Goal: Information Seeking & Learning: Learn about a topic

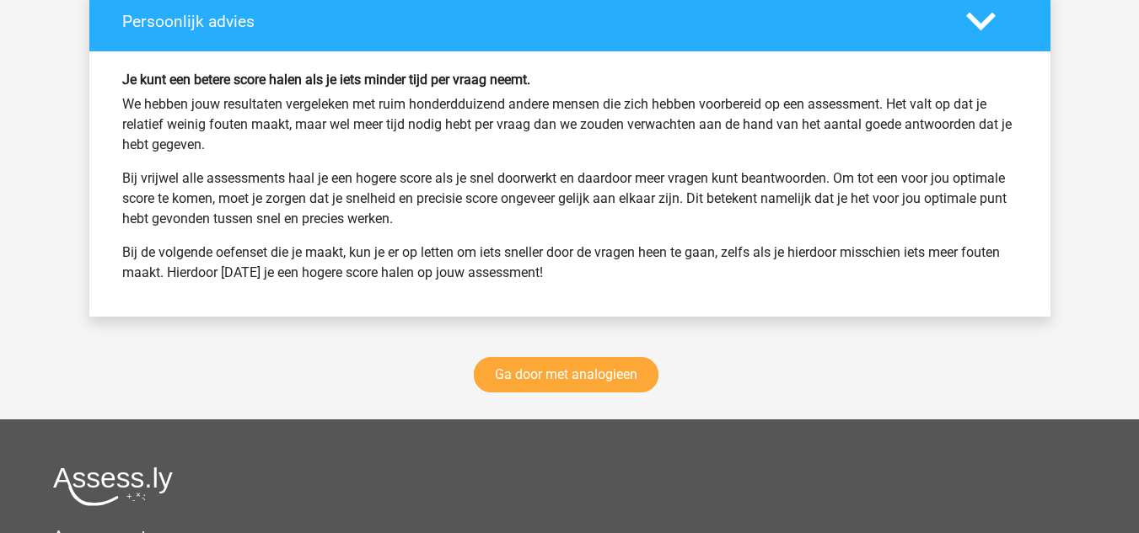
scroll to position [5141, 0]
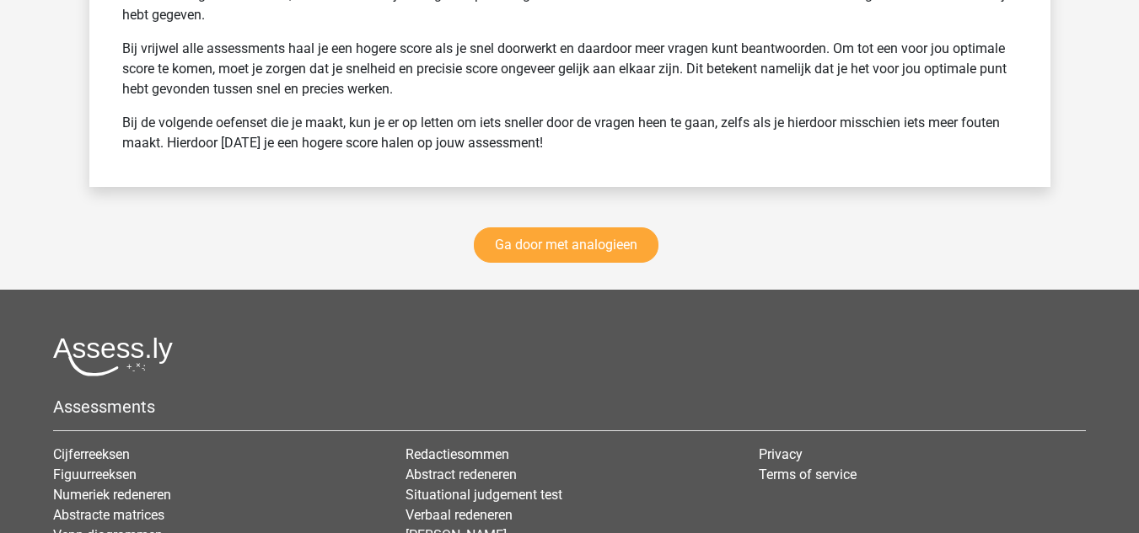
click at [123, 337] on img at bounding box center [113, 357] width 120 height 40
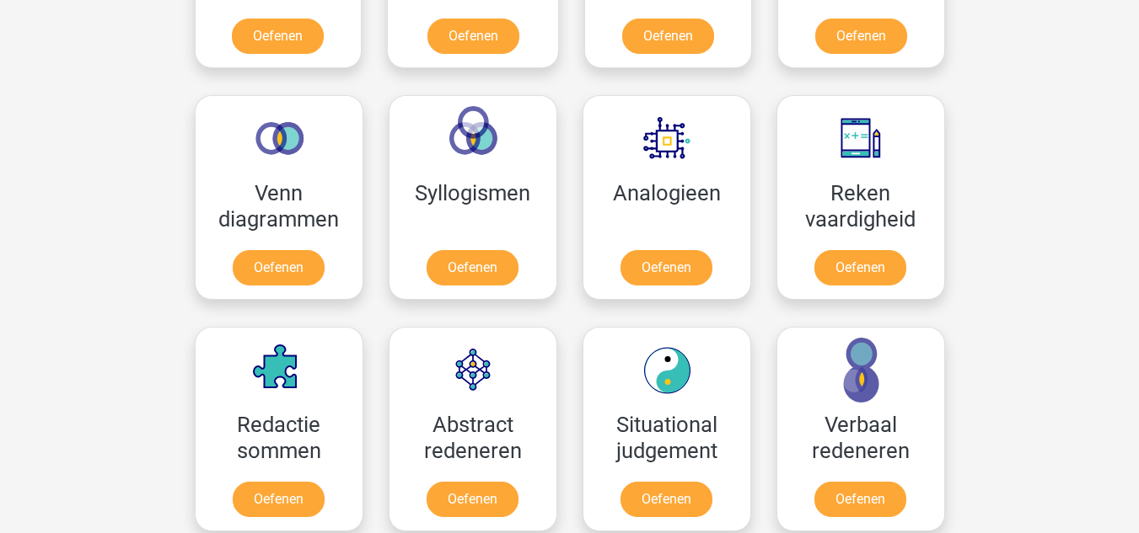
scroll to position [843, 0]
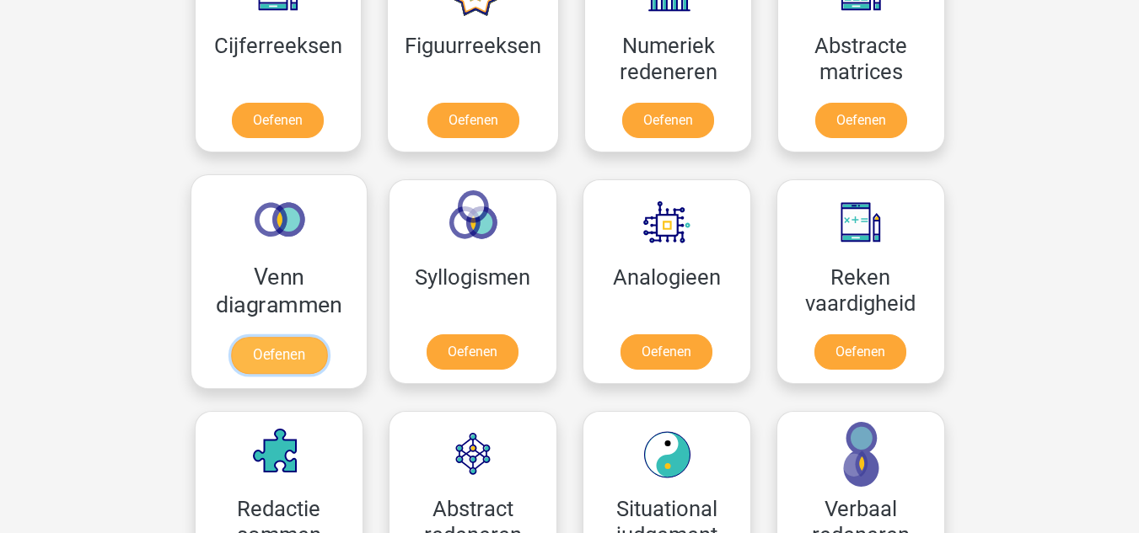
click at [267, 355] on link "Oefenen" at bounding box center [278, 355] width 96 height 37
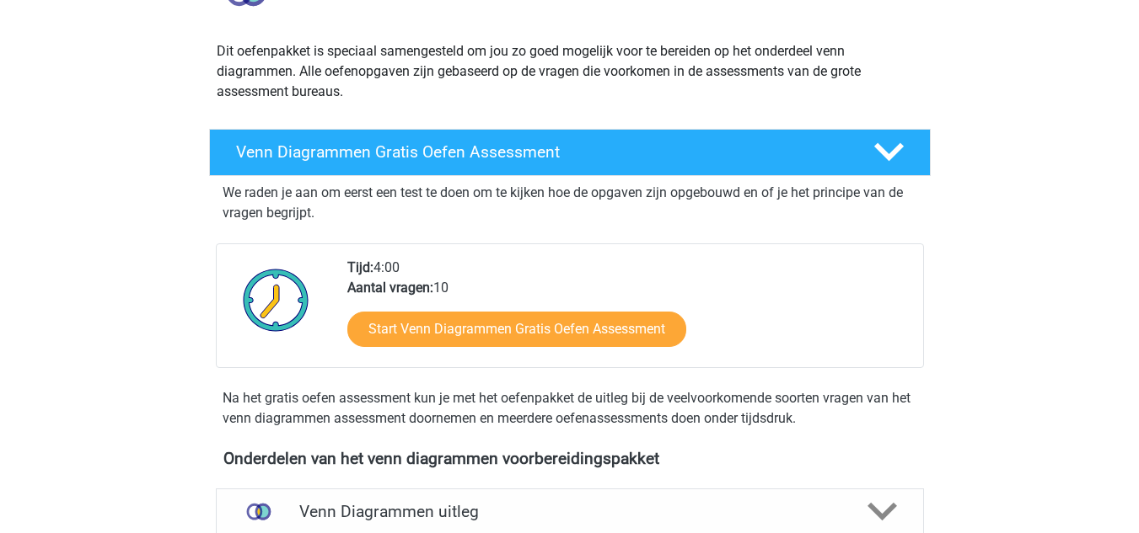
scroll to position [253, 0]
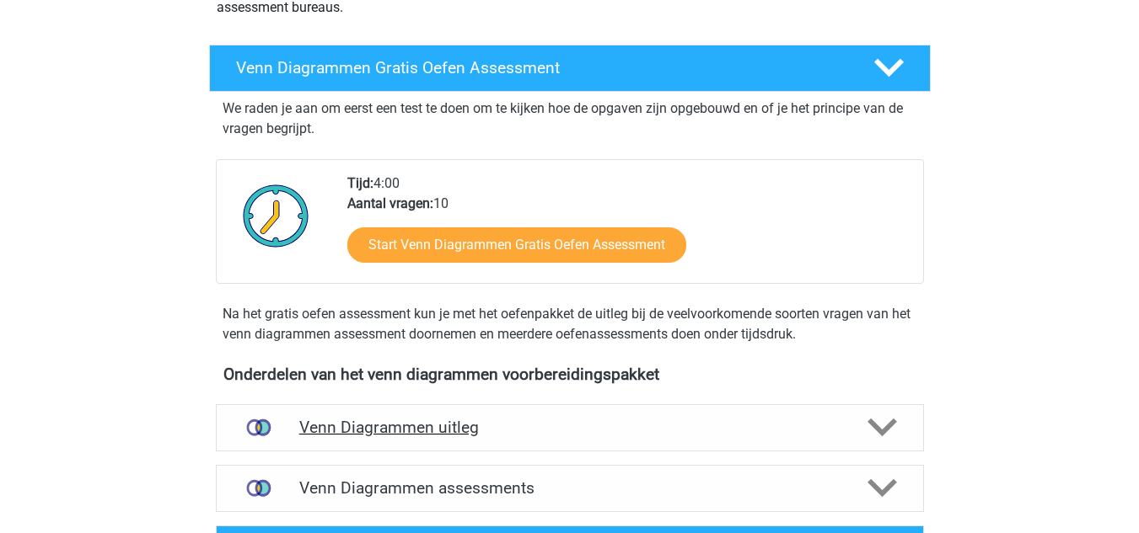
click at [507, 431] on h4 "Venn Diagrammen uitleg" at bounding box center [569, 427] width 541 height 19
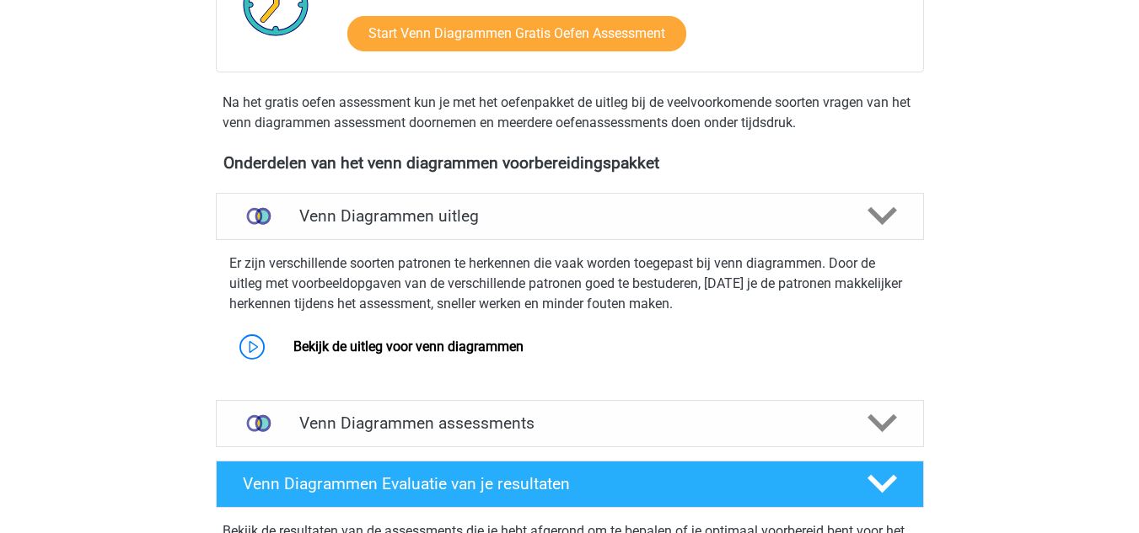
scroll to position [506, 0]
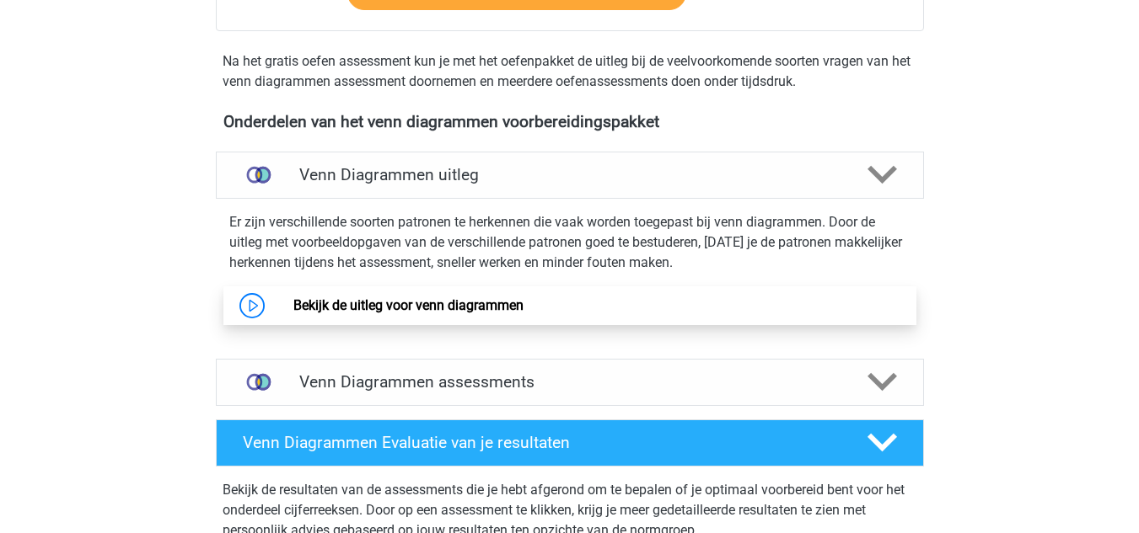
click at [325, 313] on link "Bekijk de uitleg voor venn diagrammen" at bounding box center [408, 305] width 230 height 16
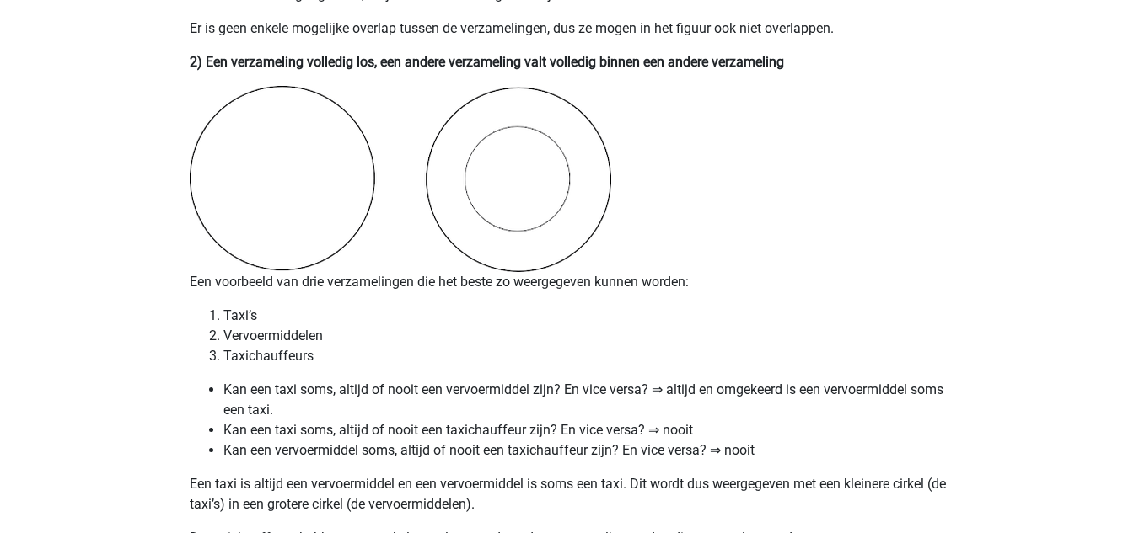
scroll to position [1685, 0]
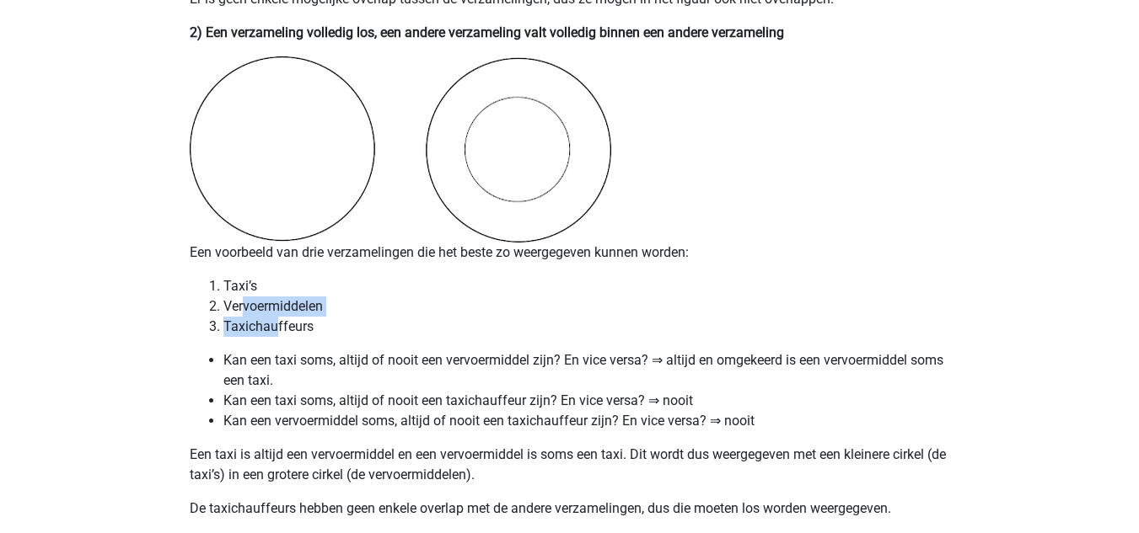
drag, startPoint x: 249, startPoint y: 308, endPoint x: 282, endPoint y: 317, distance: 35.0
click at [281, 317] on ol "Taxi’s Vervoermiddelen Taxichauffeurs" at bounding box center [570, 306] width 760 height 61
click at [365, 313] on li "Vervoermiddelen" at bounding box center [586, 307] width 726 height 20
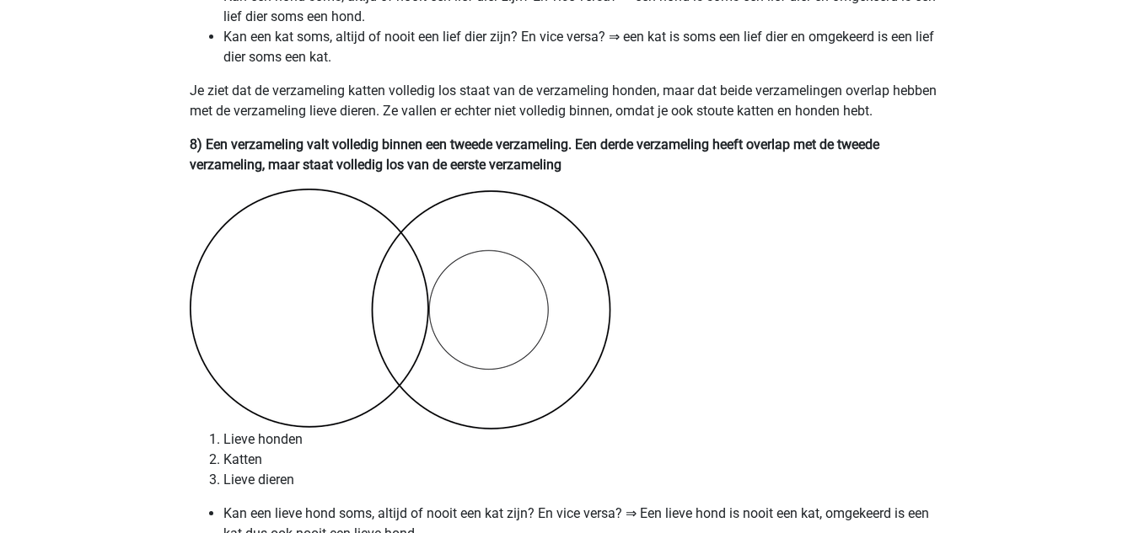
scroll to position [5203, 0]
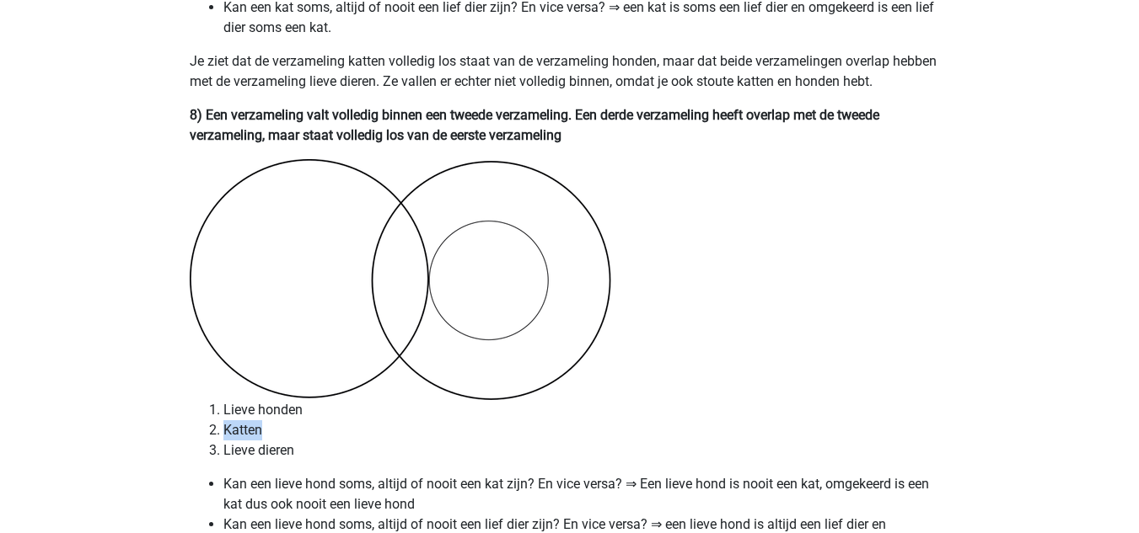
drag, startPoint x: 222, startPoint y: 429, endPoint x: 272, endPoint y: 439, distance: 51.6
click at [272, 439] on li "Katten" at bounding box center [586, 431] width 726 height 20
click at [371, 407] on li "Lieve honden" at bounding box center [586, 410] width 726 height 20
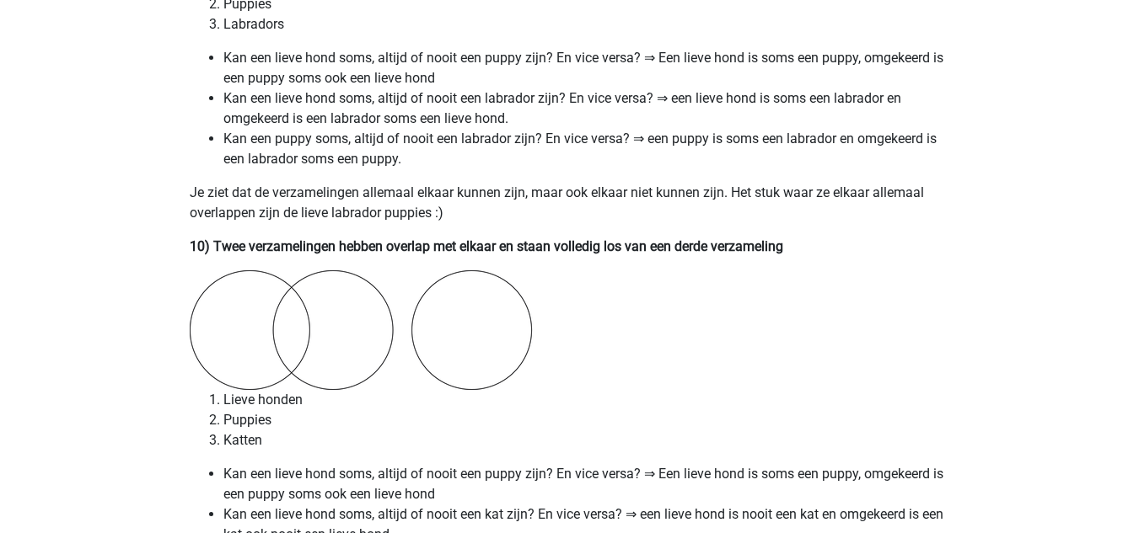
scroll to position [6298, 0]
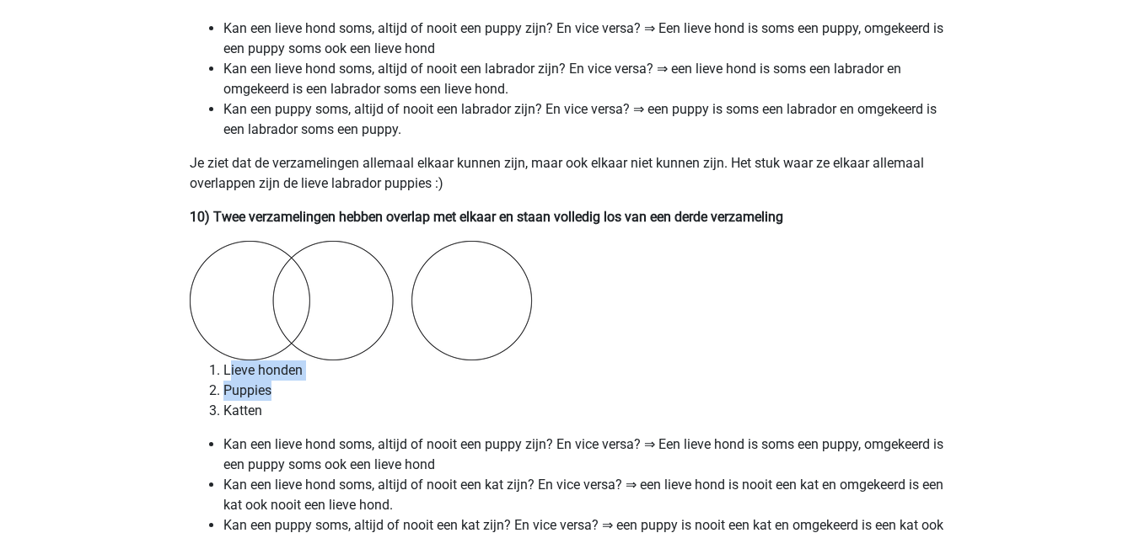
drag, startPoint x: 244, startPoint y: 372, endPoint x: 275, endPoint y: 388, distance: 34.7
click at [275, 388] on ol "Lieve honden Puppies Katten" at bounding box center [570, 391] width 760 height 61
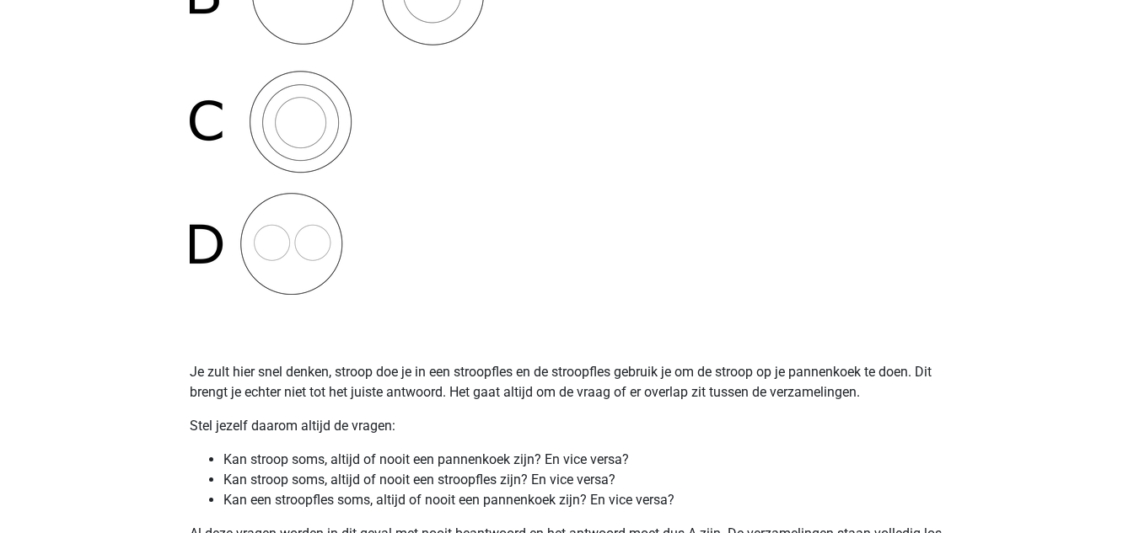
scroll to position [822, 0]
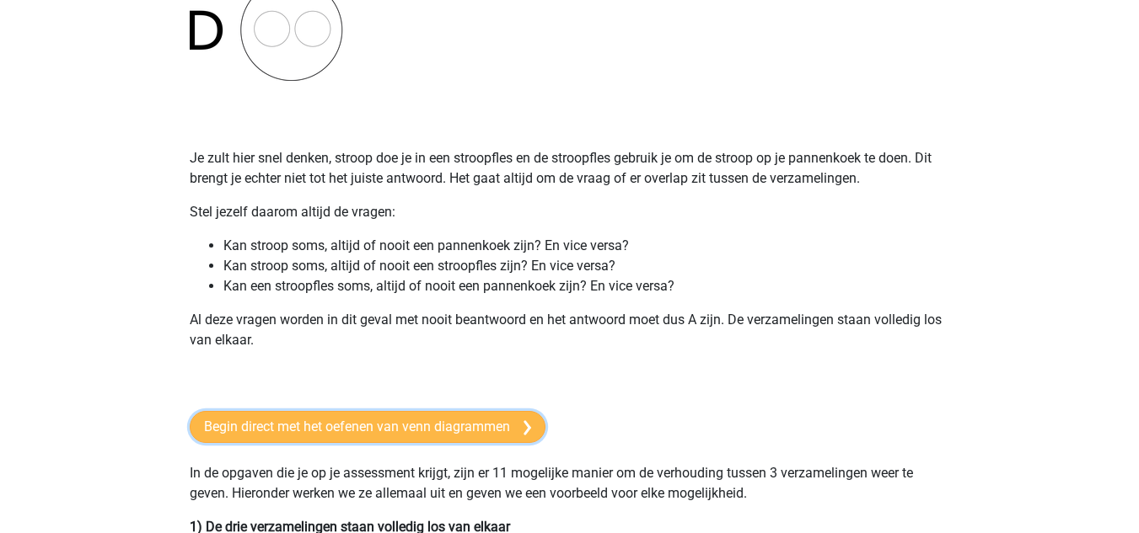
click at [356, 431] on link "Begin direct met het oefenen van venn diagrammen" at bounding box center [368, 427] width 356 height 32
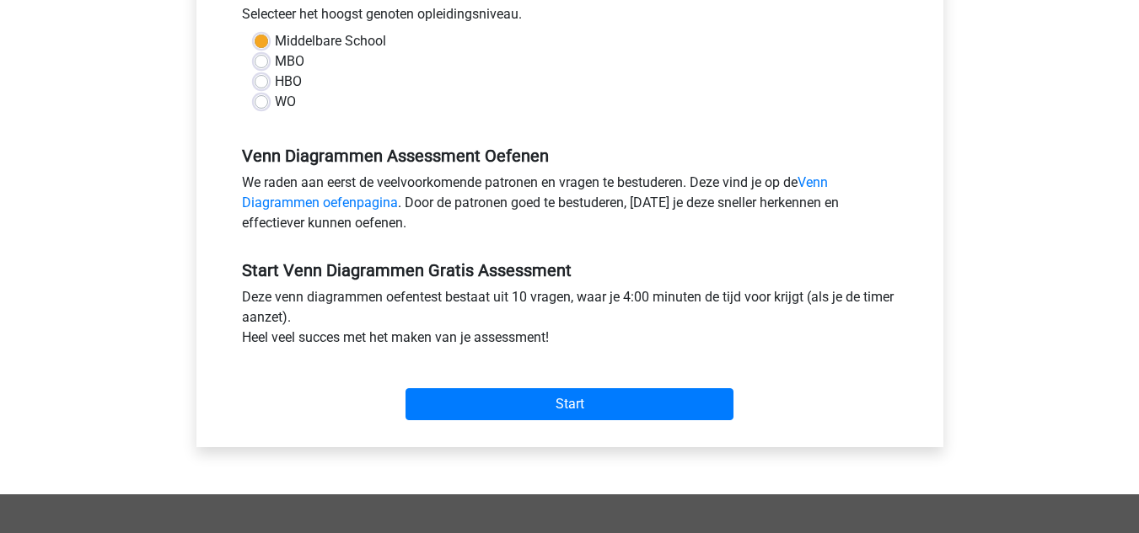
scroll to position [421, 0]
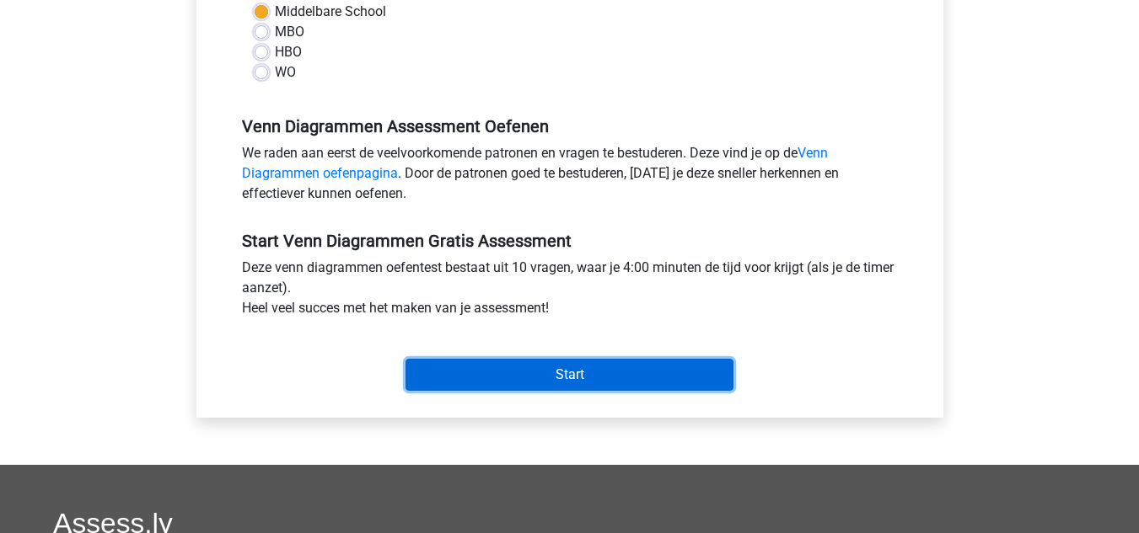
click at [597, 375] on input "Start" at bounding box center [569, 375] width 328 height 32
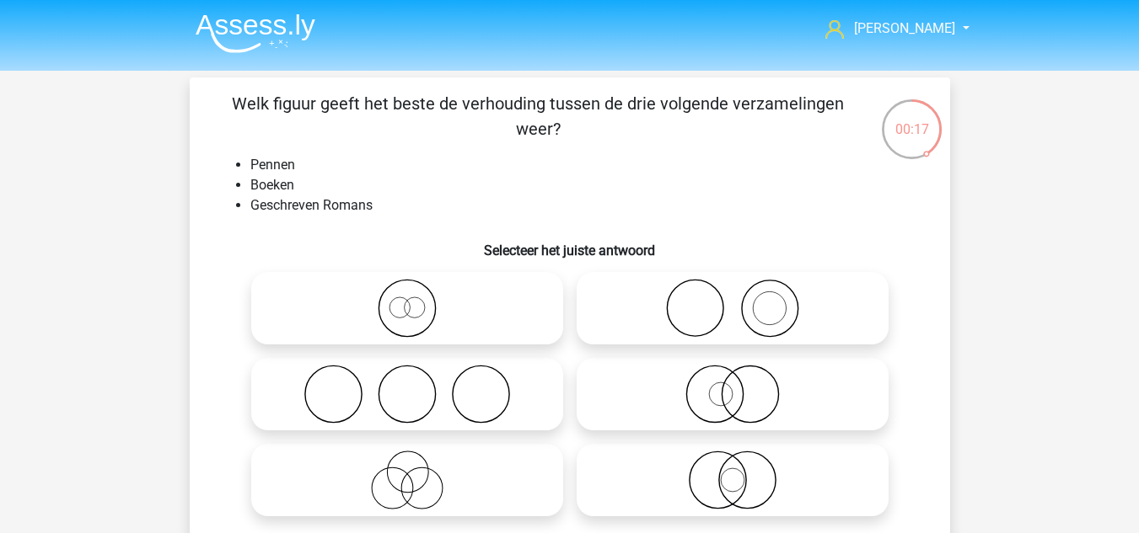
click at [838, 303] on icon at bounding box center [732, 308] width 298 height 59
click at [743, 300] on input "radio" at bounding box center [737, 294] width 11 height 11
radio input "true"
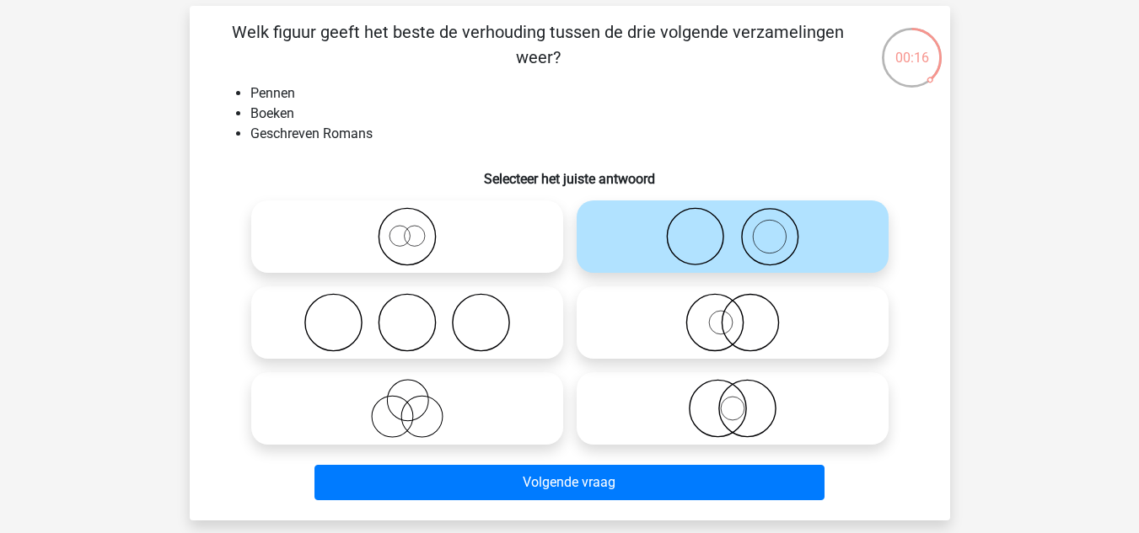
scroll to position [169, 0]
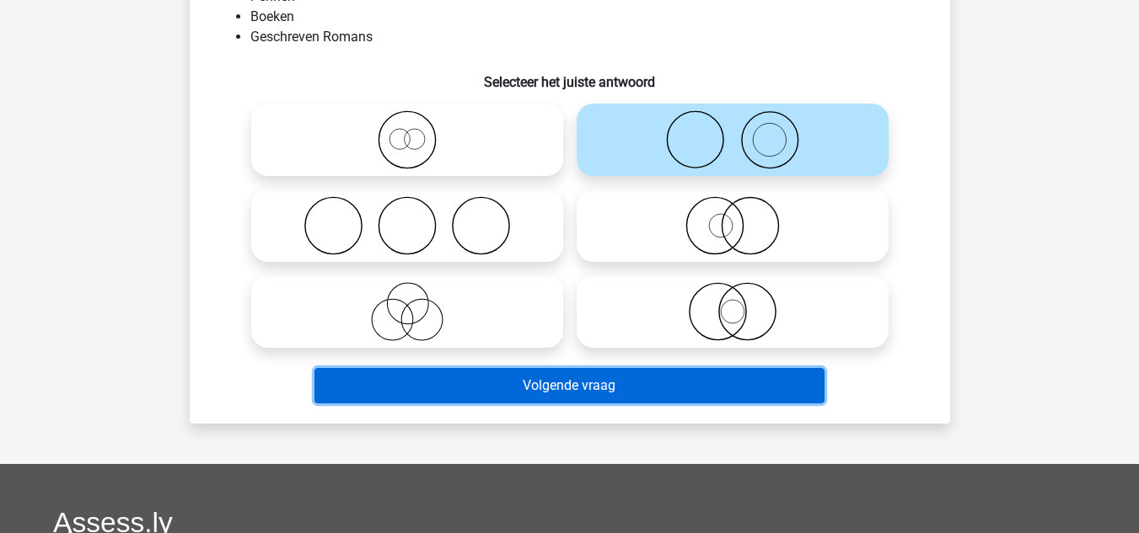
click at [636, 388] on button "Volgende vraag" at bounding box center [569, 385] width 510 height 35
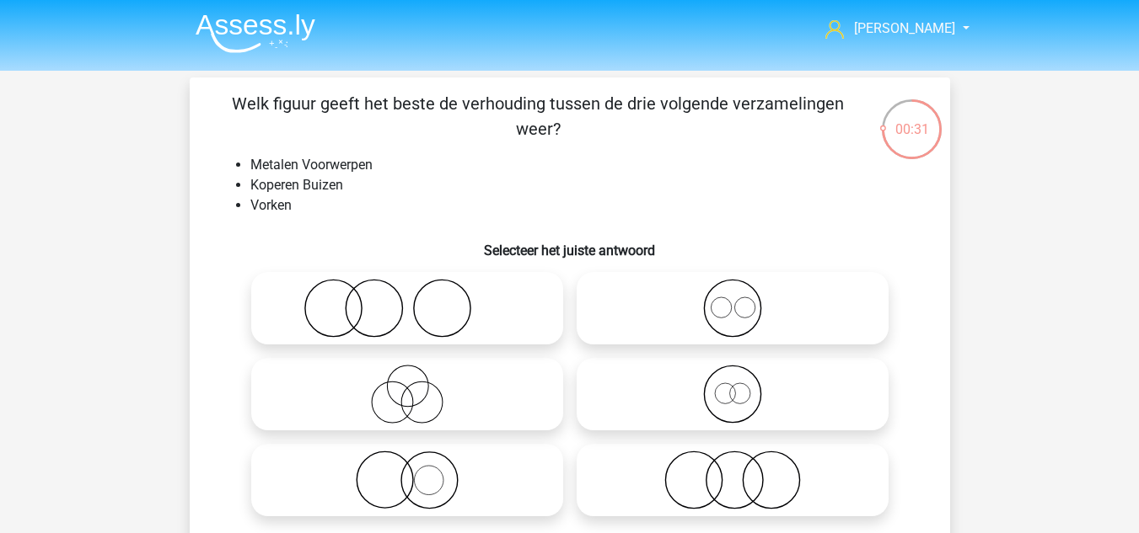
scroll to position [84, 0]
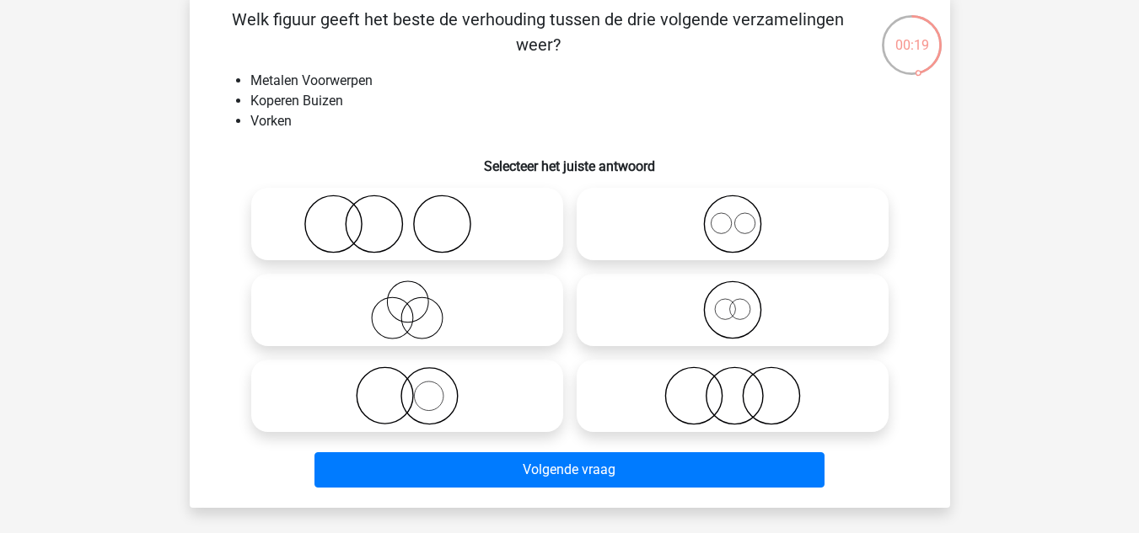
click at [767, 224] on icon at bounding box center [732, 224] width 298 height 59
click at [743, 216] on input "radio" at bounding box center [737, 210] width 11 height 11
radio input "true"
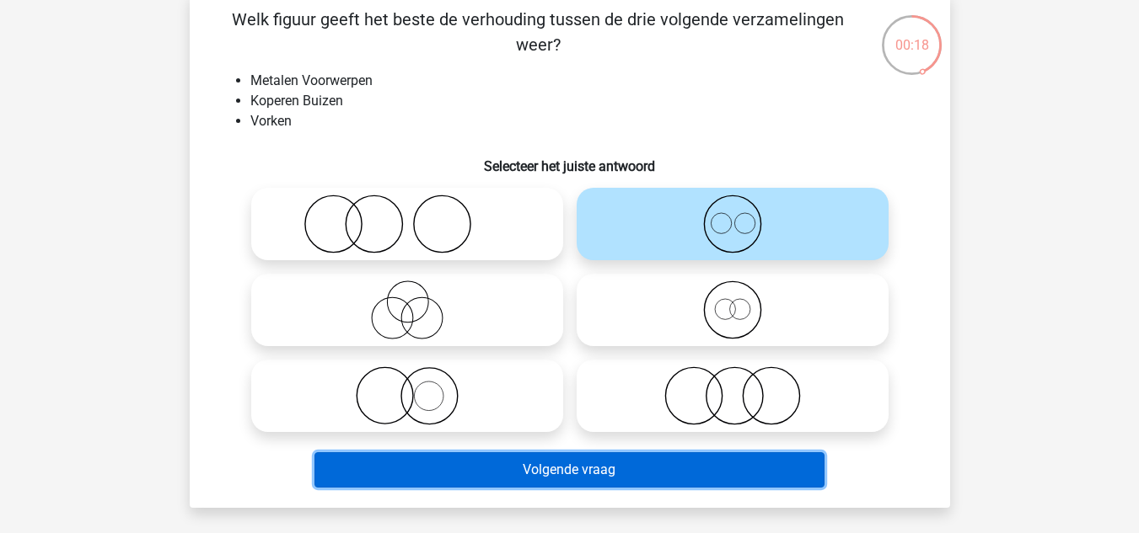
click at [632, 469] on button "Volgende vraag" at bounding box center [569, 470] width 510 height 35
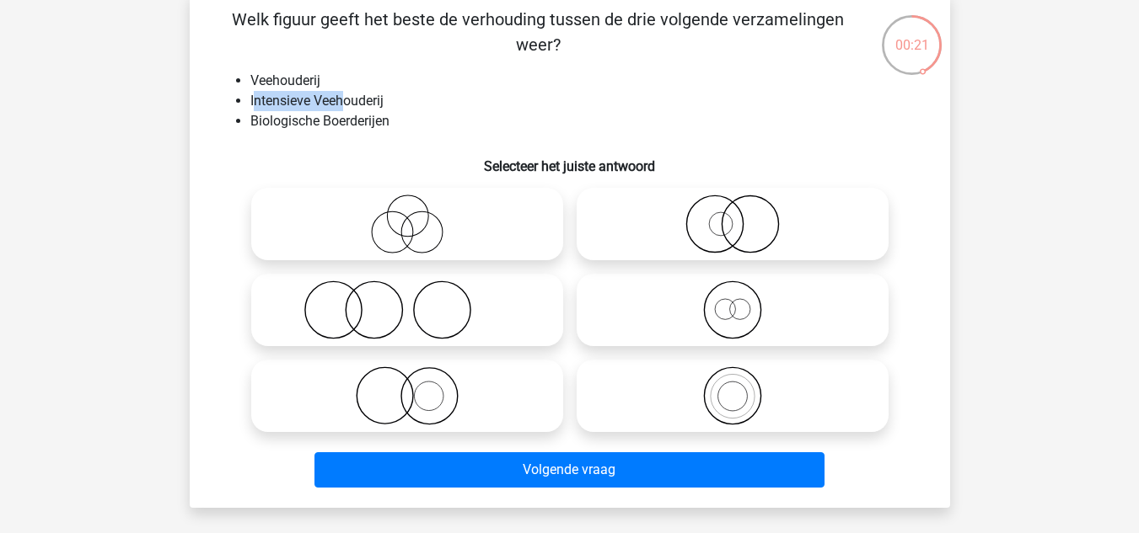
drag, startPoint x: 256, startPoint y: 100, endPoint x: 344, endPoint y: 96, distance: 87.7
click at [344, 96] on li "Intensieve Veehouderij" at bounding box center [586, 101] width 672 height 20
drag, startPoint x: 292, startPoint y: 121, endPoint x: 354, endPoint y: 119, distance: 62.4
click at [354, 119] on li "Biologische Boerderijen" at bounding box center [586, 121] width 672 height 20
click at [434, 117] on li "Biologische Boerderijen" at bounding box center [586, 121] width 672 height 20
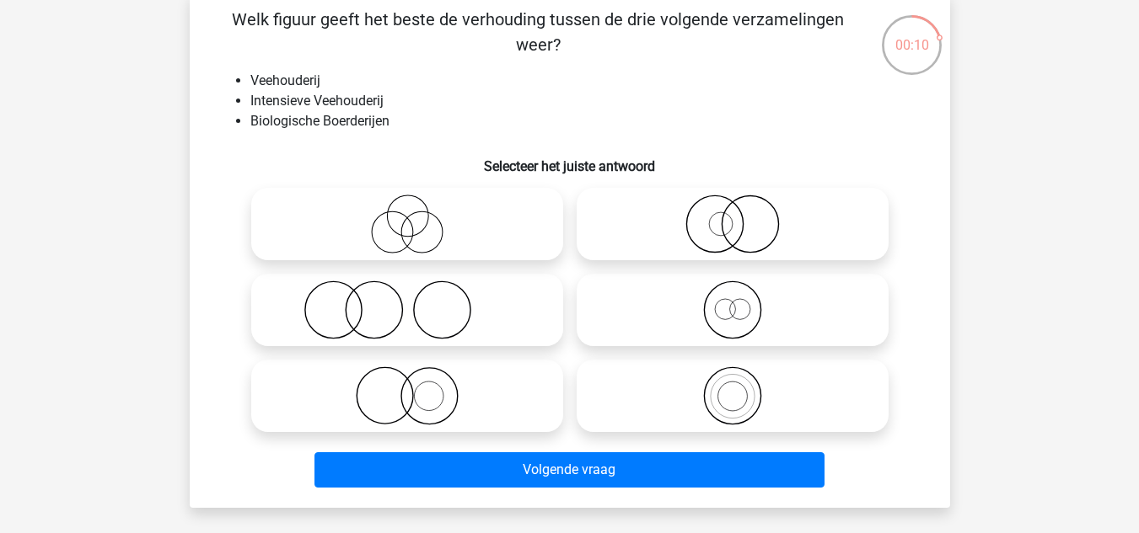
click at [440, 399] on icon at bounding box center [407, 396] width 298 height 59
click at [418, 388] on input "radio" at bounding box center [412, 382] width 11 height 11
radio input "true"
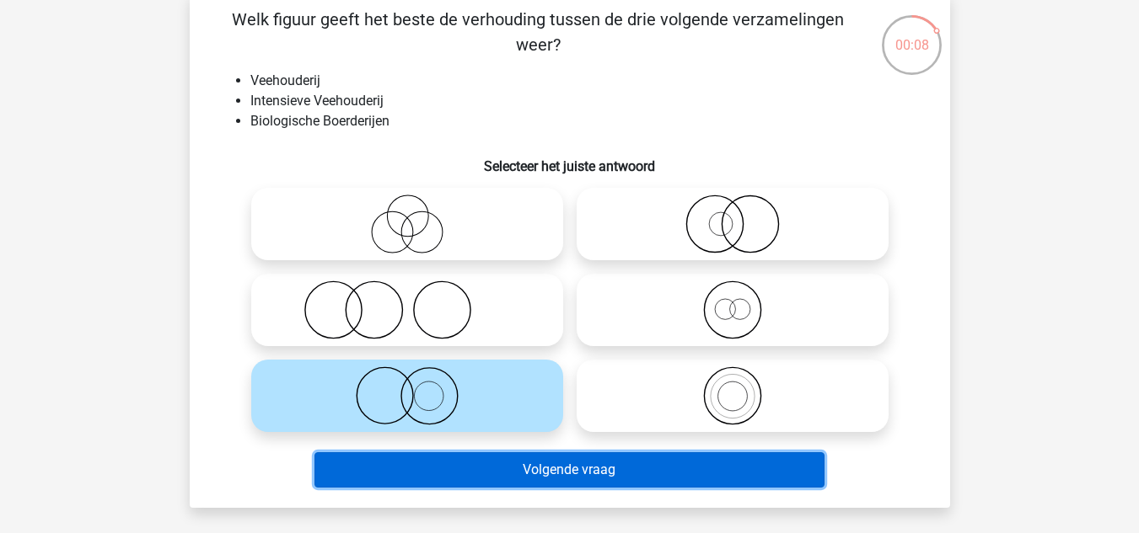
click at [517, 474] on button "Volgende vraag" at bounding box center [569, 470] width 510 height 35
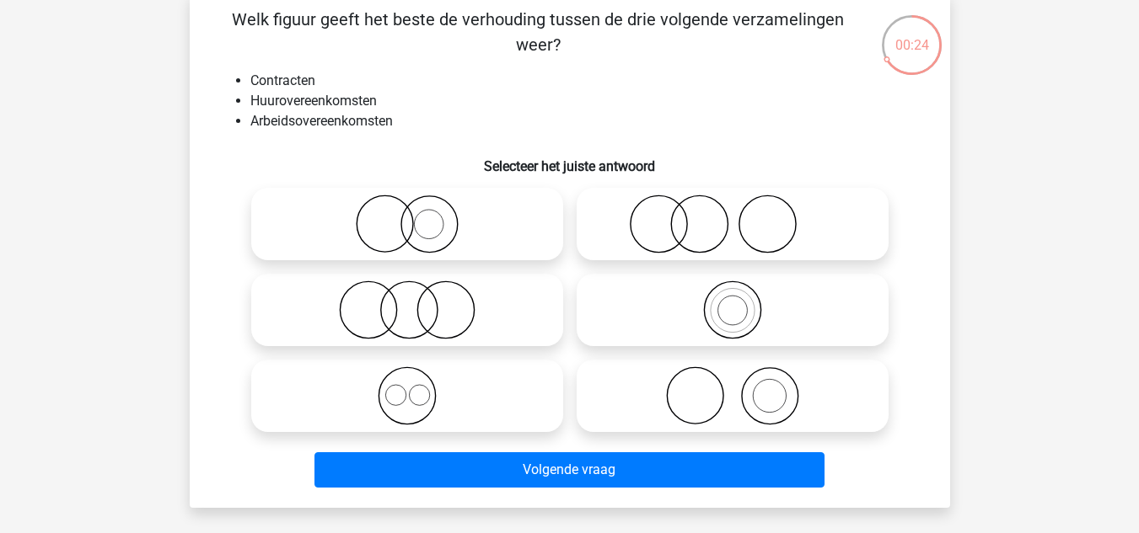
click at [449, 403] on icon at bounding box center [407, 396] width 298 height 59
click at [418, 388] on input "radio" at bounding box center [412, 382] width 11 height 11
radio input "true"
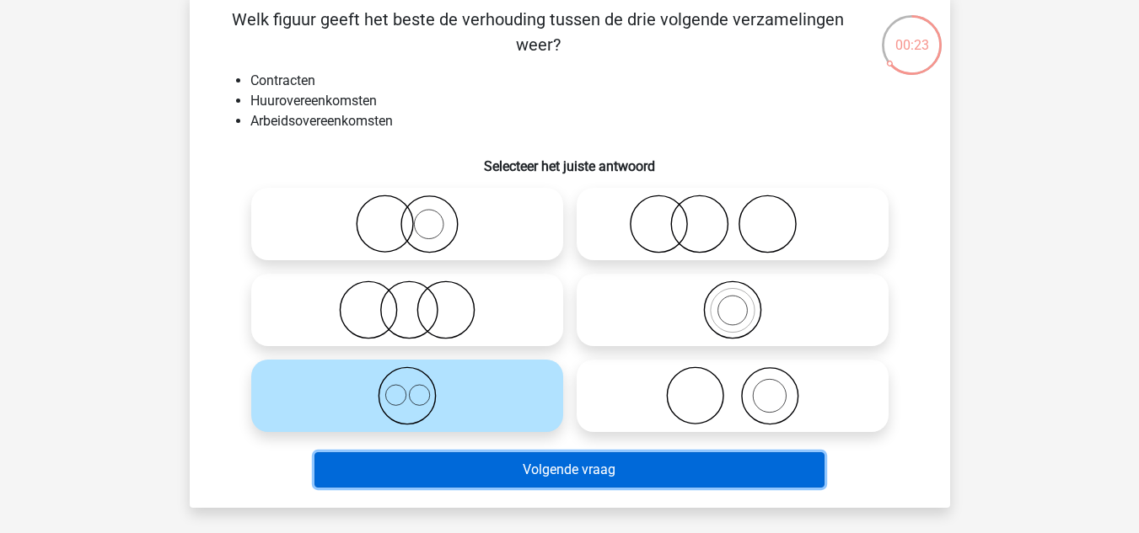
click at [528, 477] on button "Volgende vraag" at bounding box center [569, 470] width 510 height 35
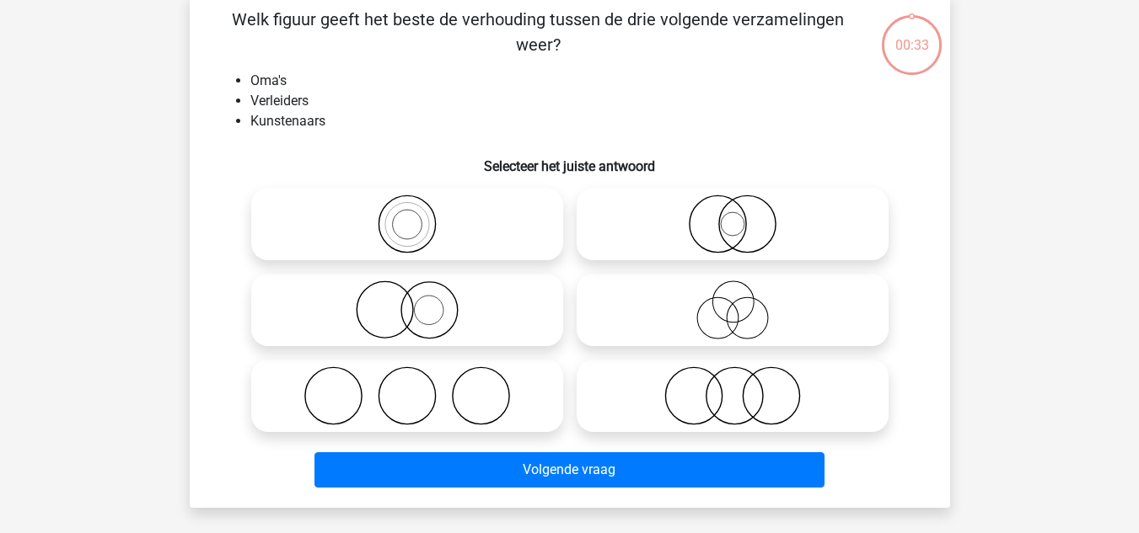
scroll to position [78, 0]
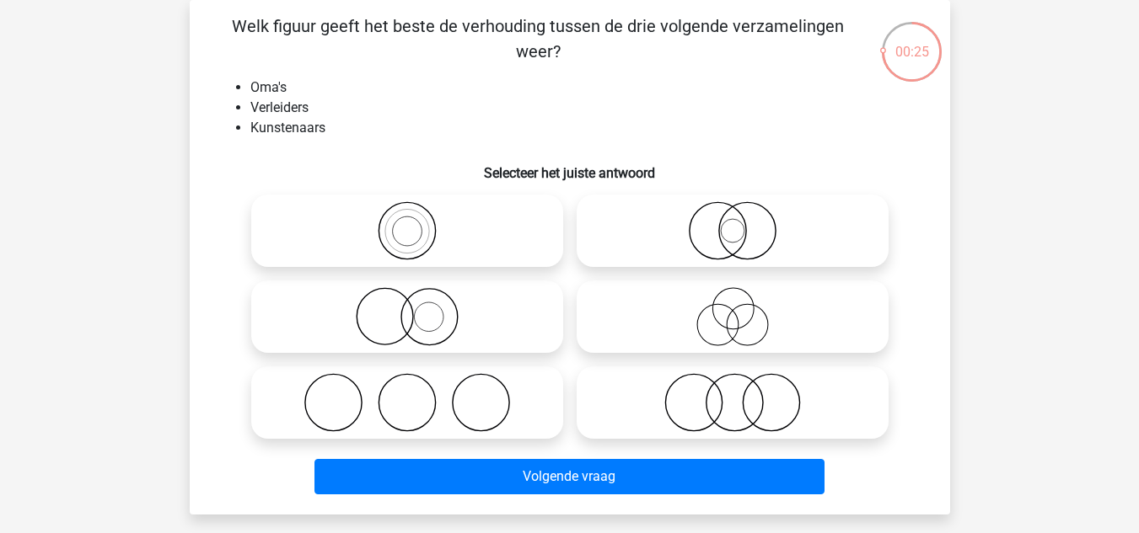
click at [416, 410] on icon at bounding box center [407, 402] width 298 height 59
click at [416, 394] on input "radio" at bounding box center [412, 388] width 11 height 11
radio input "true"
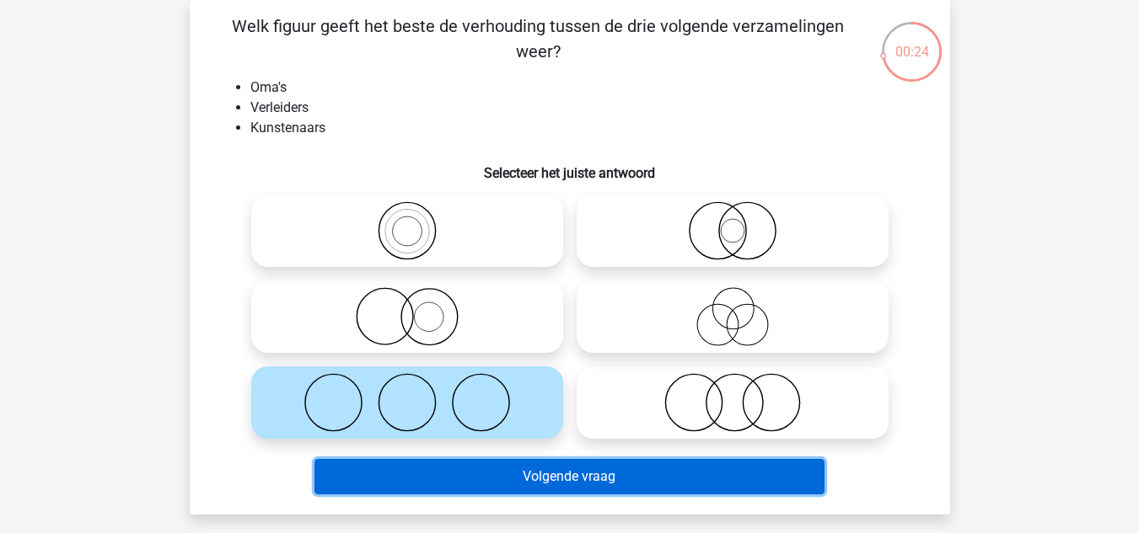
click at [503, 488] on button "Volgende vraag" at bounding box center [569, 476] width 510 height 35
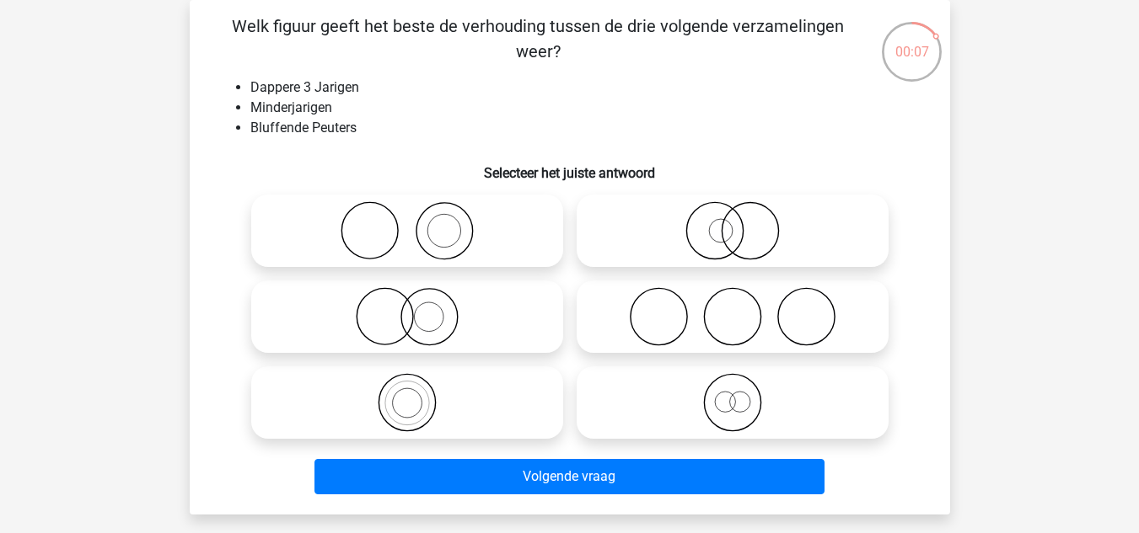
click at [708, 408] on icon at bounding box center [732, 402] width 298 height 59
click at [732, 394] on input "radio" at bounding box center [737, 388] width 11 height 11
radio input "true"
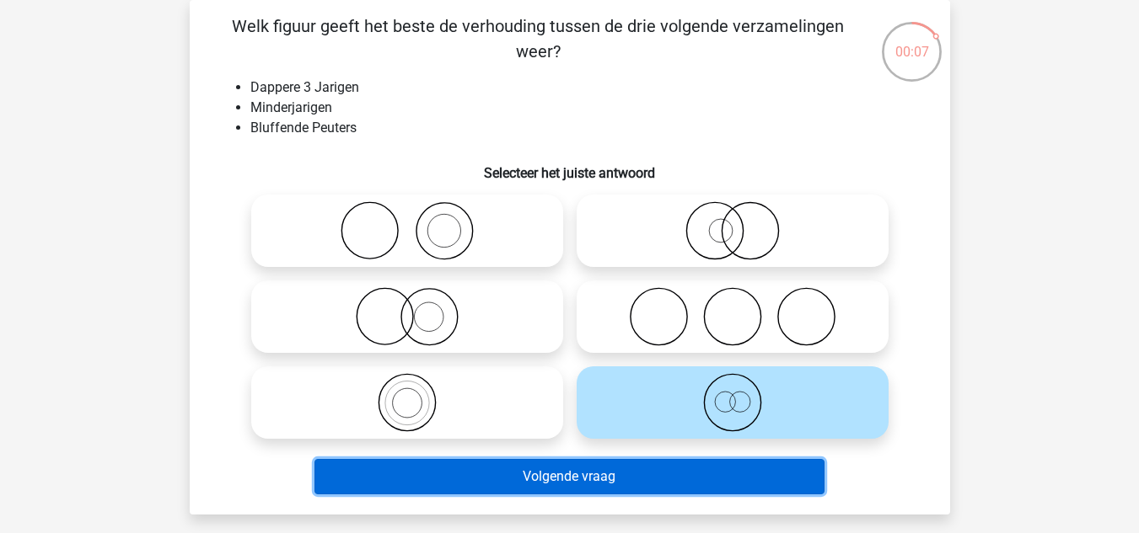
click at [700, 468] on button "Volgende vraag" at bounding box center [569, 476] width 510 height 35
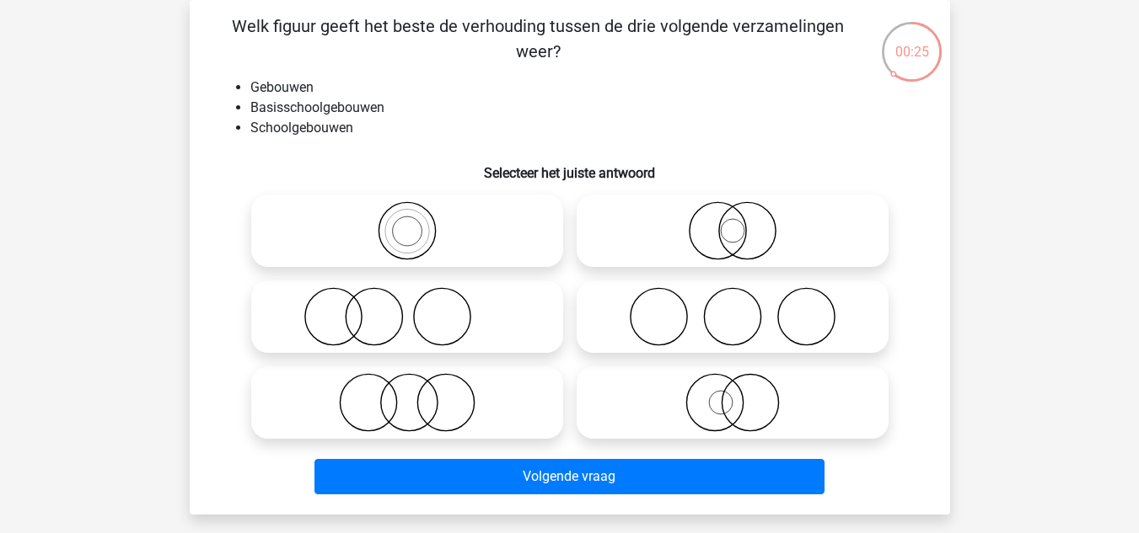
click at [381, 228] on icon at bounding box center [407, 230] width 298 height 59
click at [407, 222] on input "radio" at bounding box center [412, 217] width 11 height 11
radio input "true"
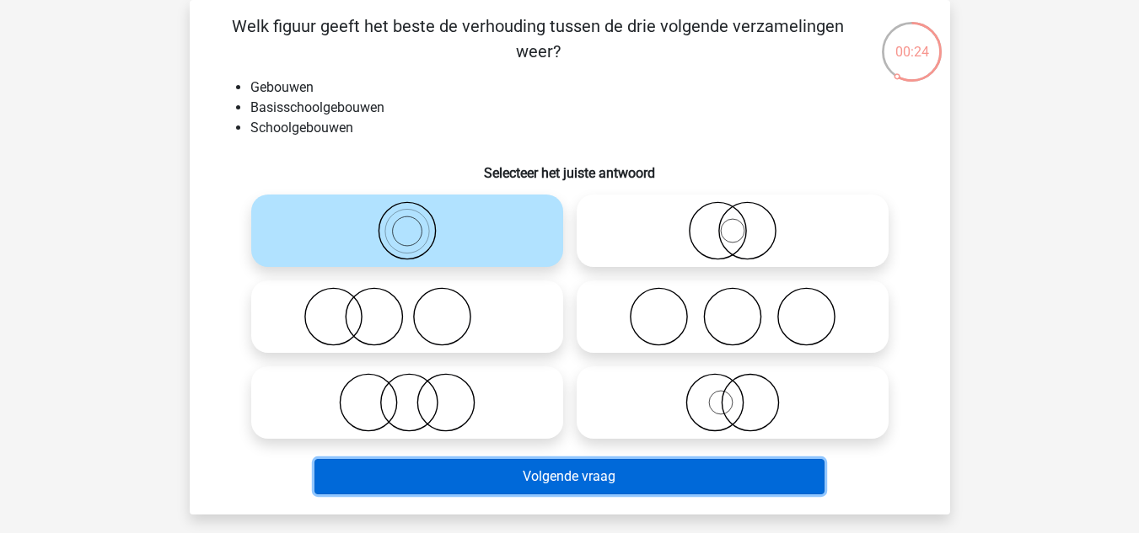
click at [439, 475] on button "Volgende vraag" at bounding box center [569, 476] width 510 height 35
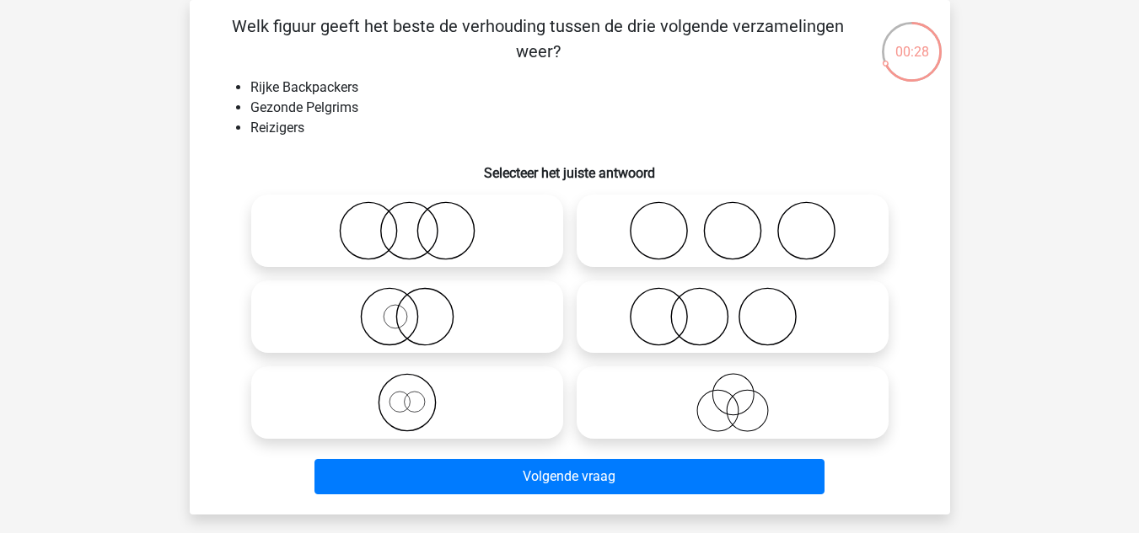
click at [421, 232] on icon at bounding box center [407, 230] width 298 height 59
click at [418, 222] on input "radio" at bounding box center [412, 217] width 11 height 11
radio input "true"
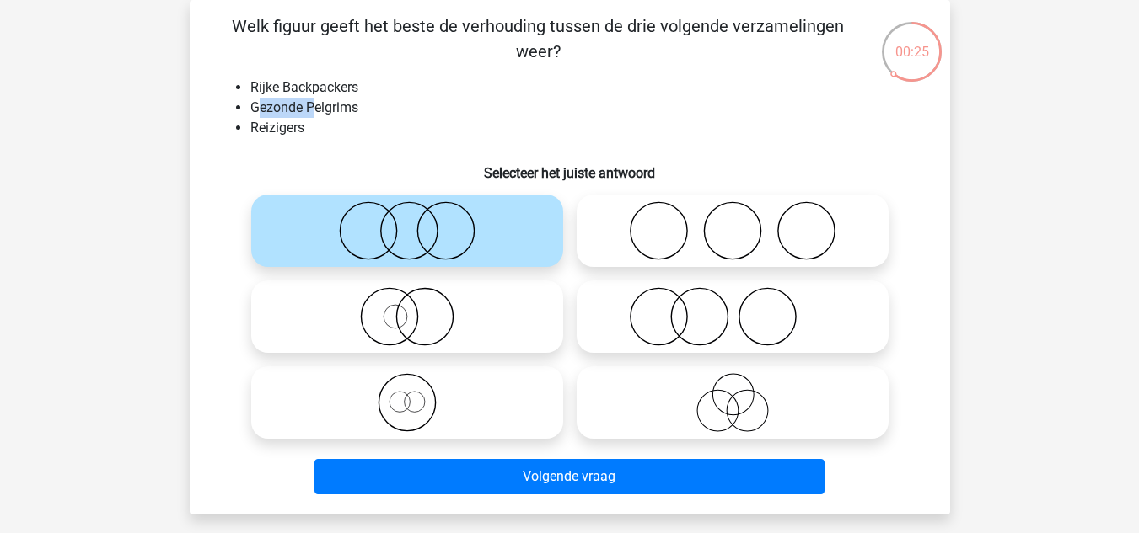
drag, startPoint x: 256, startPoint y: 101, endPoint x: 311, endPoint y: 112, distance: 55.9
click at [311, 112] on li "Gezonde Pelgrims" at bounding box center [586, 108] width 672 height 20
drag, startPoint x: 297, startPoint y: 86, endPoint x: 335, endPoint y: 90, distance: 37.3
click at [335, 90] on li "Rijke Backpackers" at bounding box center [586, 88] width 672 height 20
click at [402, 134] on li "Reizigers" at bounding box center [586, 128] width 672 height 20
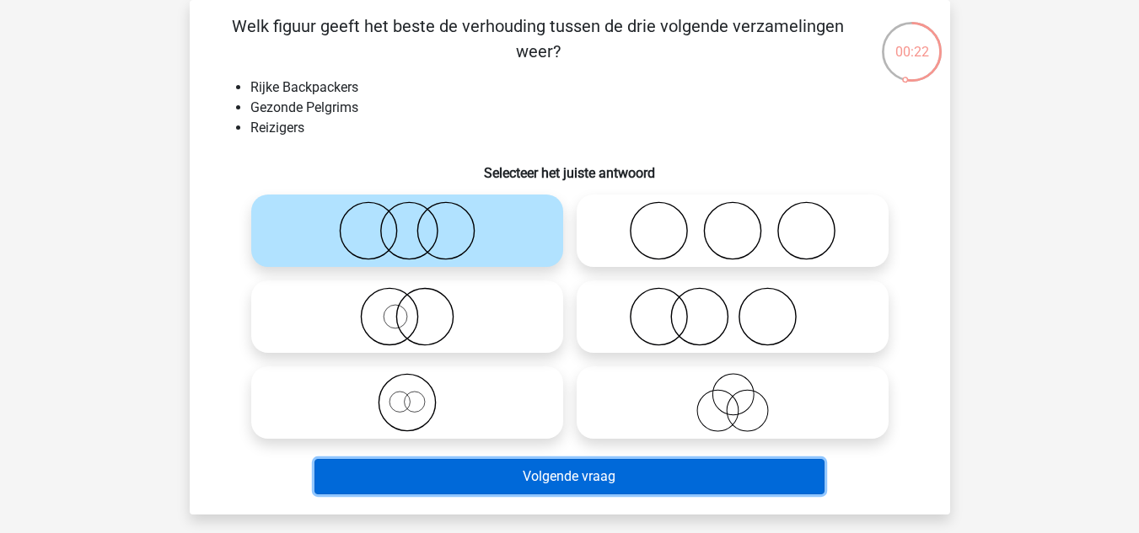
click at [500, 479] on button "Volgende vraag" at bounding box center [569, 476] width 510 height 35
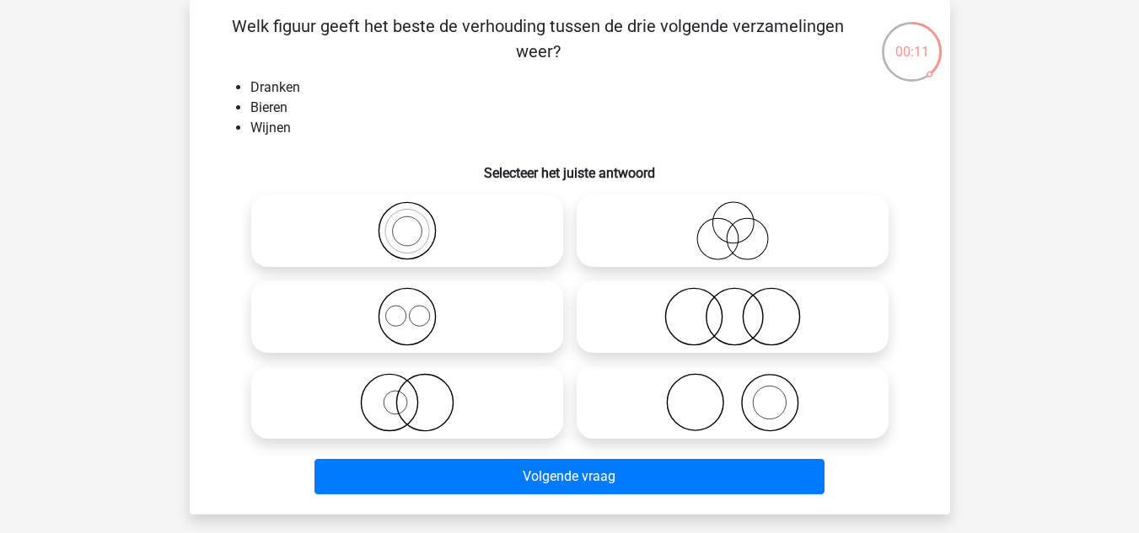
click at [444, 324] on icon at bounding box center [407, 316] width 298 height 59
click at [418, 308] on input "radio" at bounding box center [412, 302] width 11 height 11
radio input "true"
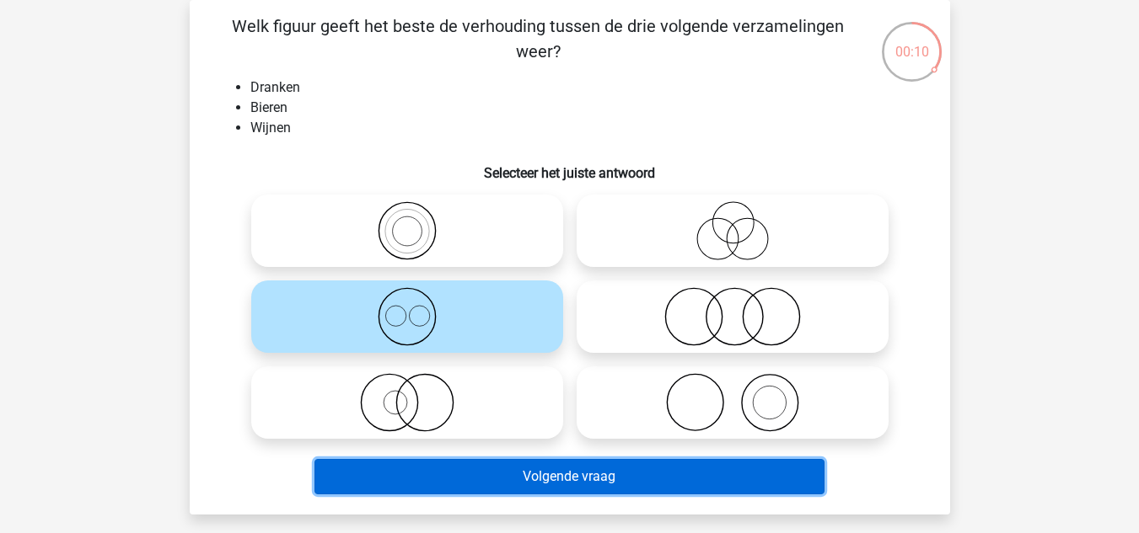
click at [501, 480] on button "Volgende vraag" at bounding box center [569, 476] width 510 height 35
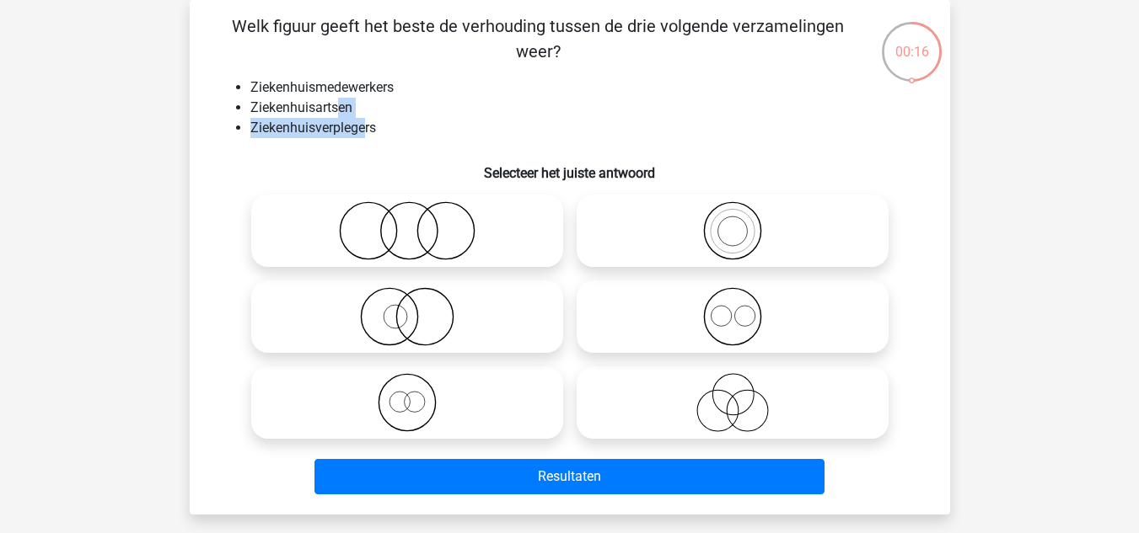
drag, startPoint x: 338, startPoint y: 106, endPoint x: 367, endPoint y: 134, distance: 39.9
click at [367, 134] on ul "Ziekenhuismedewerkers Ziekenhuisartsen Ziekenhuisverplegers" at bounding box center [570, 108] width 706 height 61
click at [405, 127] on li "Ziekenhuisverplegers" at bounding box center [586, 128] width 672 height 20
click at [672, 327] on icon at bounding box center [732, 316] width 298 height 59
click at [732, 308] on input "radio" at bounding box center [737, 302] width 11 height 11
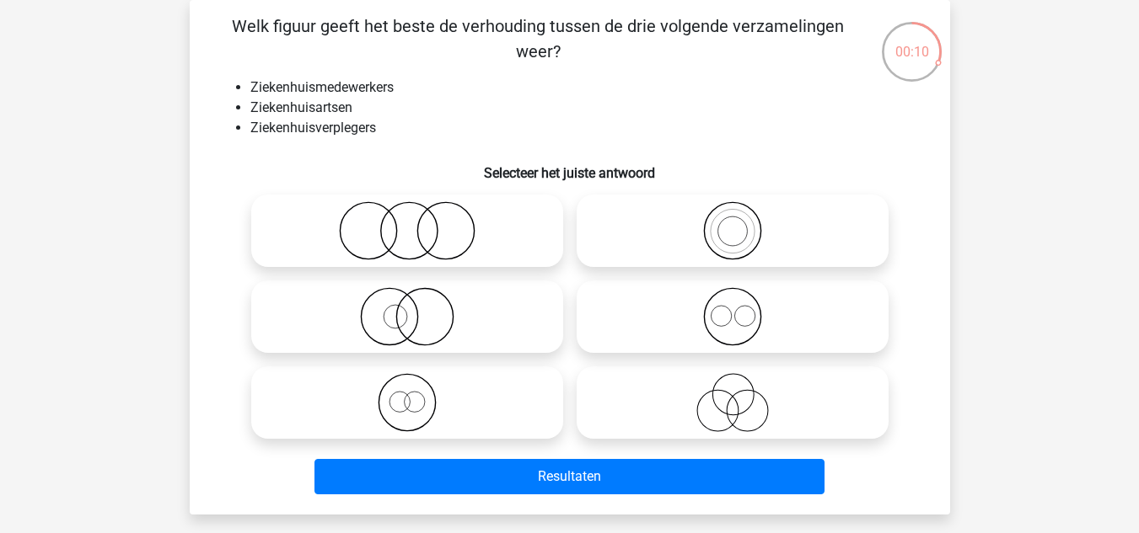
radio input "true"
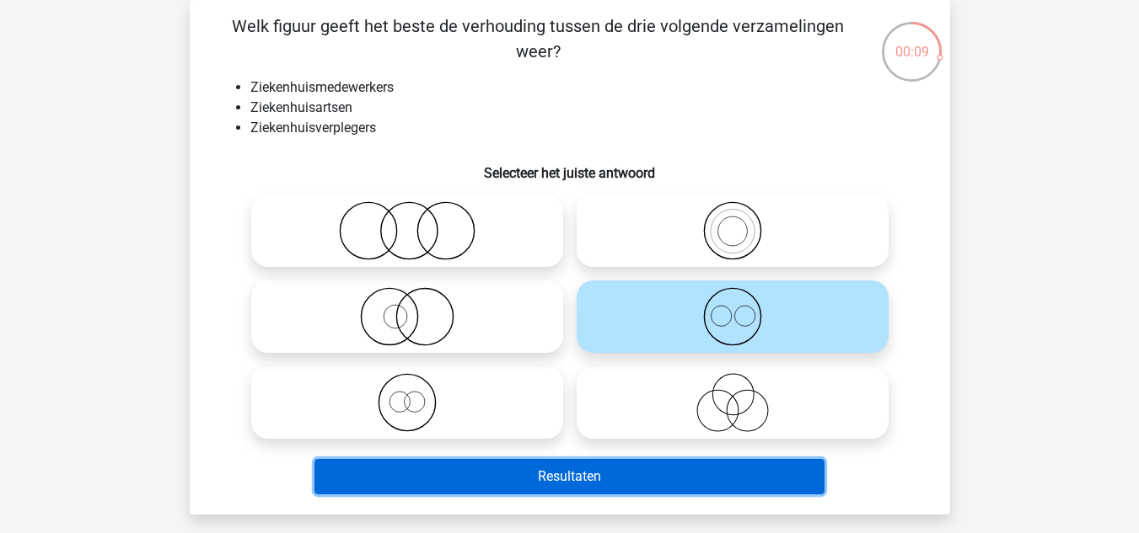
click at [594, 485] on button "Resultaten" at bounding box center [569, 476] width 510 height 35
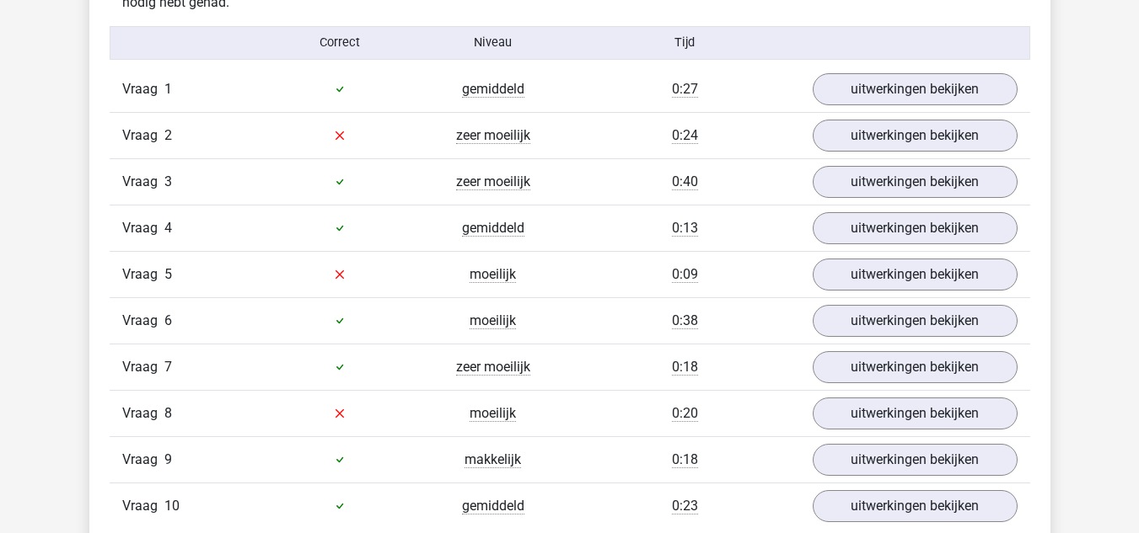
scroll to position [1096, 0]
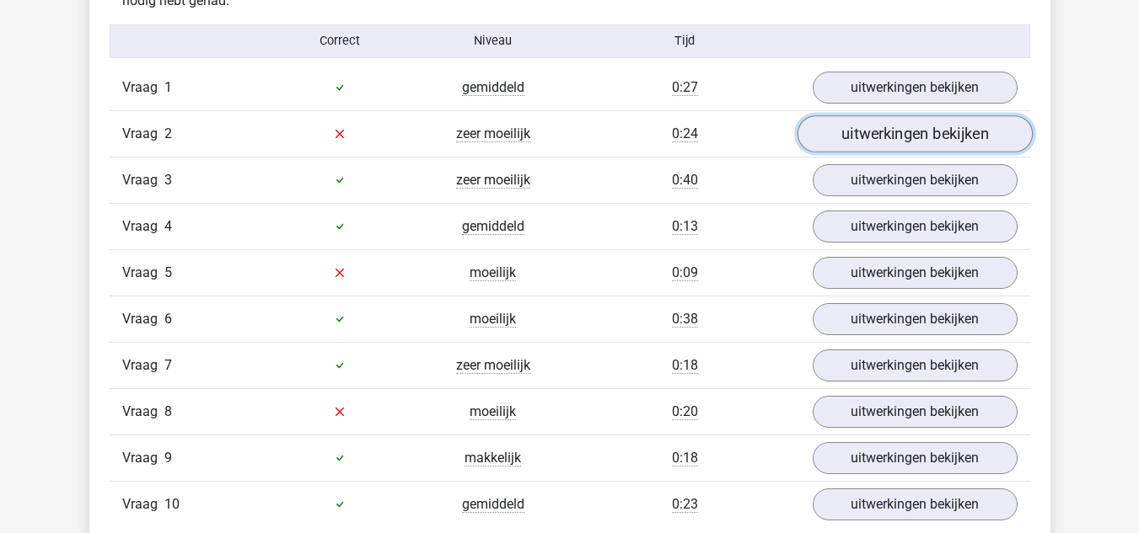
click at [860, 132] on link "uitwerkingen bekijken" at bounding box center [913, 133] width 235 height 37
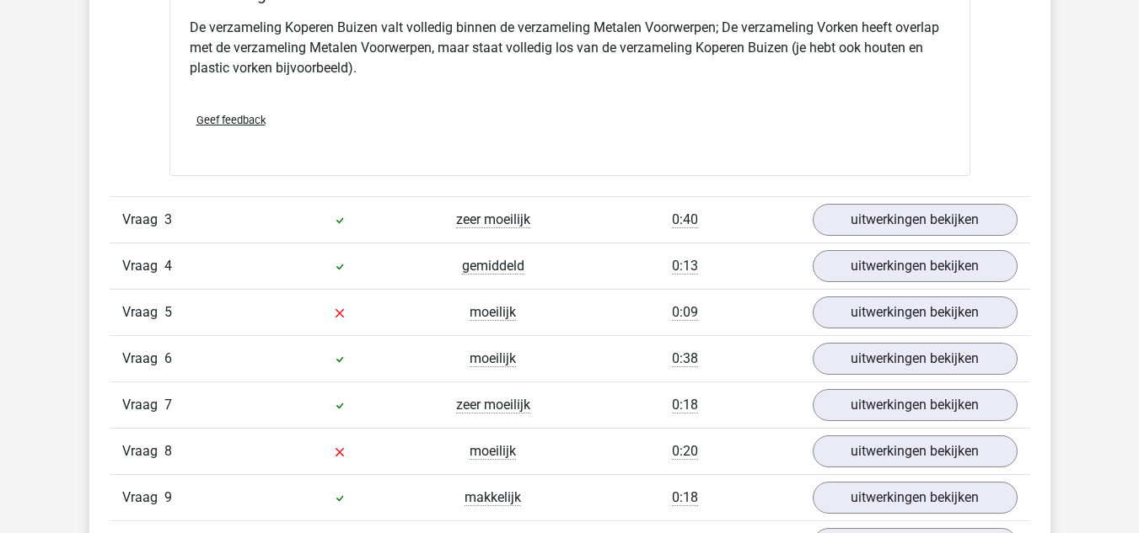
scroll to position [1770, 0]
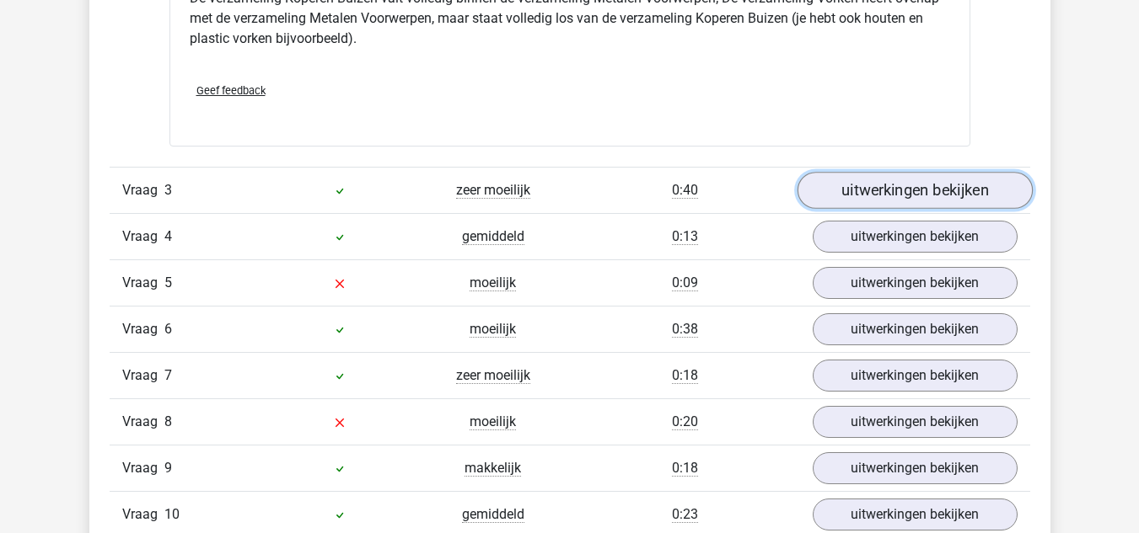
click at [923, 189] on link "uitwerkingen bekijken" at bounding box center [913, 190] width 235 height 37
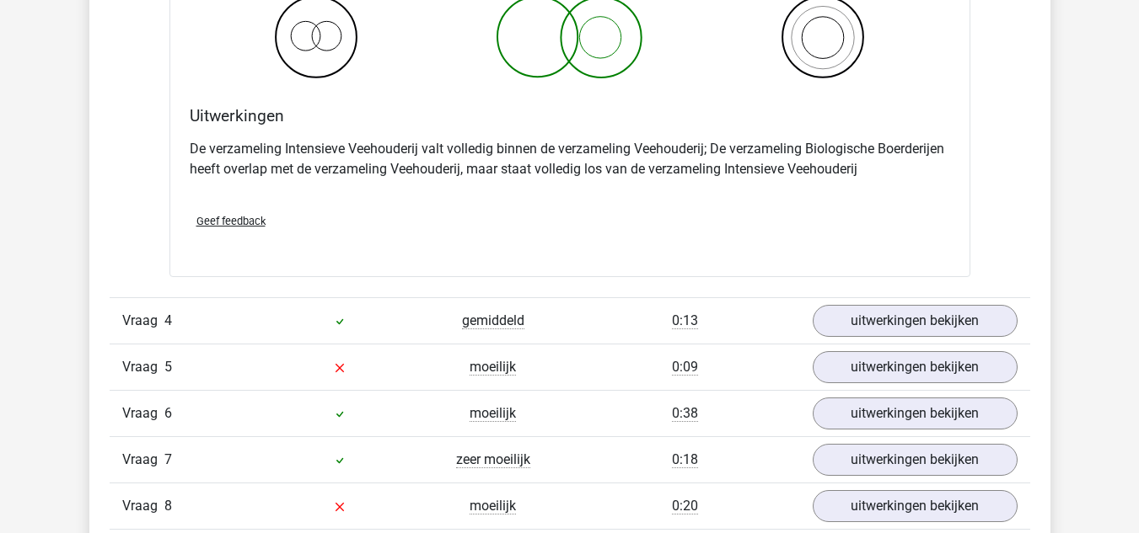
scroll to position [2360, 0]
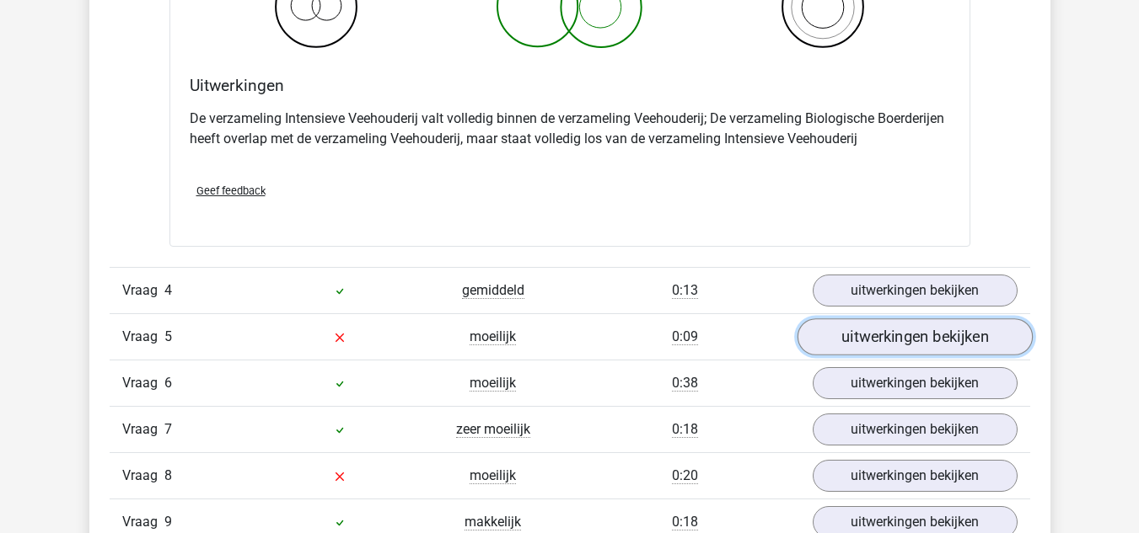
click at [831, 346] on link "uitwerkingen bekijken" at bounding box center [913, 337] width 235 height 37
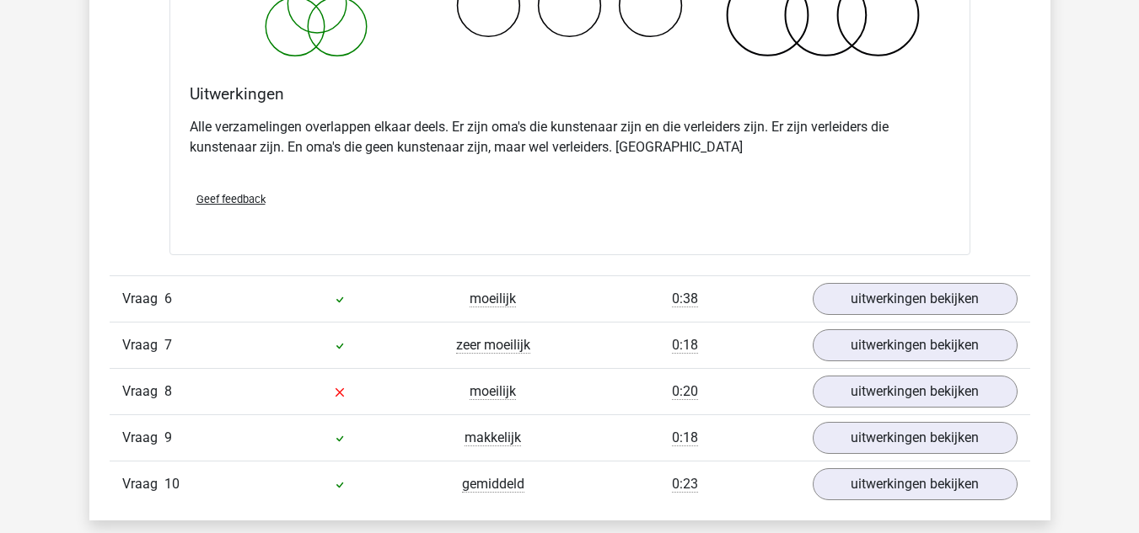
scroll to position [3118, 0]
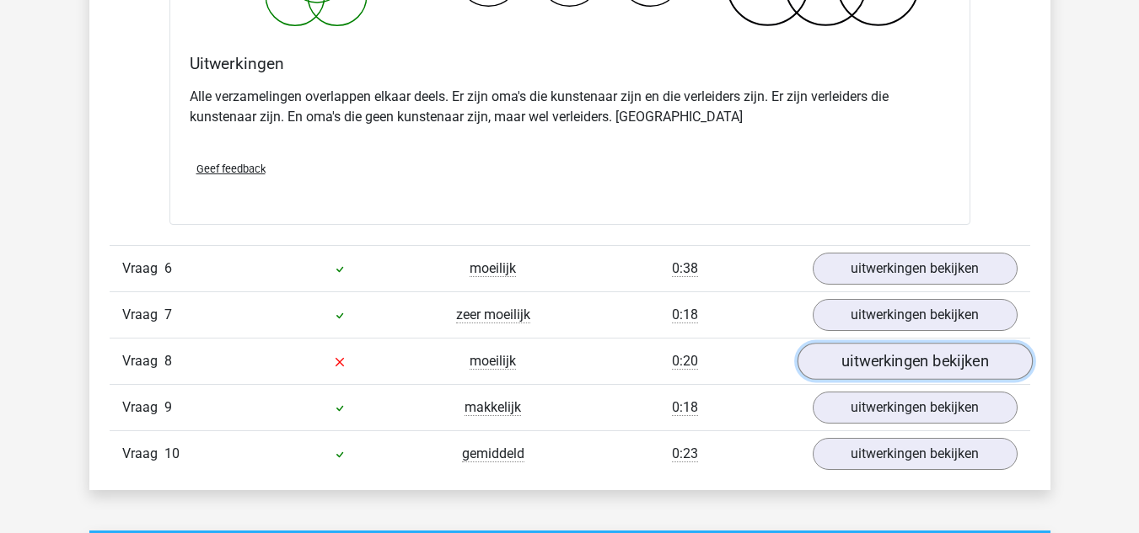
click at [821, 372] on link "uitwerkingen bekijken" at bounding box center [913, 361] width 235 height 37
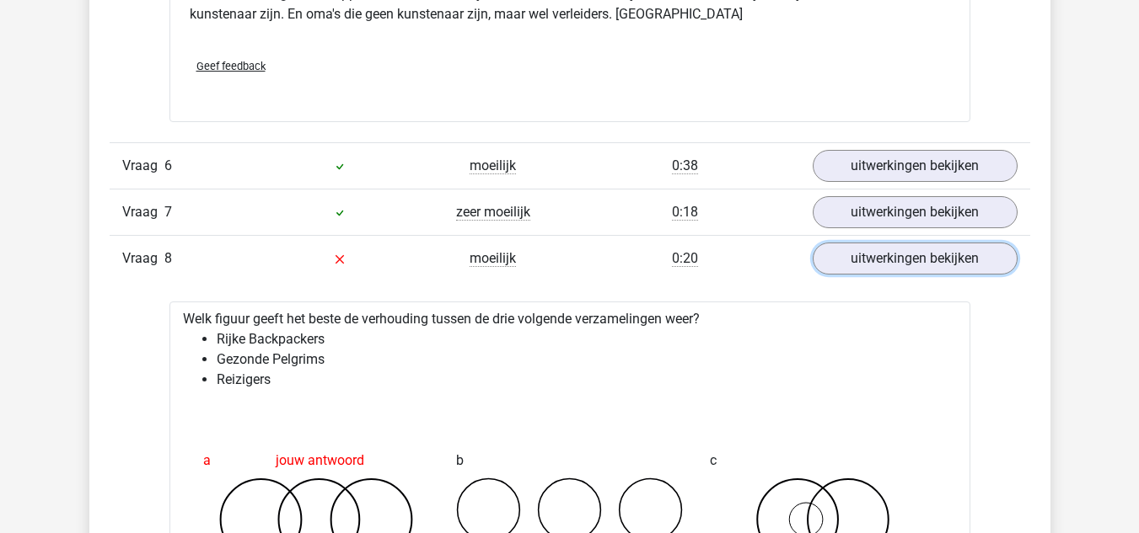
scroll to position [3202, 0]
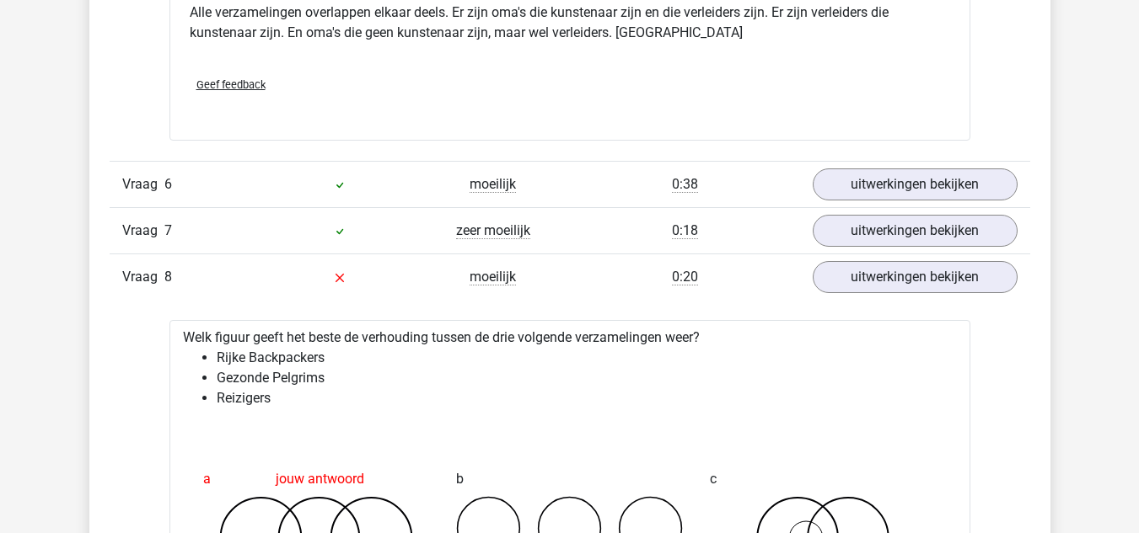
click at [555, 379] on li "Gezonde Pelgrims" at bounding box center [587, 378] width 740 height 20
drag, startPoint x: 702, startPoint y: 335, endPoint x: 687, endPoint y: 337, distance: 15.3
click at [699, 374] on li "Gezonde Pelgrims" at bounding box center [587, 378] width 740 height 20
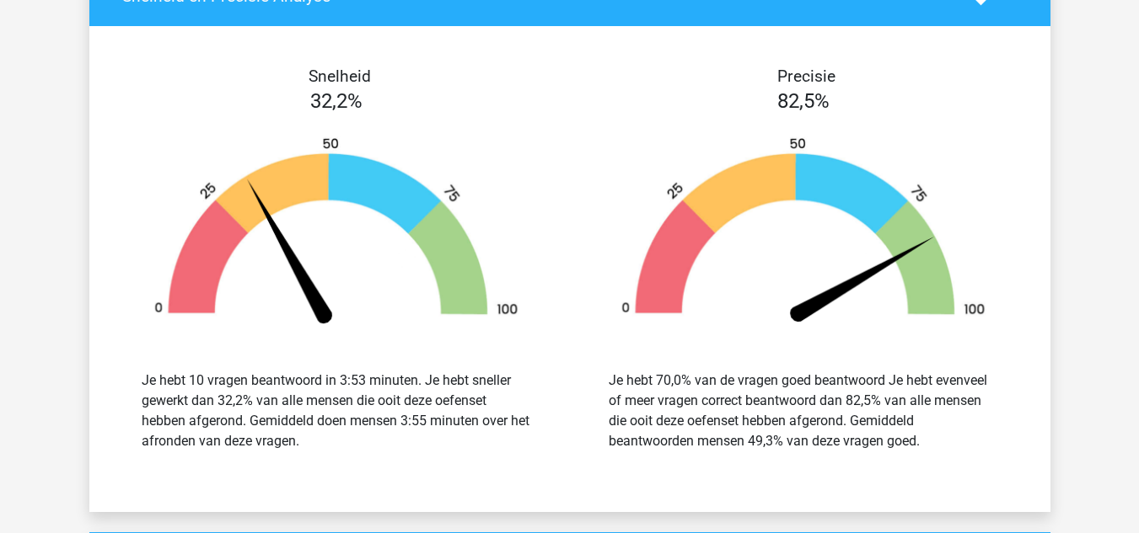
scroll to position [4298, 0]
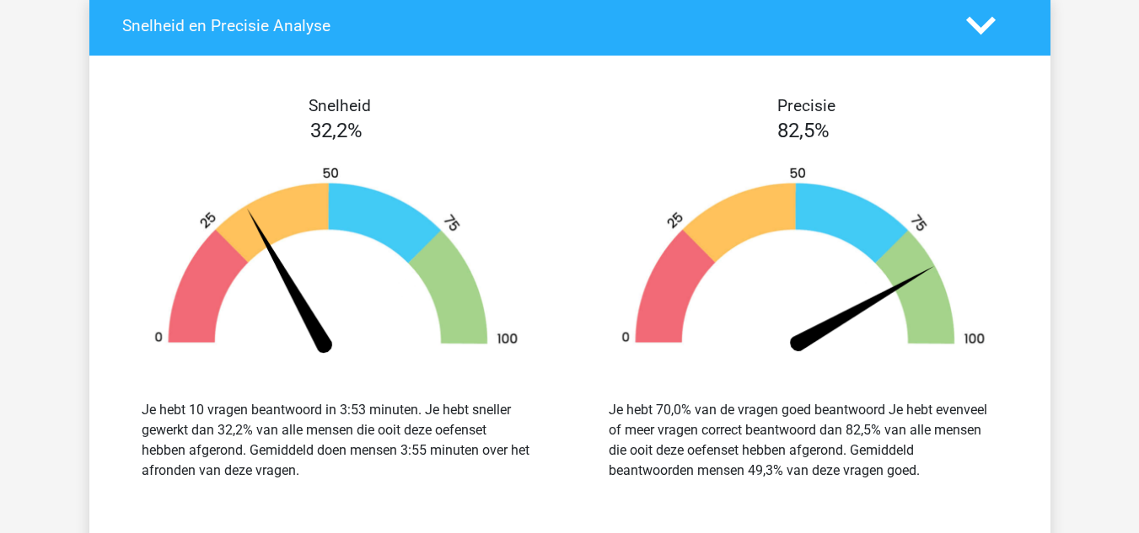
click at [839, 439] on div "Je hebt 70,0% van de vragen goed beantwoord Je hebt evenveel of meer vragen cor…" at bounding box center [802, 440] width 389 height 81
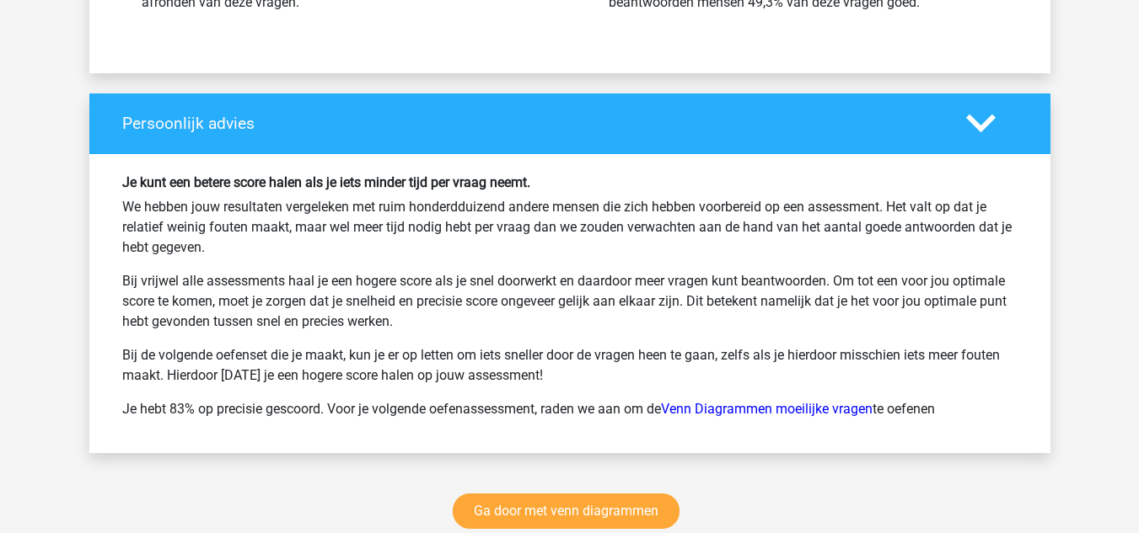
scroll to position [4972, 0]
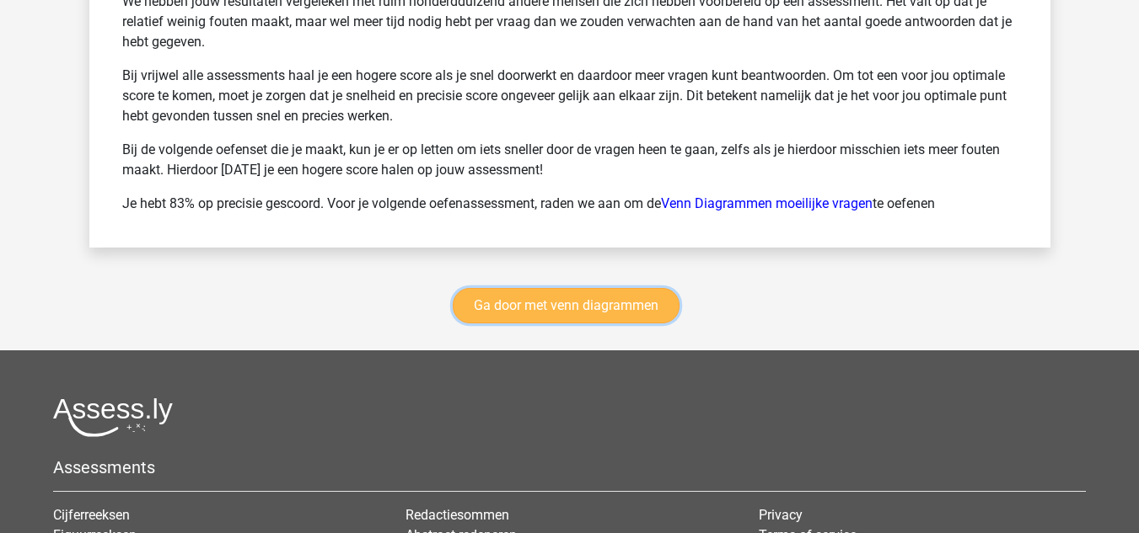
click at [589, 304] on link "Ga door met venn diagrammen" at bounding box center [566, 305] width 227 height 35
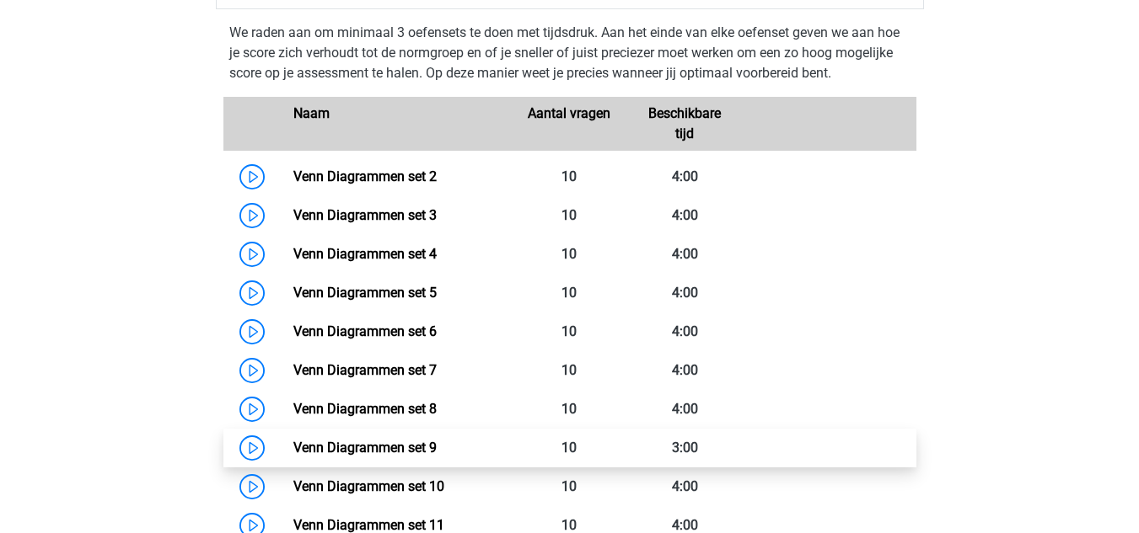
scroll to position [796, 0]
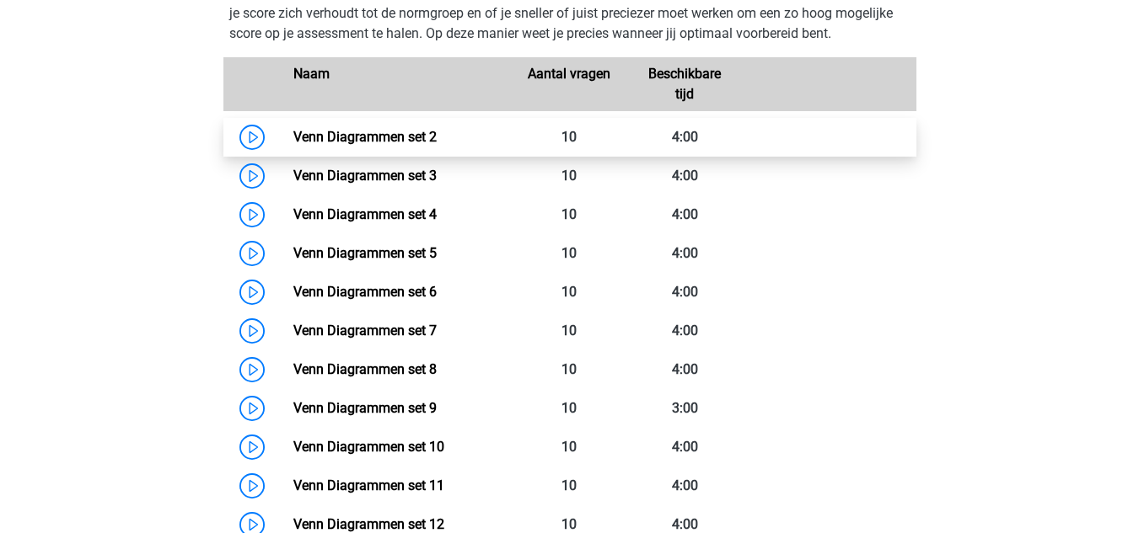
click at [437, 140] on link "Venn Diagrammen set 2" at bounding box center [364, 137] width 143 height 16
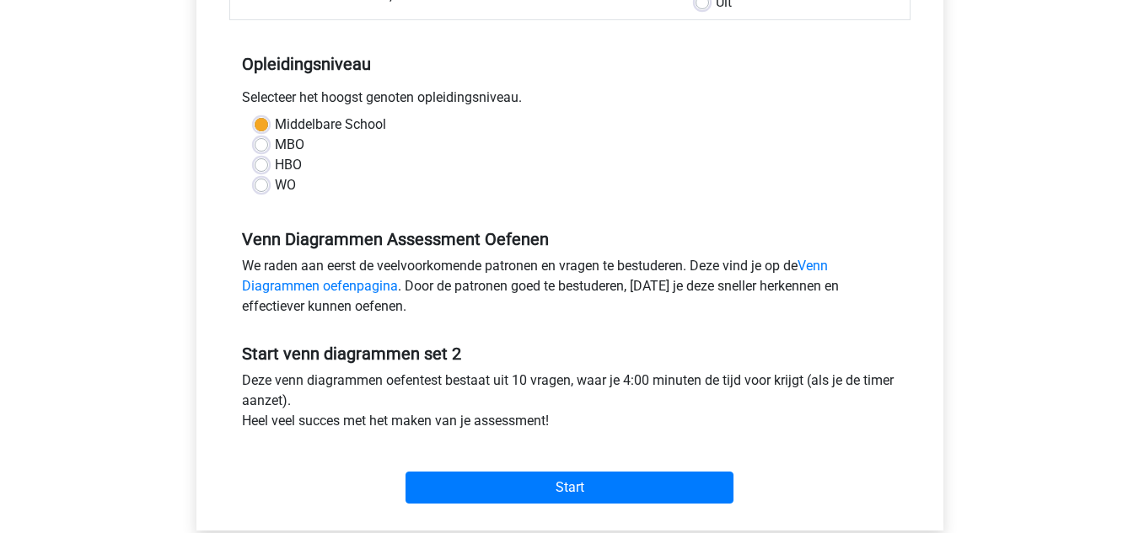
scroll to position [337, 0]
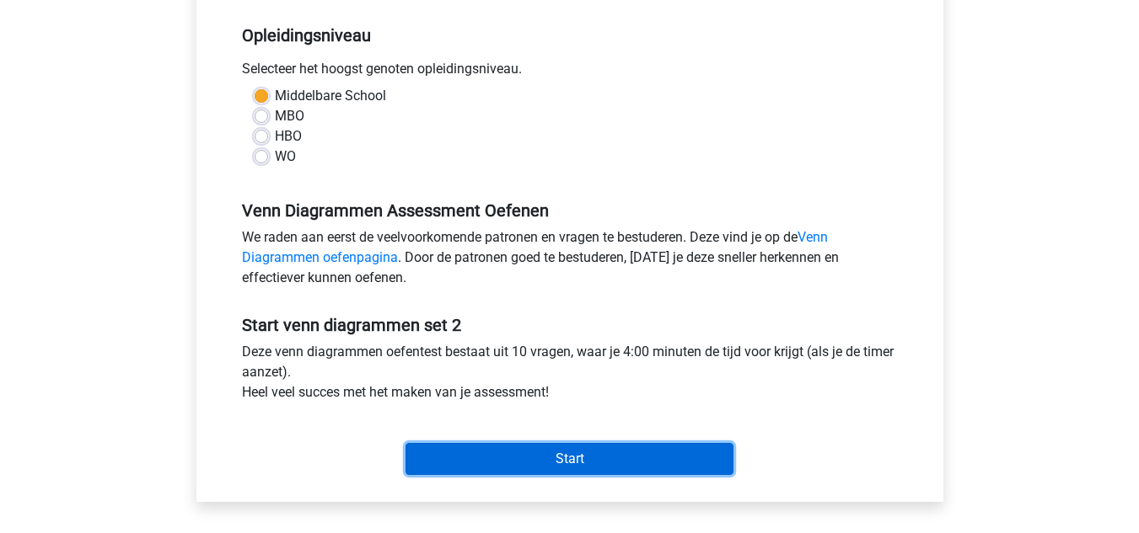
drag, startPoint x: 533, startPoint y: 445, endPoint x: 508, endPoint y: 446, distance: 25.3
click at [527, 446] on input "Start" at bounding box center [569, 459] width 328 height 32
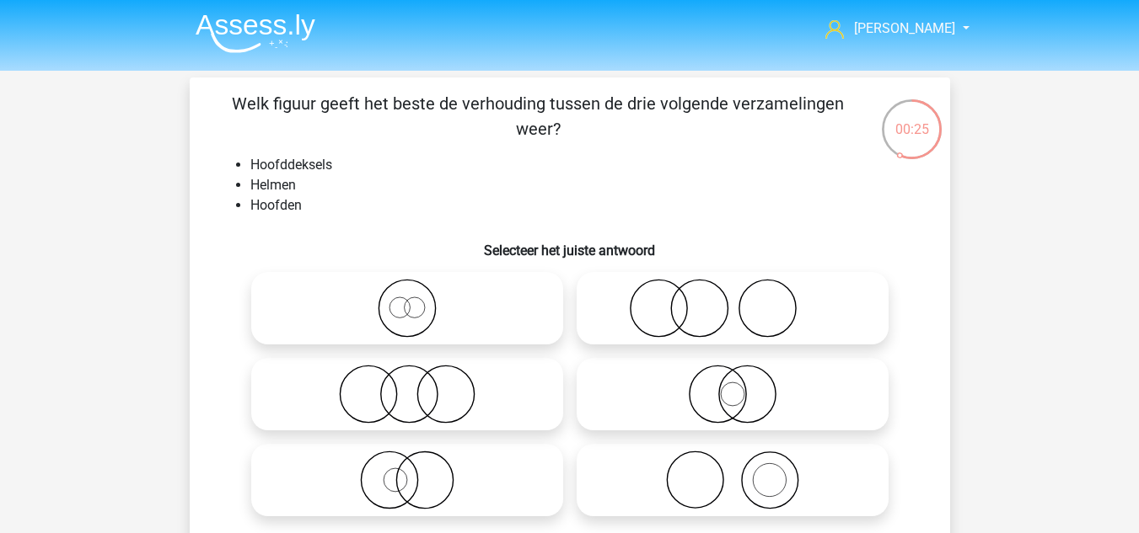
click at [668, 310] on icon at bounding box center [732, 308] width 298 height 59
click at [732, 300] on input "radio" at bounding box center [737, 294] width 11 height 11
radio input "true"
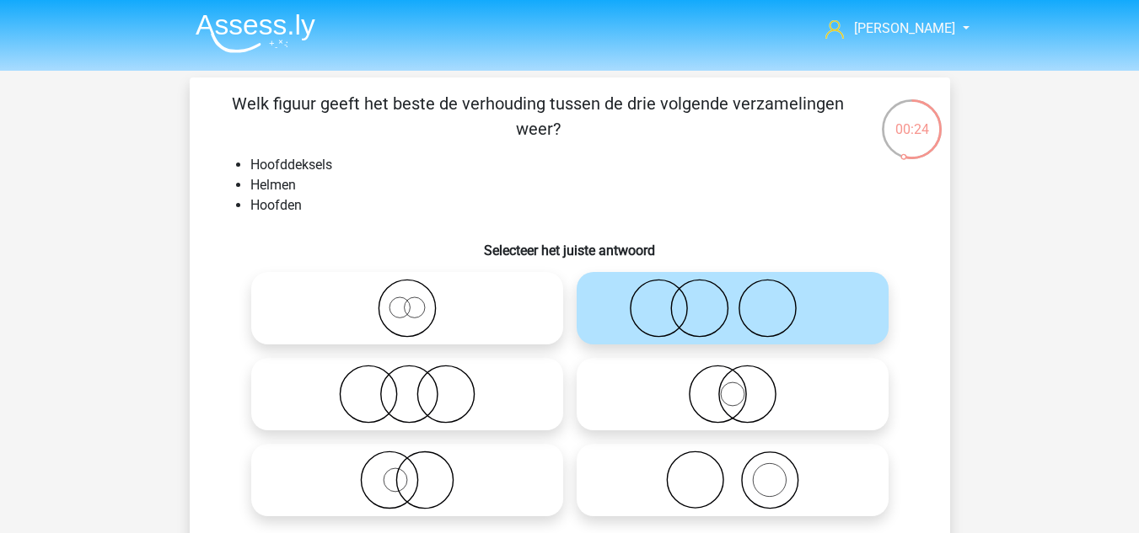
scroll to position [84, 0]
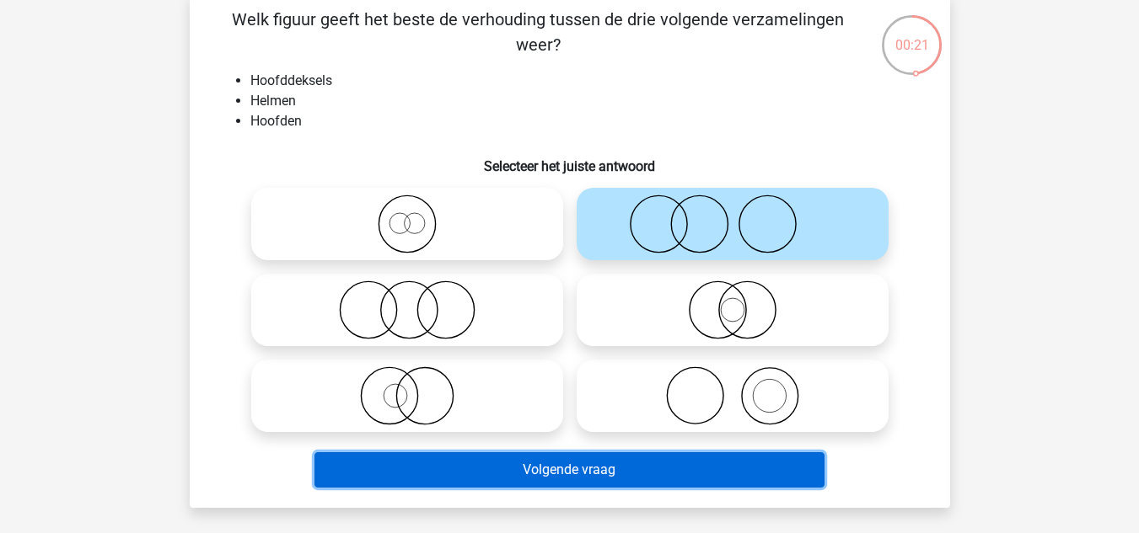
click at [544, 475] on button "Volgende vraag" at bounding box center [569, 470] width 510 height 35
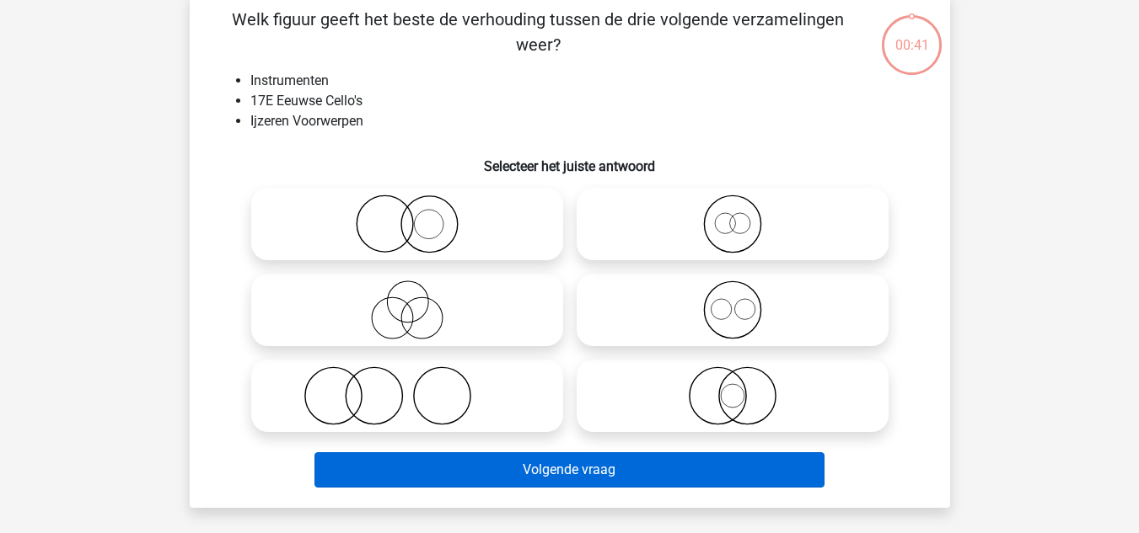
scroll to position [78, 0]
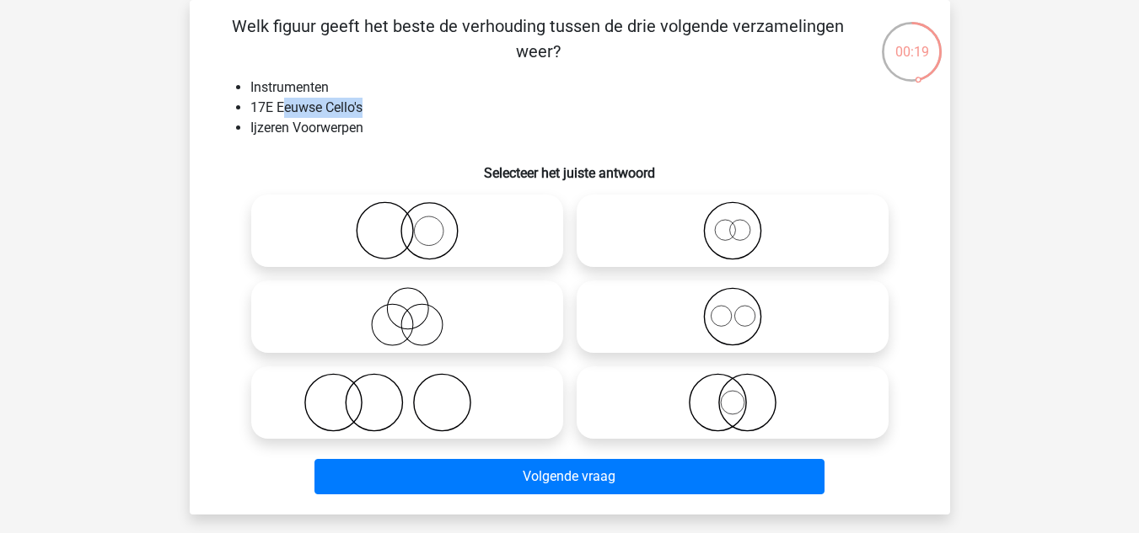
drag, startPoint x: 282, startPoint y: 106, endPoint x: 382, endPoint y: 106, distance: 99.4
click at [382, 106] on li "17E Eeuwse Cello's" at bounding box center [586, 108] width 672 height 20
drag, startPoint x: 277, startPoint y: 81, endPoint x: 312, endPoint y: 85, distance: 34.8
click at [302, 83] on li "Instrumenten" at bounding box center [586, 88] width 672 height 20
drag, startPoint x: 286, startPoint y: 133, endPoint x: 338, endPoint y: 141, distance: 52.8
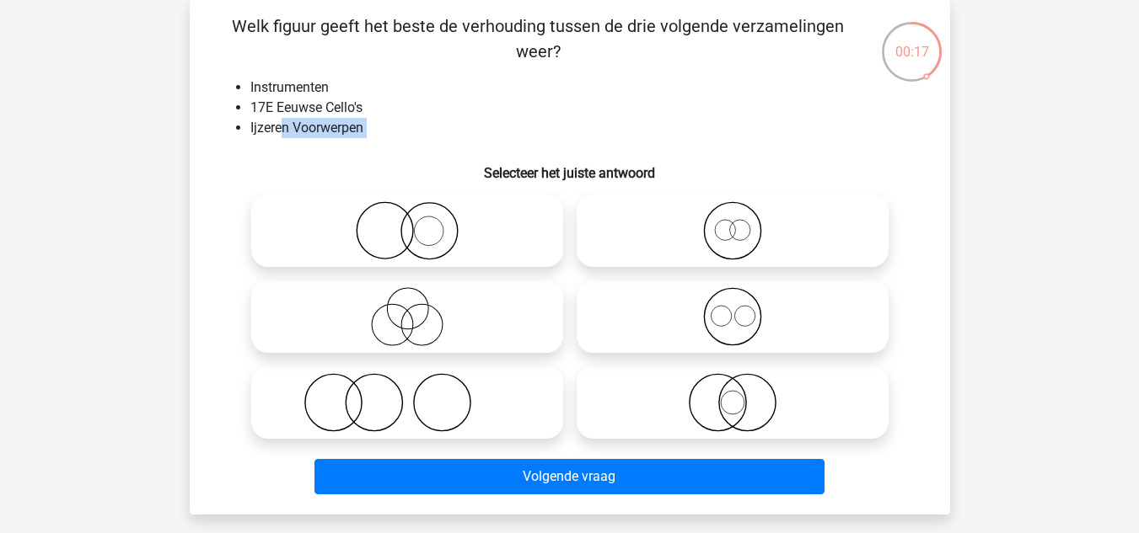
click at [338, 141] on div "Welk figuur geeft het beste de verhouding tussen de drie volgende verzamelingen…" at bounding box center [569, 257] width 747 height 488
drag, startPoint x: 260, startPoint y: 87, endPoint x: 308, endPoint y: 88, distance: 48.9
click at [308, 88] on li "Instrumenten" at bounding box center [586, 88] width 672 height 20
click at [421, 233] on icon at bounding box center [407, 230] width 298 height 59
click at [418, 222] on input "radio" at bounding box center [412, 217] width 11 height 11
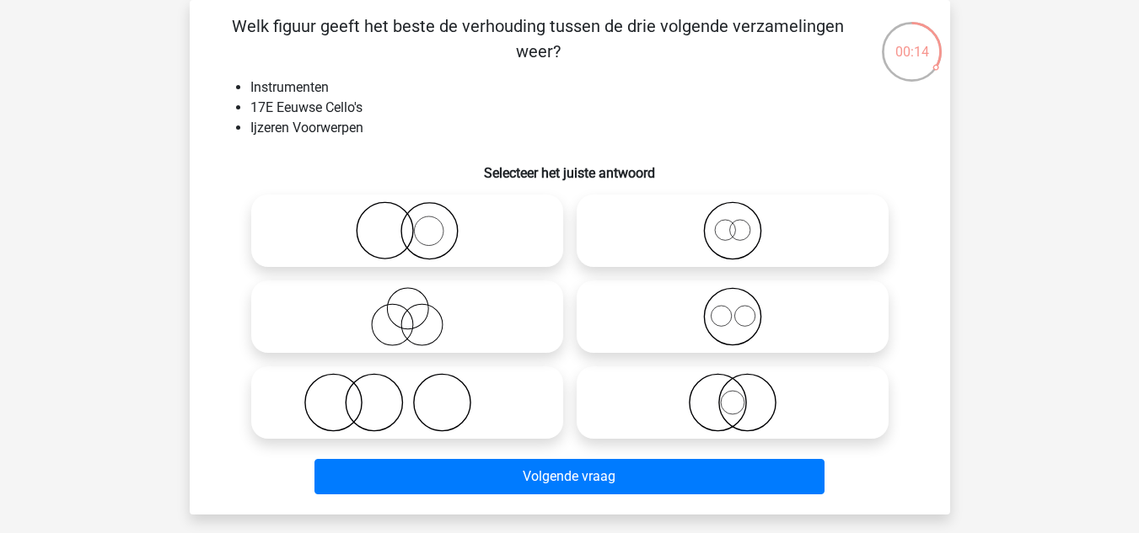
radio input "true"
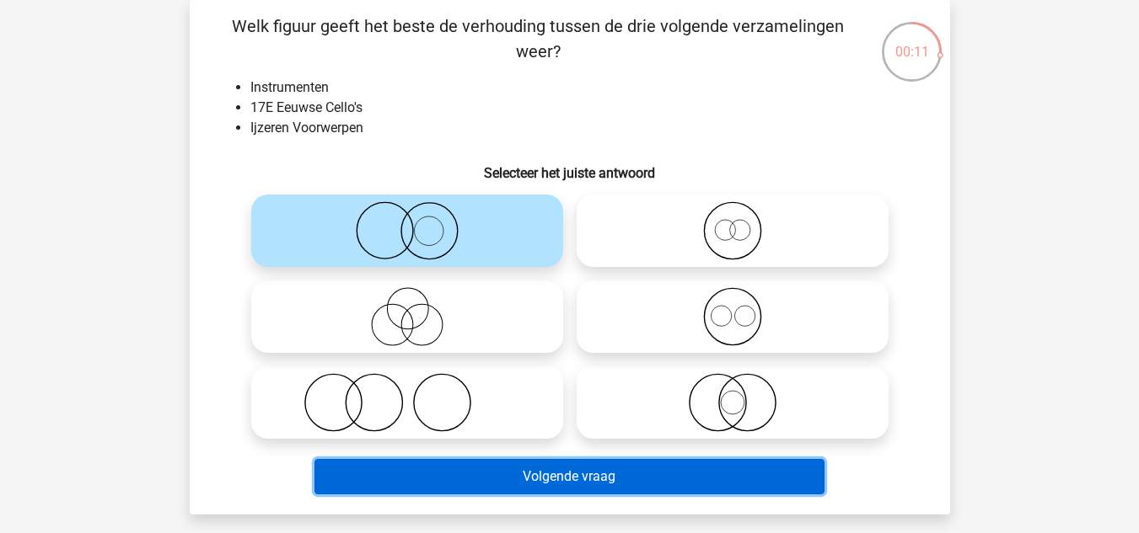
click at [544, 467] on button "Volgende vraag" at bounding box center [569, 476] width 510 height 35
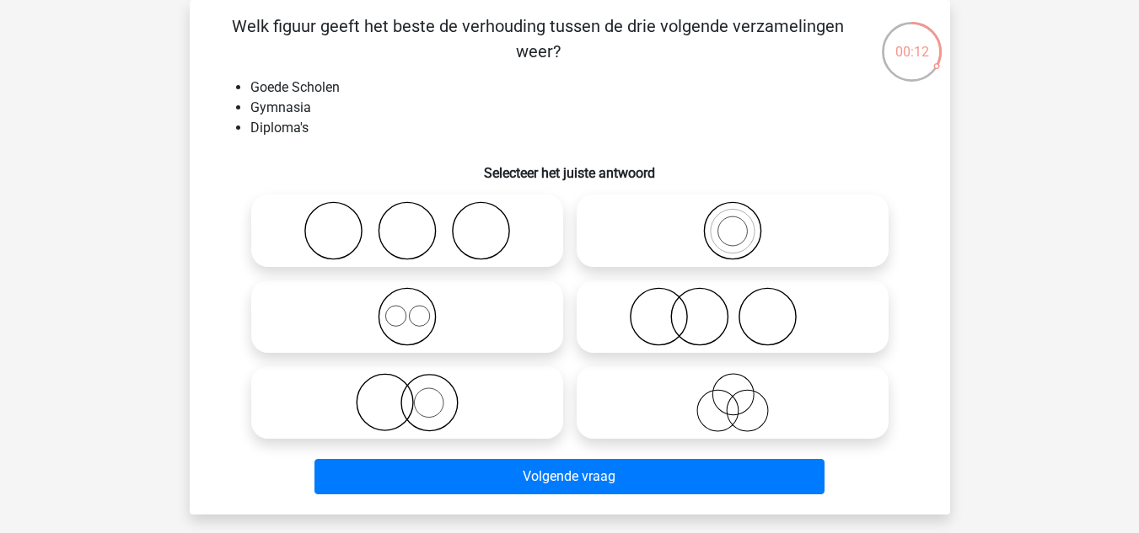
click at [431, 243] on icon at bounding box center [407, 230] width 298 height 59
click at [418, 222] on input "radio" at bounding box center [412, 217] width 11 height 11
radio input "true"
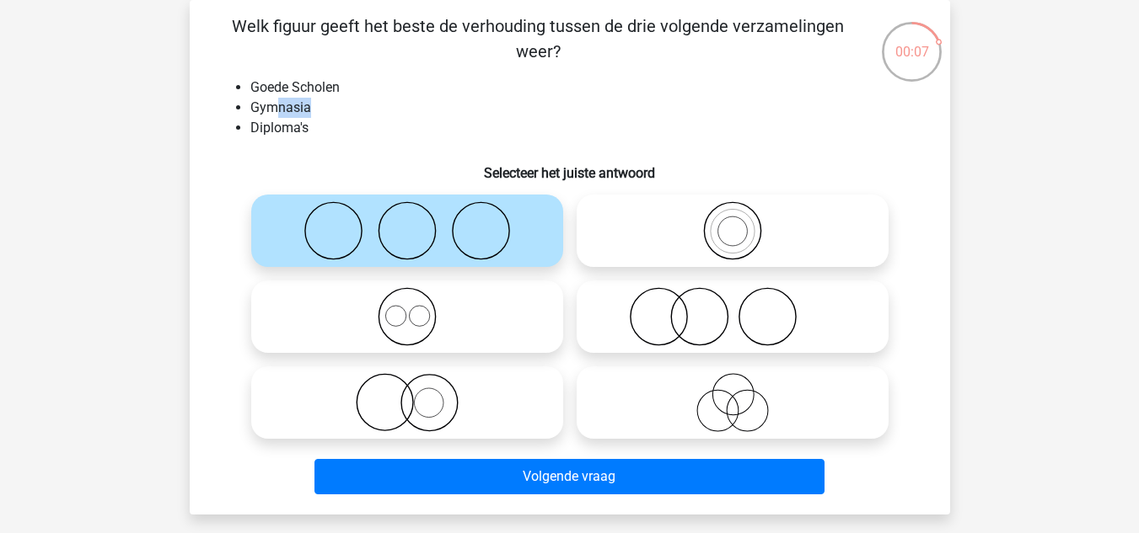
drag, startPoint x: 278, startPoint y: 115, endPoint x: 324, endPoint y: 94, distance: 50.1
click at [312, 109] on li "Gymnasia" at bounding box center [586, 108] width 672 height 20
click at [319, 112] on li "Gymnasia" at bounding box center [586, 108] width 672 height 20
drag, startPoint x: 272, startPoint y: 129, endPoint x: 290, endPoint y: 131, distance: 17.8
click at [290, 131] on li "Diploma's" at bounding box center [586, 128] width 672 height 20
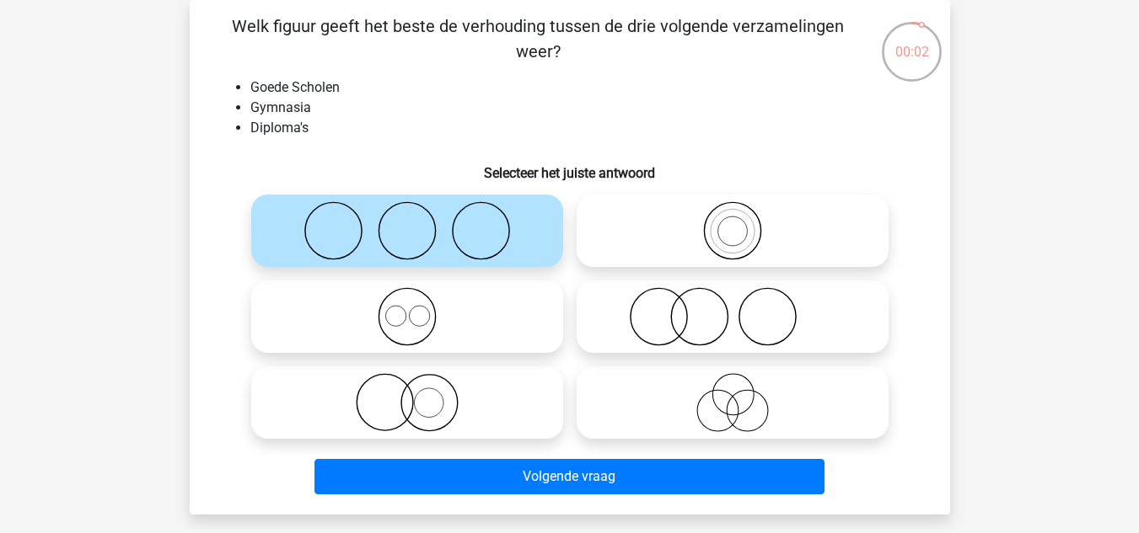
click at [351, 137] on li "Diploma's" at bounding box center [586, 128] width 672 height 20
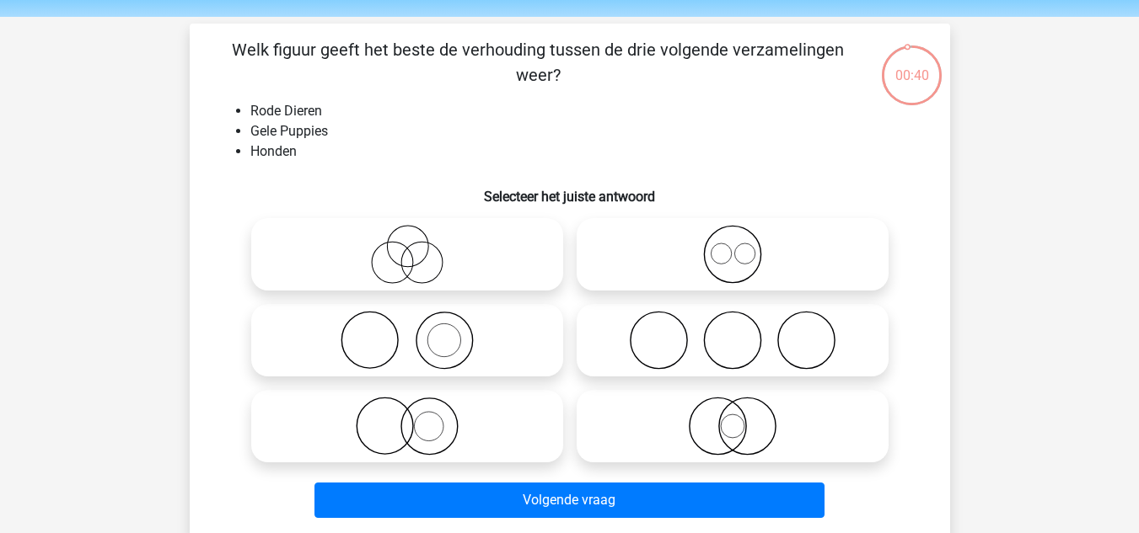
scroll to position [84, 0]
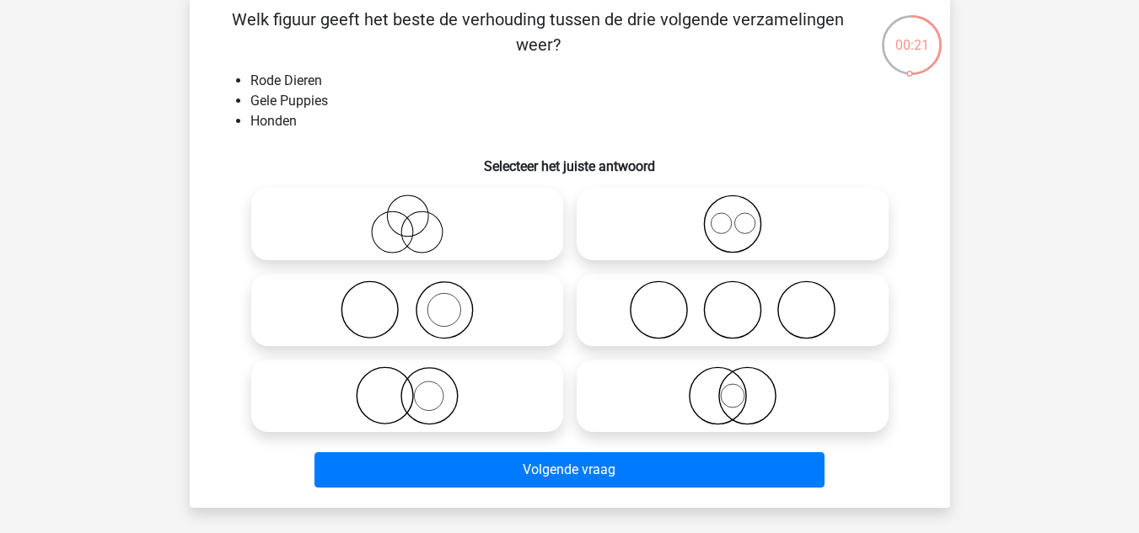
click at [422, 413] on icon at bounding box center [407, 396] width 298 height 59
click at [418, 388] on input "radio" at bounding box center [412, 382] width 11 height 11
radio input "true"
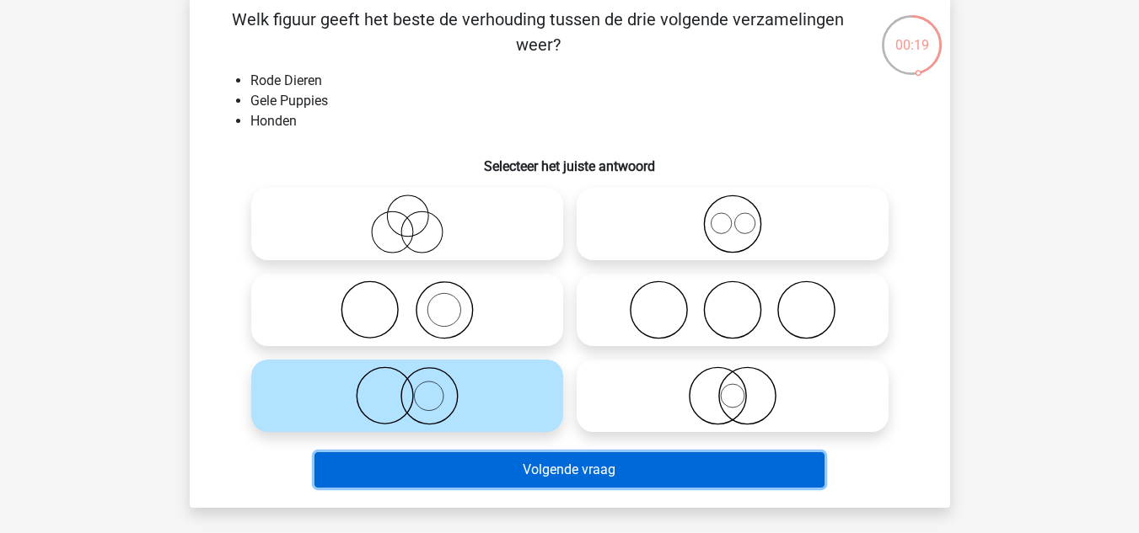
click at [613, 476] on button "Volgende vraag" at bounding box center [569, 470] width 510 height 35
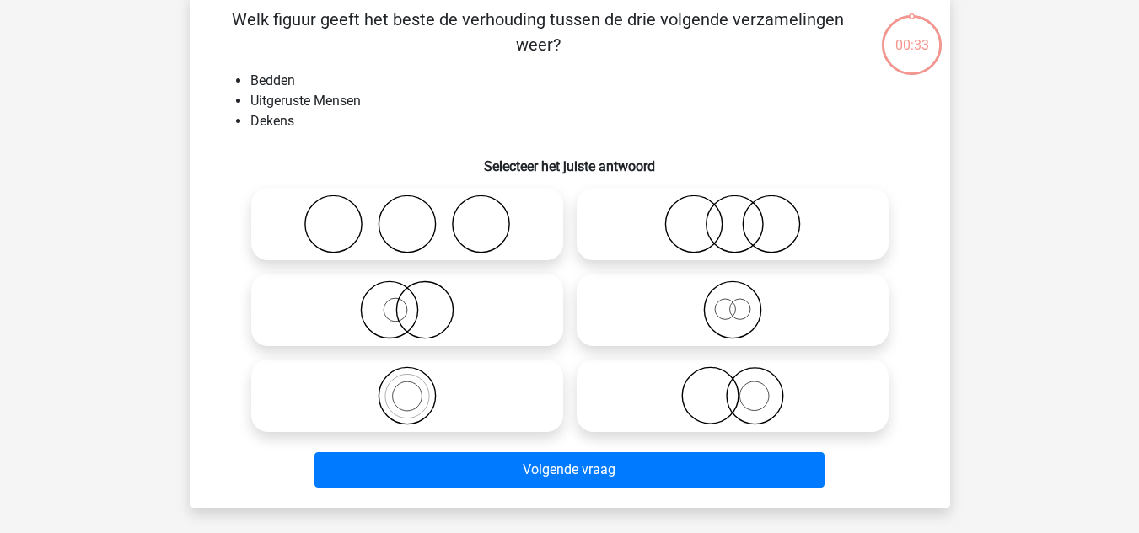
scroll to position [78, 0]
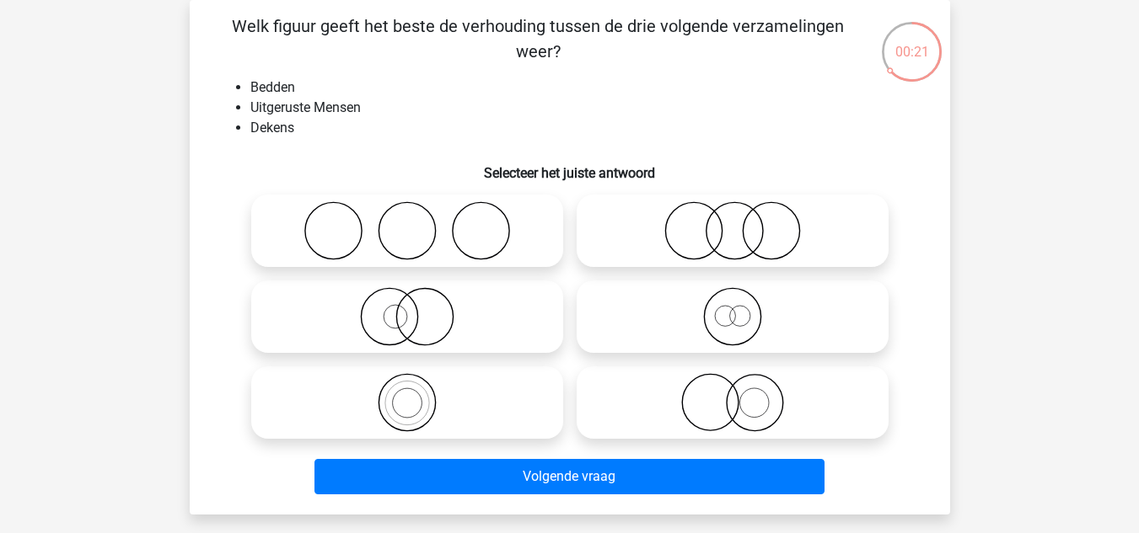
click at [373, 245] on icon at bounding box center [407, 230] width 298 height 59
click at [407, 222] on input "radio" at bounding box center [412, 217] width 11 height 11
radio input "true"
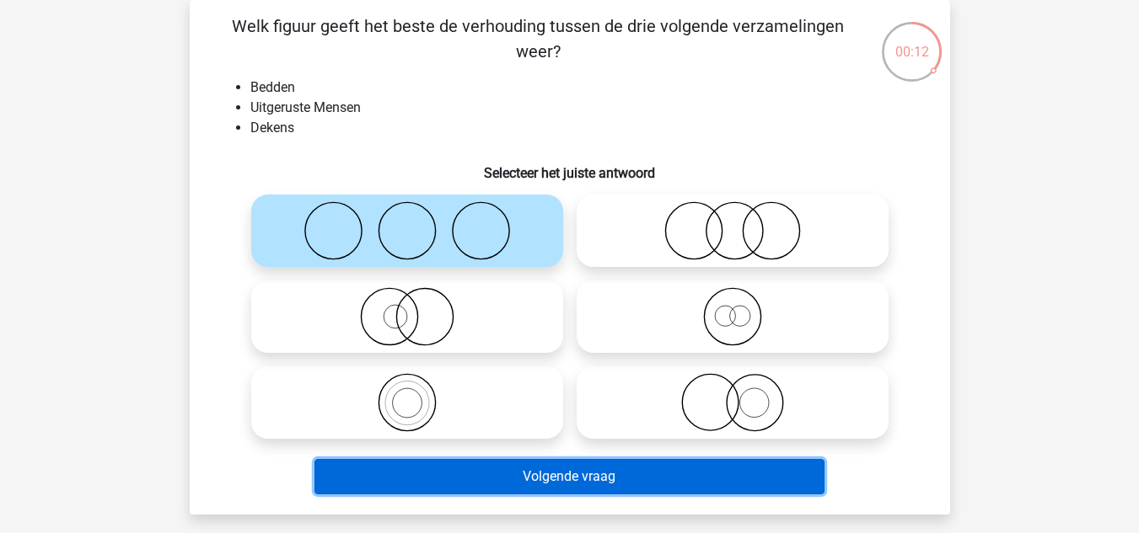
click at [537, 479] on button "Volgende vraag" at bounding box center [569, 476] width 510 height 35
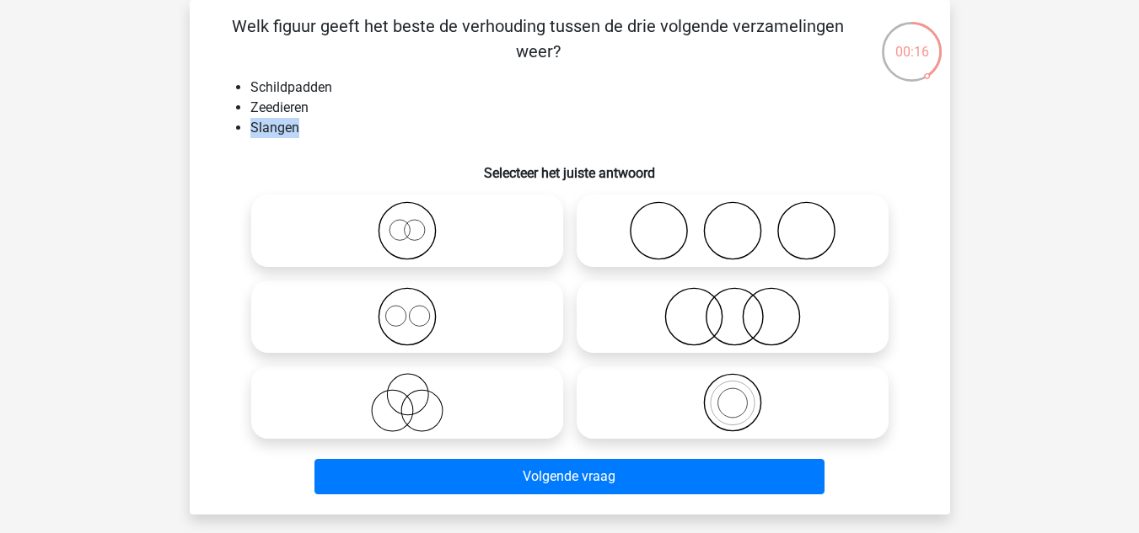
drag, startPoint x: 250, startPoint y: 130, endPoint x: 302, endPoint y: 137, distance: 51.8
click at [302, 137] on li "Slangen" at bounding box center [586, 128] width 672 height 20
click at [339, 137] on li "Slangen" at bounding box center [586, 128] width 672 height 20
click at [437, 330] on icon at bounding box center [407, 316] width 298 height 59
click at [418, 308] on input "radio" at bounding box center [412, 302] width 11 height 11
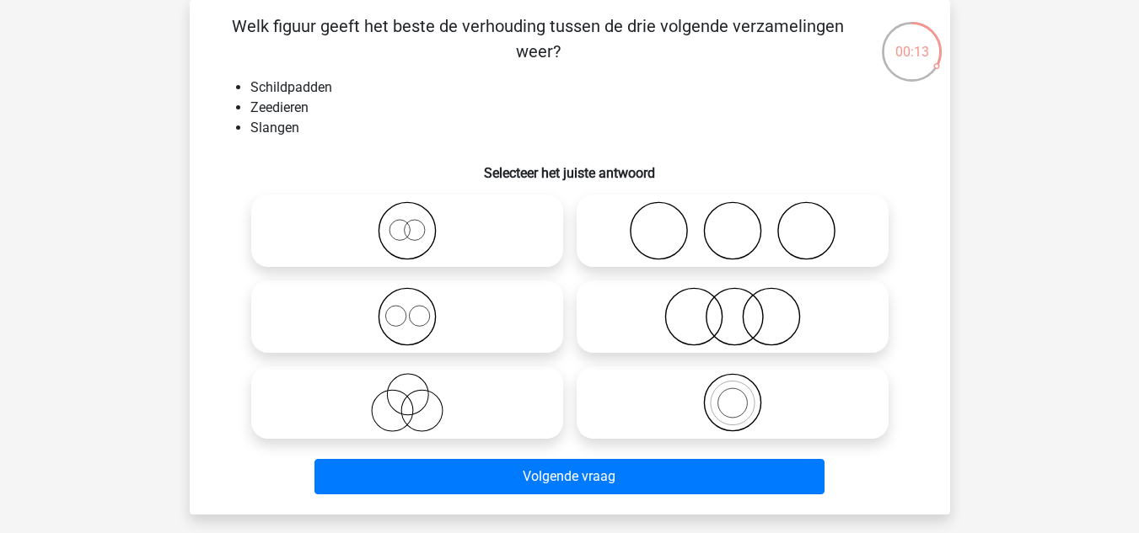
radio input "true"
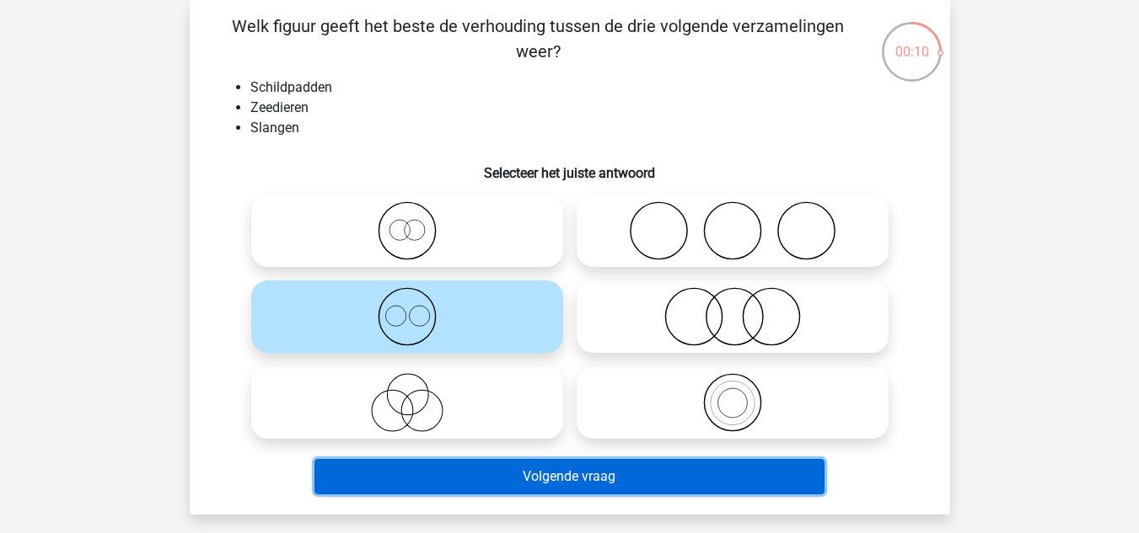
drag, startPoint x: 627, startPoint y: 478, endPoint x: 619, endPoint y: 467, distance: 13.8
click at [625, 474] on button "Volgende vraag" at bounding box center [569, 476] width 510 height 35
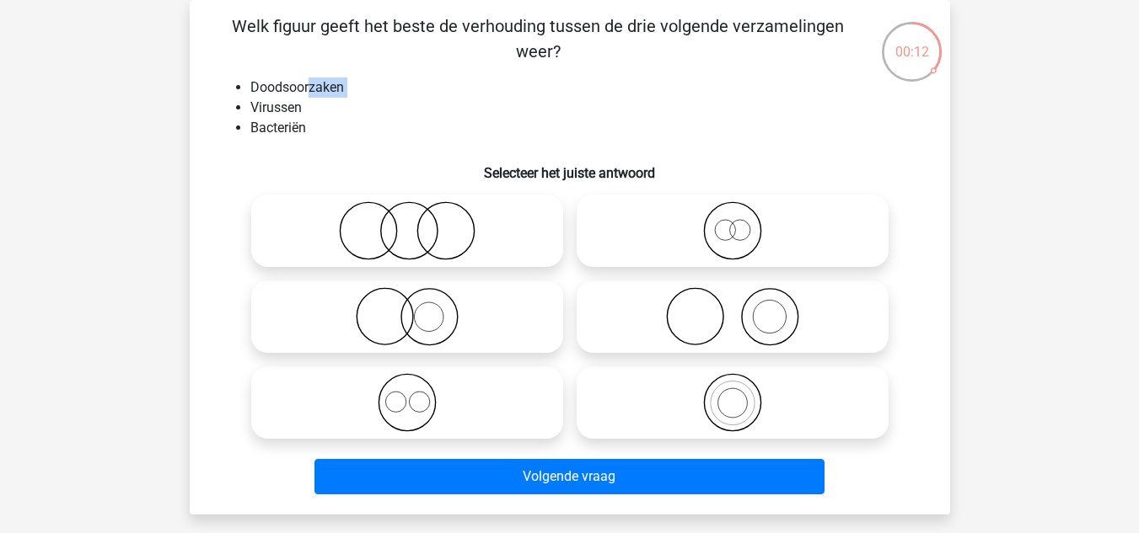
drag, startPoint x: 252, startPoint y: 105, endPoint x: 308, endPoint y: 90, distance: 58.5
click at [308, 90] on ul "Doodsoorzaken Virussen Bacteriën" at bounding box center [570, 108] width 706 height 61
drag, startPoint x: 266, startPoint y: 130, endPoint x: 287, endPoint y: 132, distance: 20.4
click at [287, 132] on li "Bacteriën" at bounding box center [586, 128] width 672 height 20
drag, startPoint x: 260, startPoint y: 107, endPoint x: 292, endPoint y: 125, distance: 37.3
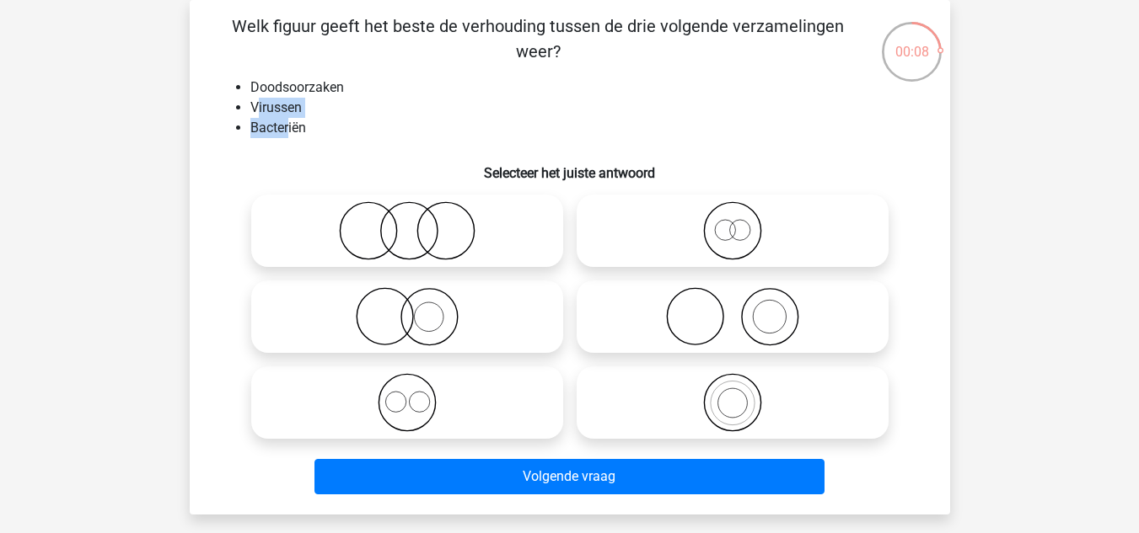
click at [291, 124] on ul "Doodsoorzaken Virussen Bacteriën" at bounding box center [570, 108] width 706 height 61
click at [341, 135] on li "Bacteriën" at bounding box center [586, 128] width 672 height 20
drag, startPoint x: 285, startPoint y: 115, endPoint x: 293, endPoint y: 118, distance: 9.1
click at [288, 115] on li "Virussen" at bounding box center [586, 108] width 672 height 20
click at [708, 240] on icon at bounding box center [732, 230] width 298 height 59
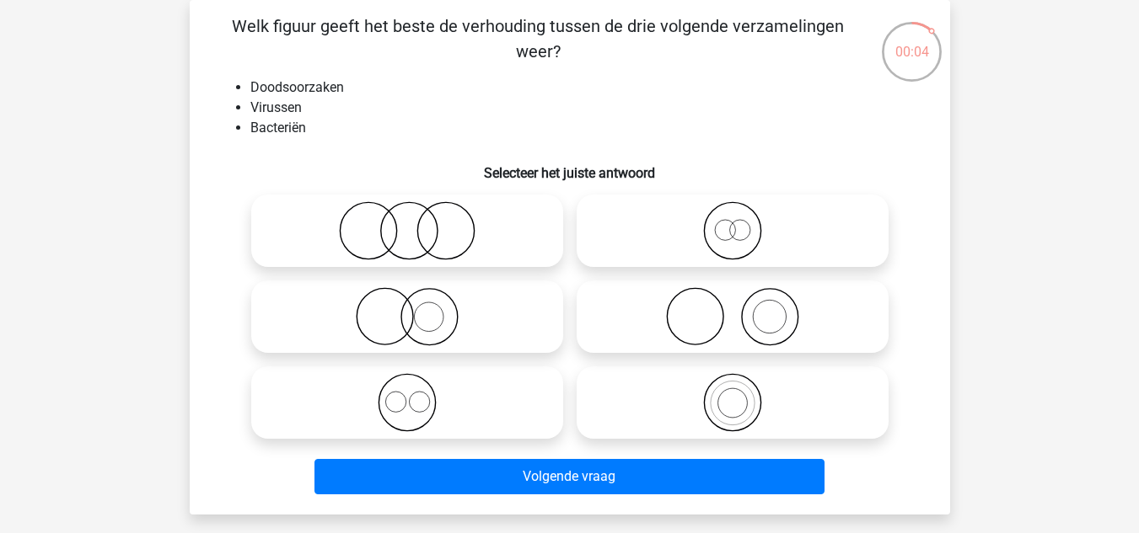
click at [732, 222] on input "radio" at bounding box center [737, 217] width 11 height 11
radio input "true"
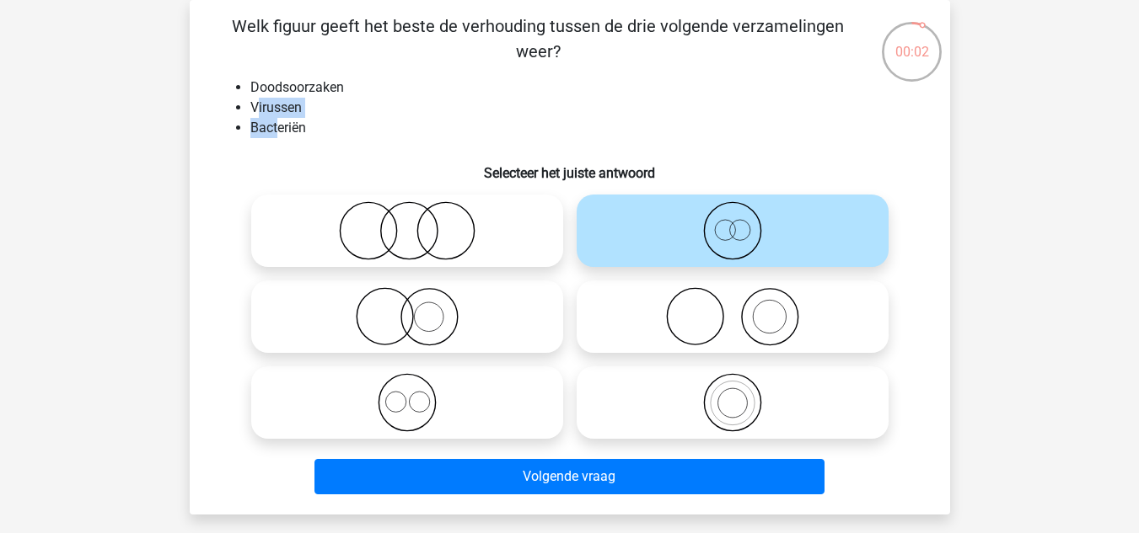
drag, startPoint x: 255, startPoint y: 107, endPoint x: 279, endPoint y: 124, distance: 29.7
click at [279, 124] on ul "Doodsoorzaken Virussen Bacteriën" at bounding box center [570, 108] width 706 height 61
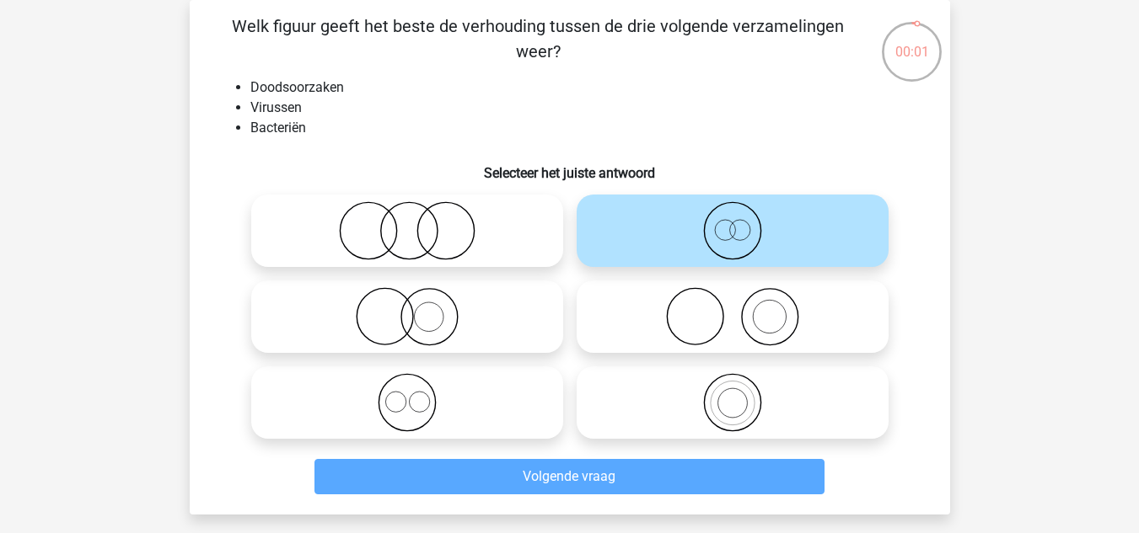
click at [331, 139] on div "Welk figuur geeft het beste de verhouding tussen de drie volgende verzamelingen…" at bounding box center [569, 257] width 747 height 488
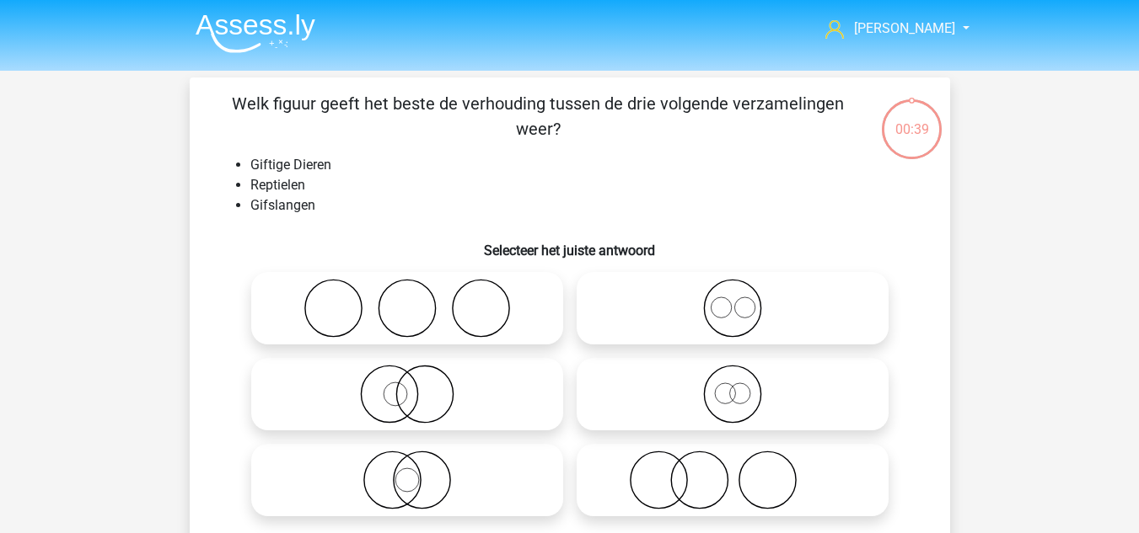
scroll to position [78, 0]
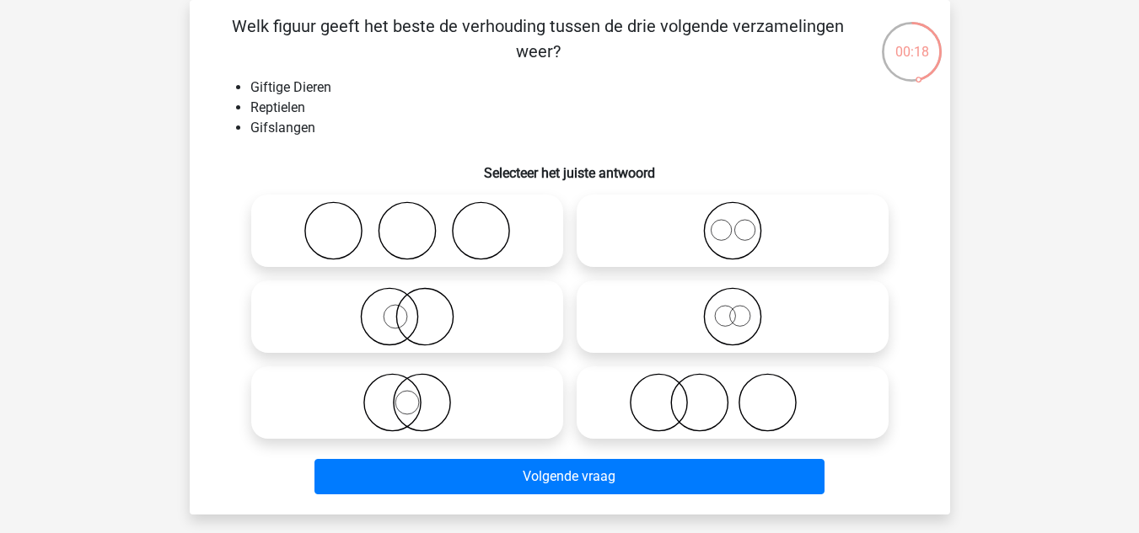
click at [497, 380] on icon at bounding box center [407, 402] width 298 height 59
click at [418, 383] on input "radio" at bounding box center [412, 388] width 11 height 11
radio input "true"
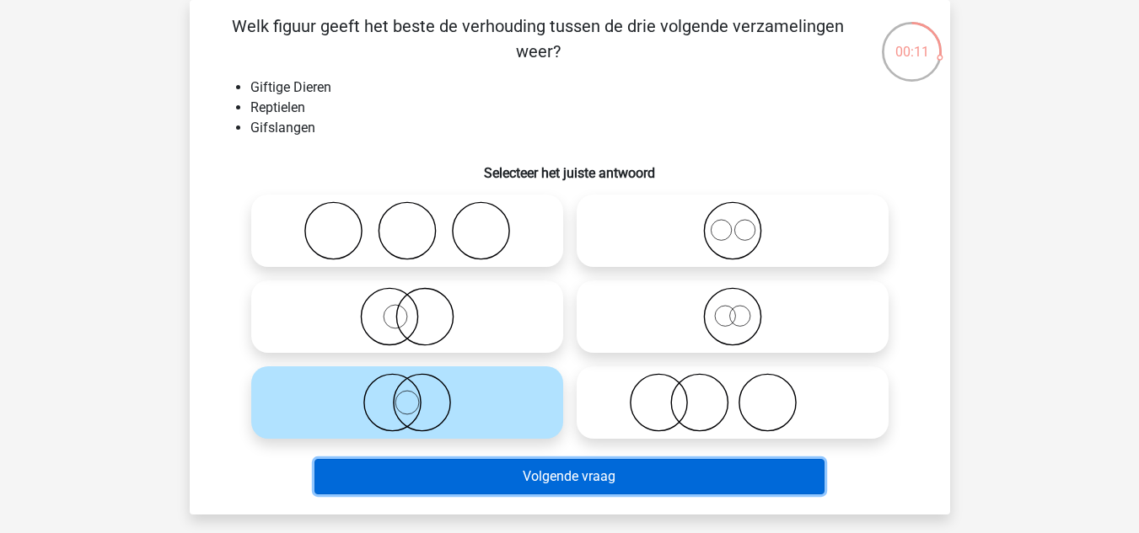
click at [598, 484] on button "Volgende vraag" at bounding box center [569, 476] width 510 height 35
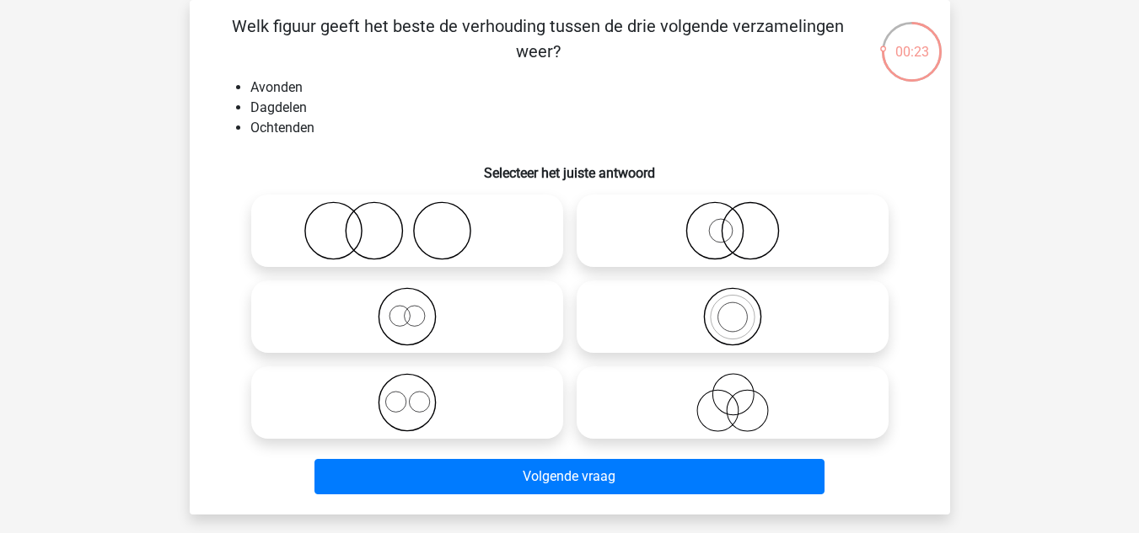
click at [420, 386] on icon at bounding box center [407, 402] width 298 height 59
click at [418, 386] on input "radio" at bounding box center [412, 388] width 11 height 11
radio input "true"
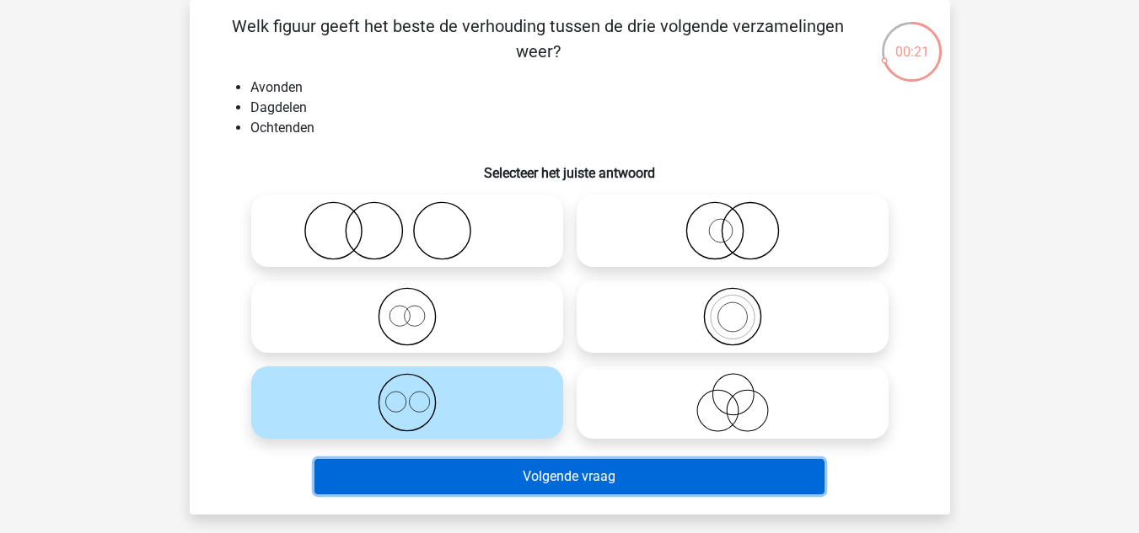
click at [565, 489] on button "Volgende vraag" at bounding box center [569, 476] width 510 height 35
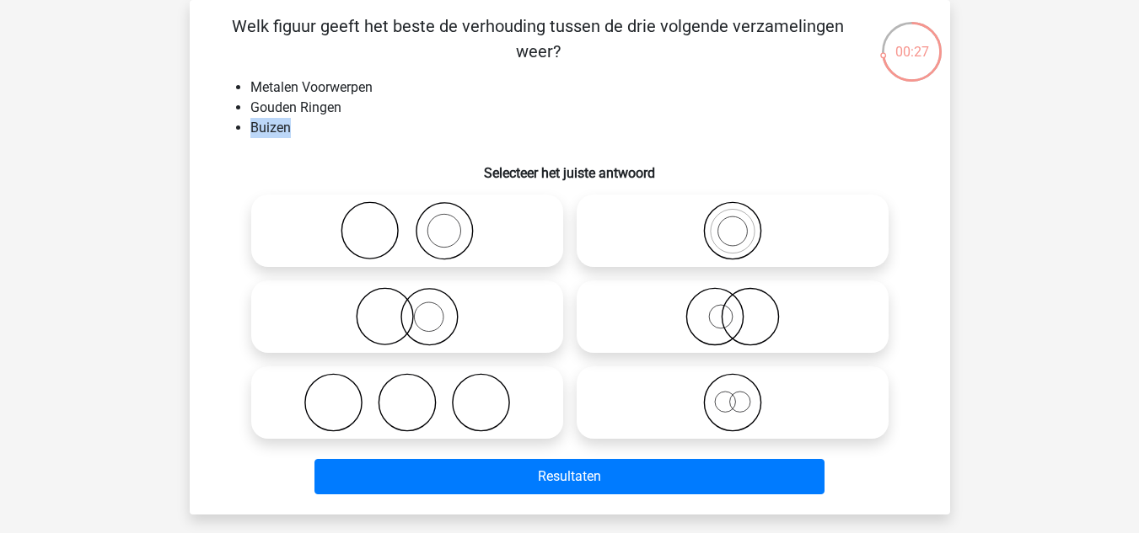
drag, startPoint x: 253, startPoint y: 128, endPoint x: 292, endPoint y: 127, distance: 39.6
click at [291, 128] on li "Buizen" at bounding box center [586, 128] width 672 height 20
click at [317, 126] on li "Buizen" at bounding box center [586, 128] width 672 height 20
click at [477, 307] on icon at bounding box center [407, 316] width 298 height 59
click at [418, 307] on input "radio" at bounding box center [412, 302] width 11 height 11
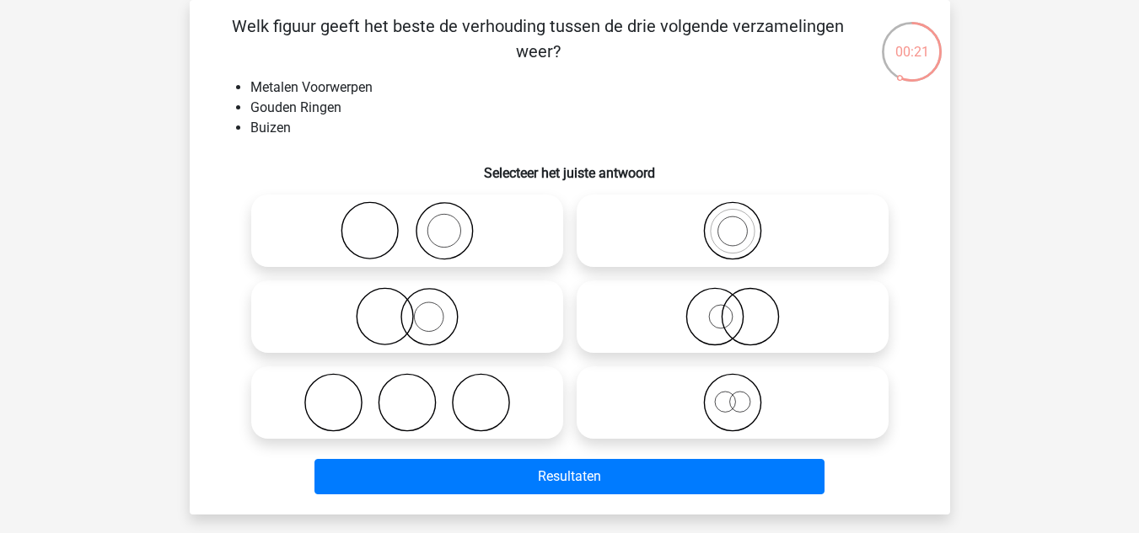
radio input "true"
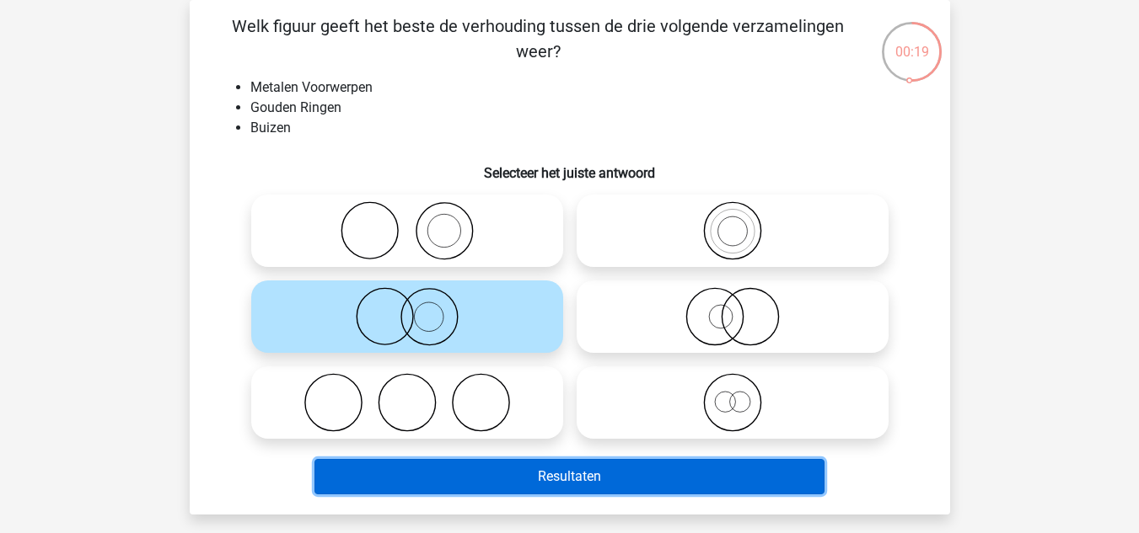
click at [535, 482] on button "Resultaten" at bounding box center [569, 476] width 510 height 35
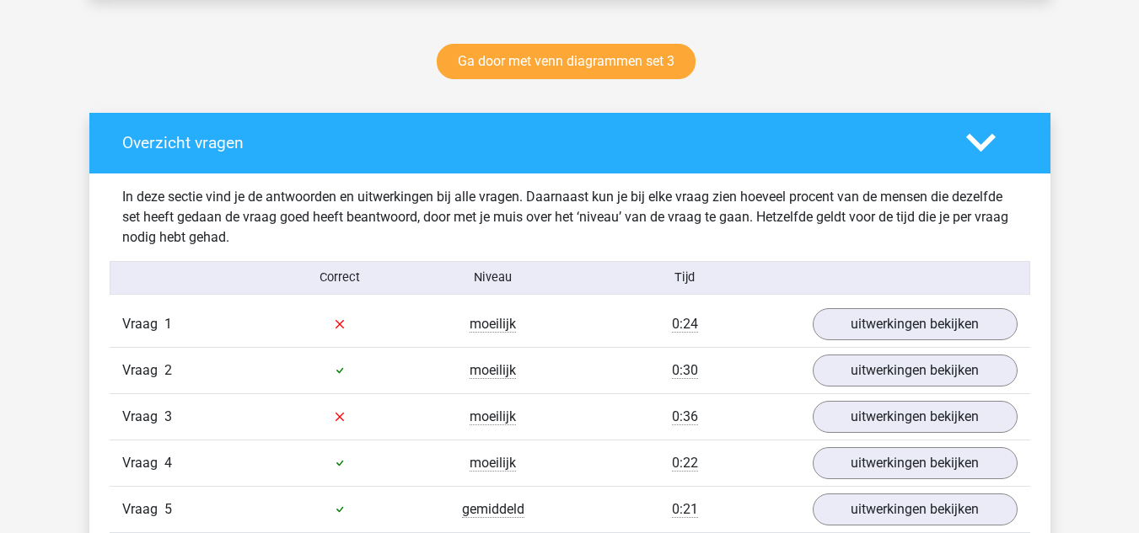
scroll to position [927, 0]
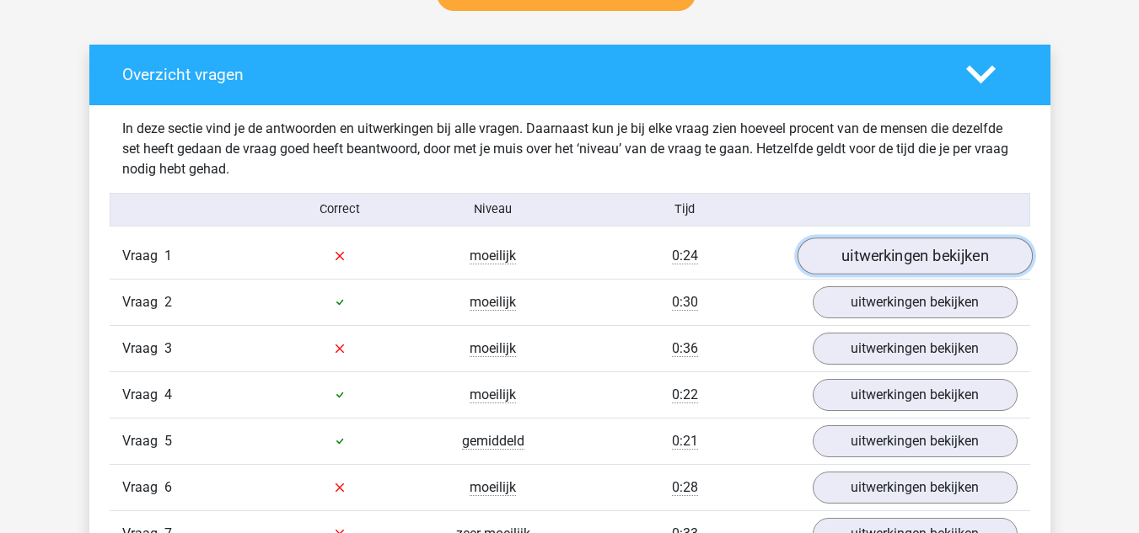
click at [841, 259] on link "uitwerkingen bekijken" at bounding box center [913, 256] width 235 height 37
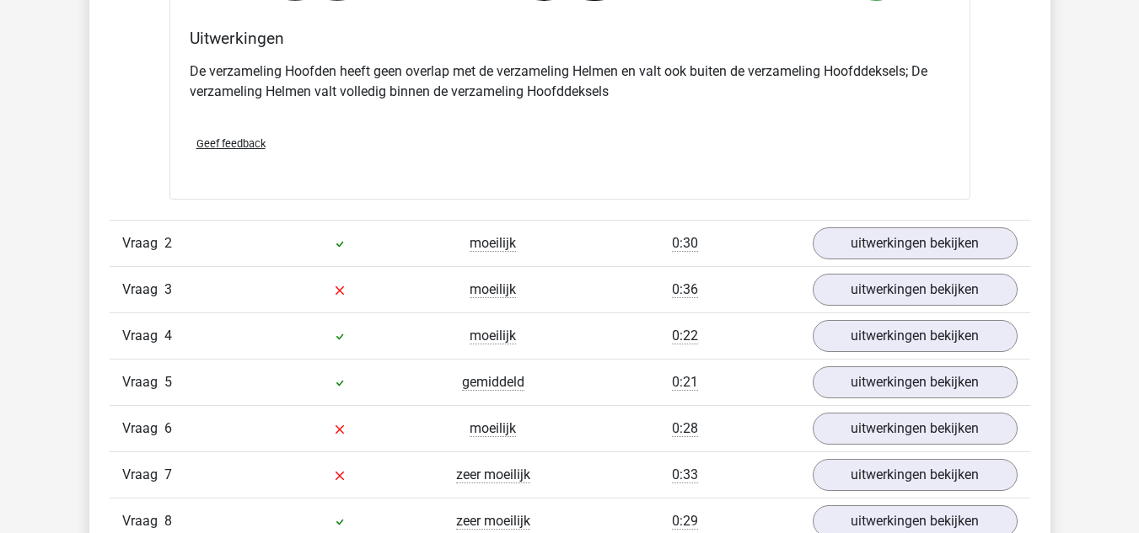
scroll to position [1685, 0]
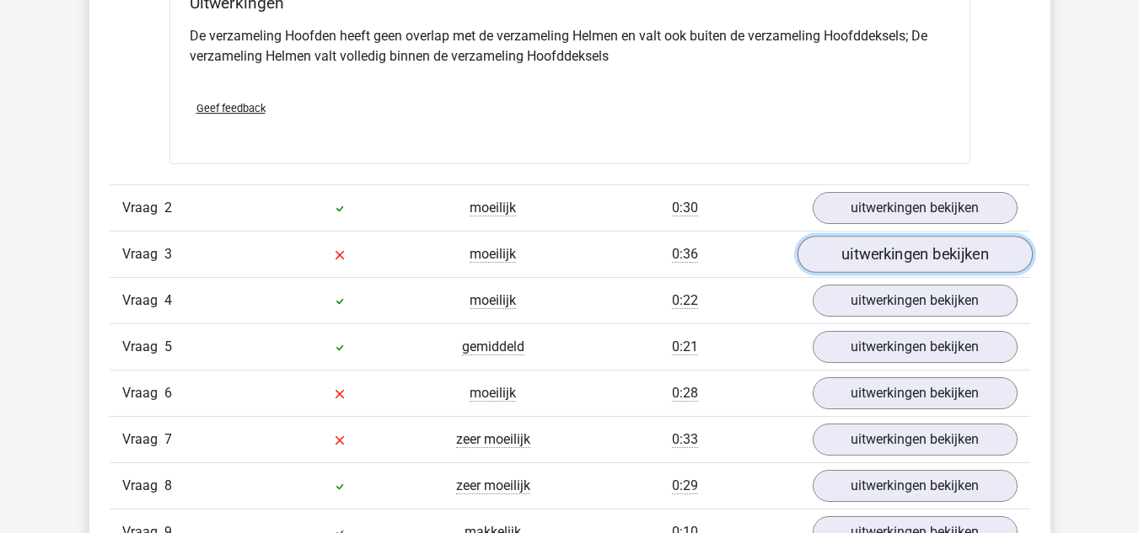
click at [869, 265] on link "uitwerkingen bekijken" at bounding box center [913, 254] width 235 height 37
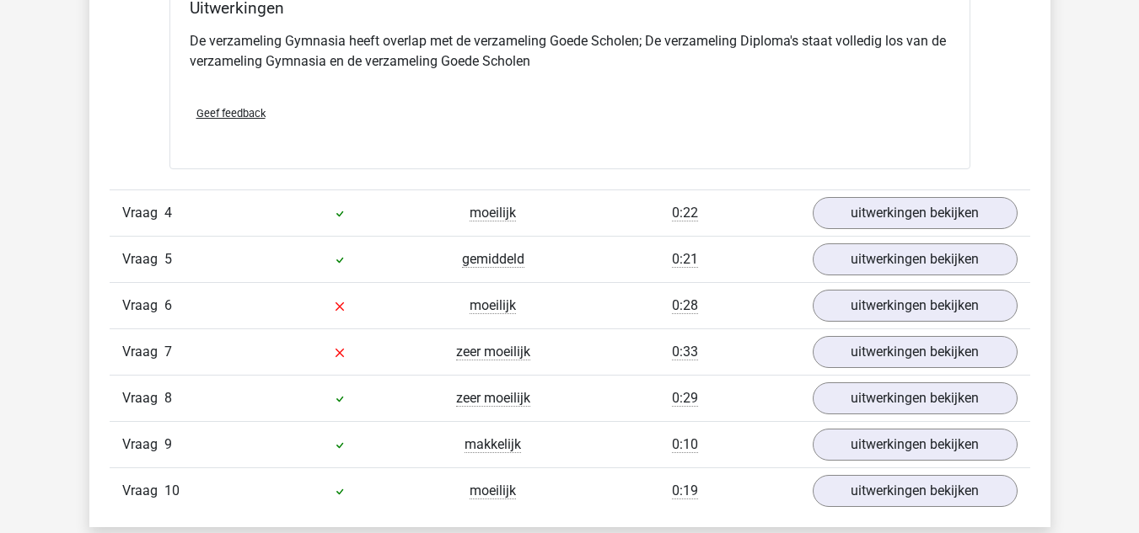
scroll to position [2444, 0]
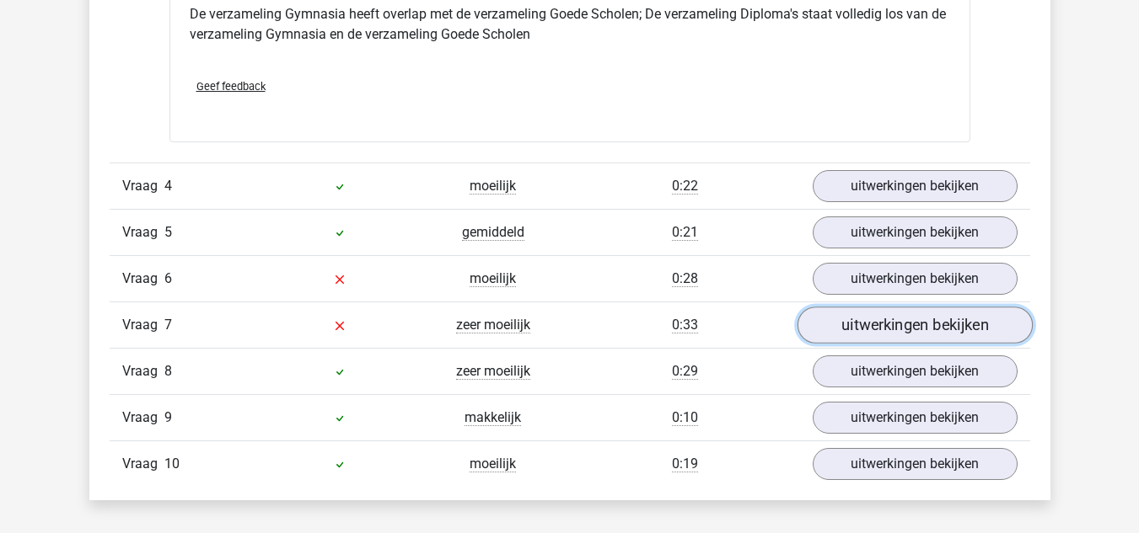
click at [930, 328] on link "uitwerkingen bekijken" at bounding box center [913, 325] width 235 height 37
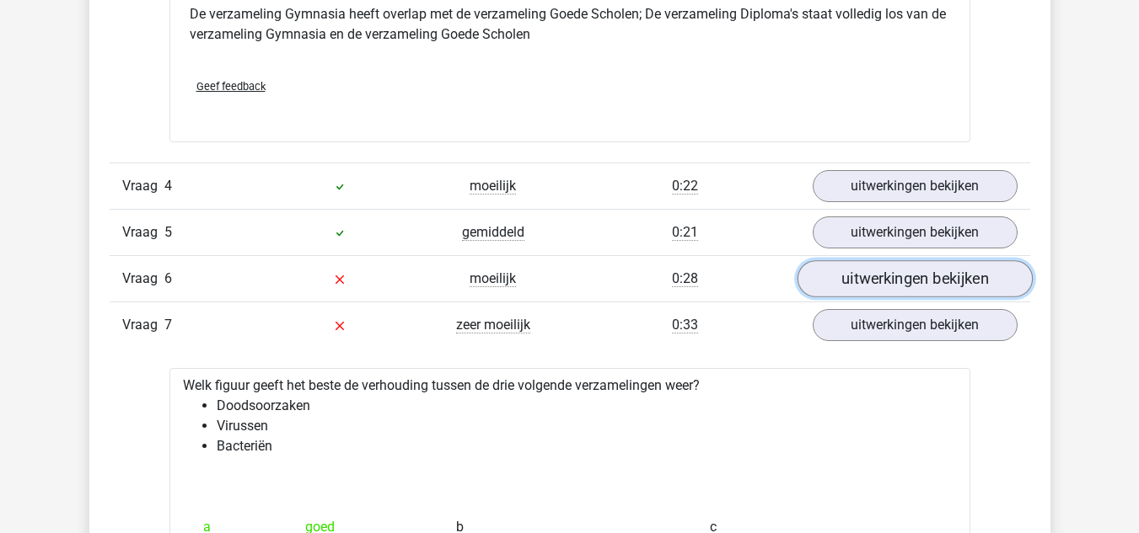
click at [860, 271] on link "uitwerkingen bekijken" at bounding box center [913, 278] width 235 height 37
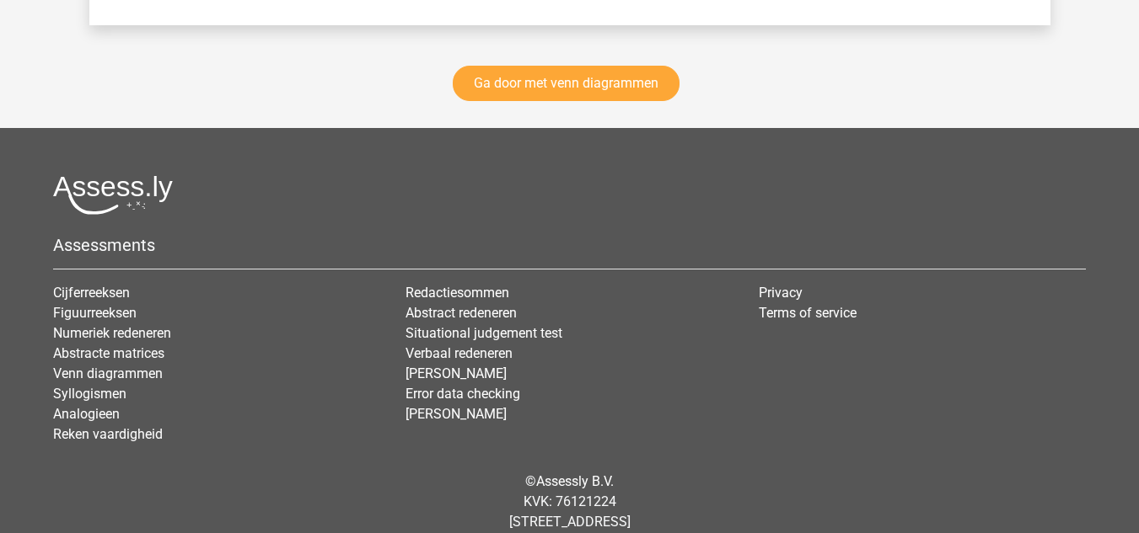
scroll to position [5180, 0]
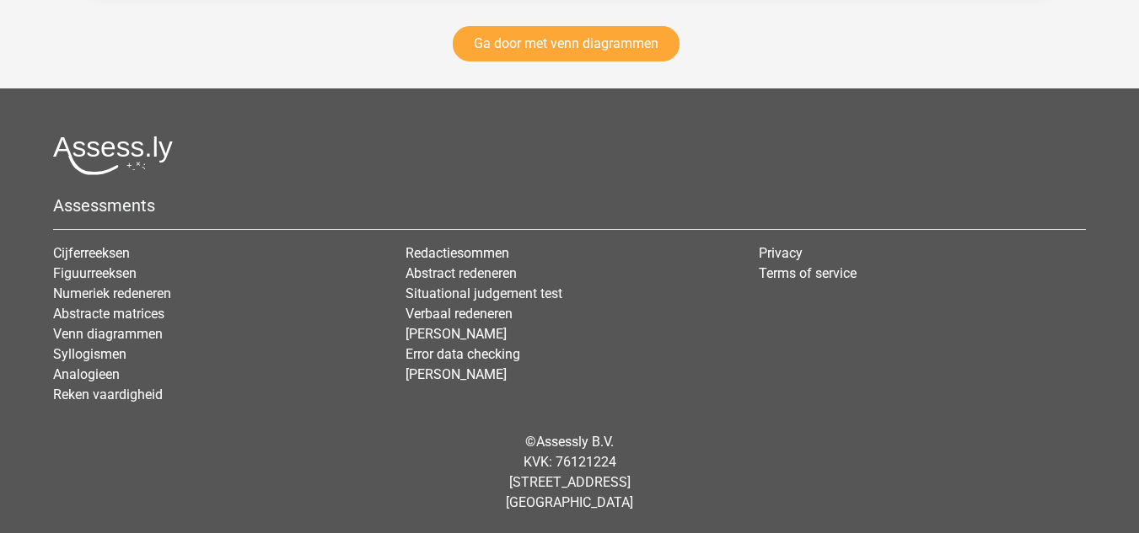
click at [85, 156] on img at bounding box center [113, 156] width 120 height 40
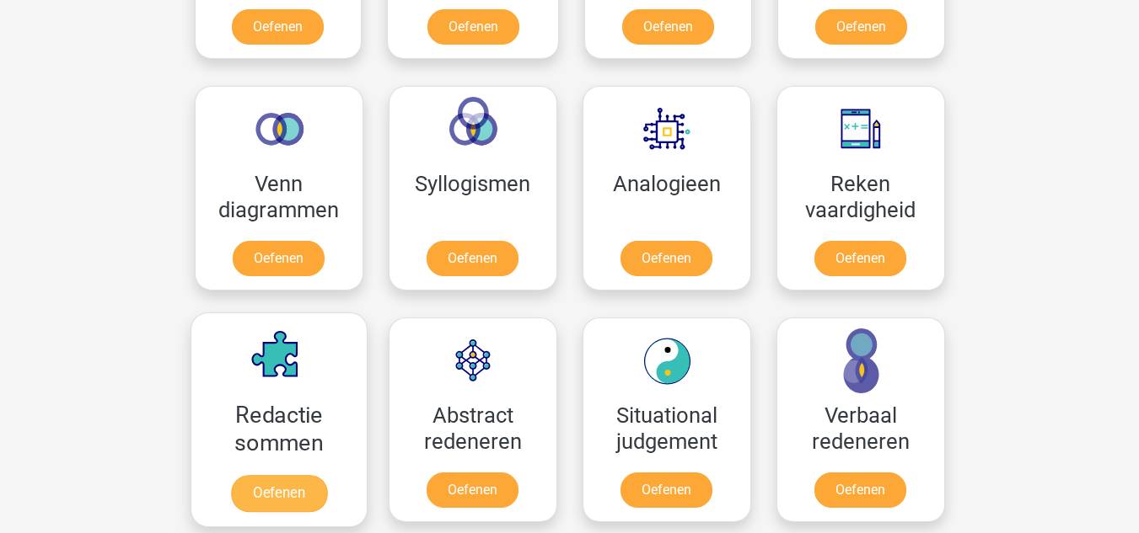
scroll to position [1180, 0]
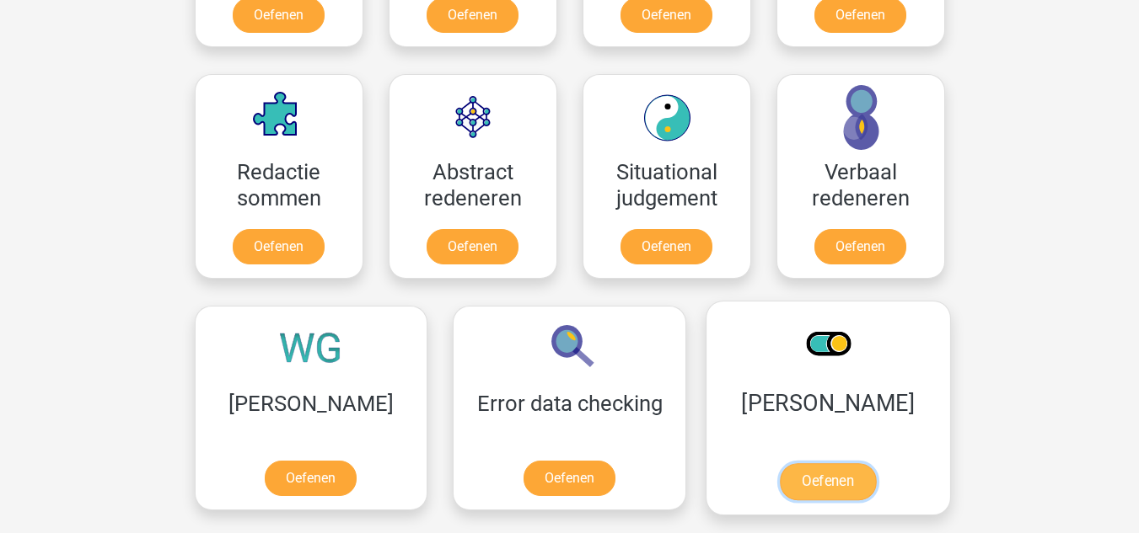
click at [780, 479] on link "Oefenen" at bounding box center [828, 481] width 96 height 37
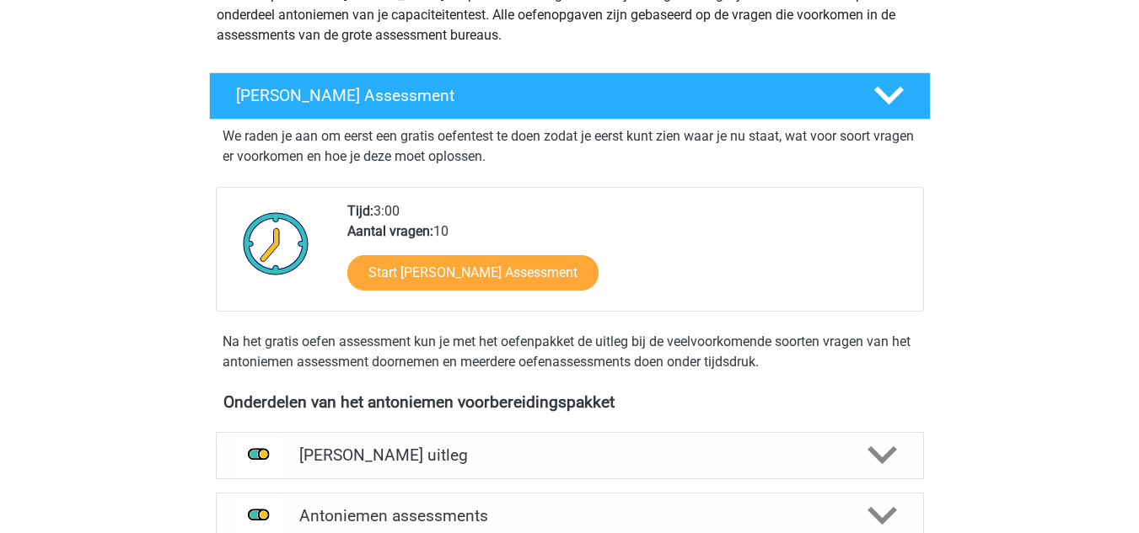
scroll to position [253, 0]
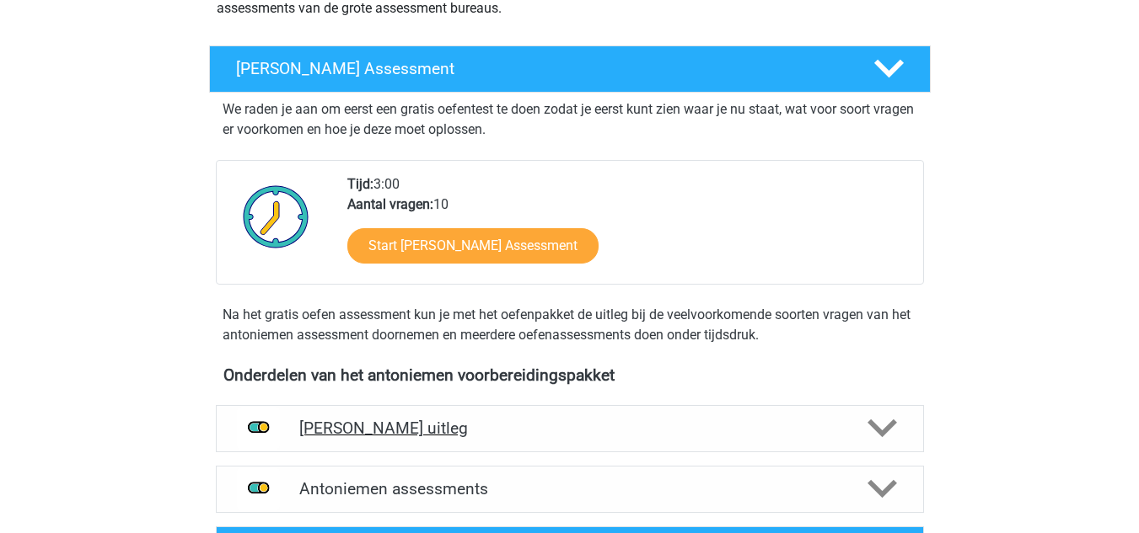
click at [611, 406] on div "[PERSON_NAME] uitleg" at bounding box center [570, 428] width 708 height 47
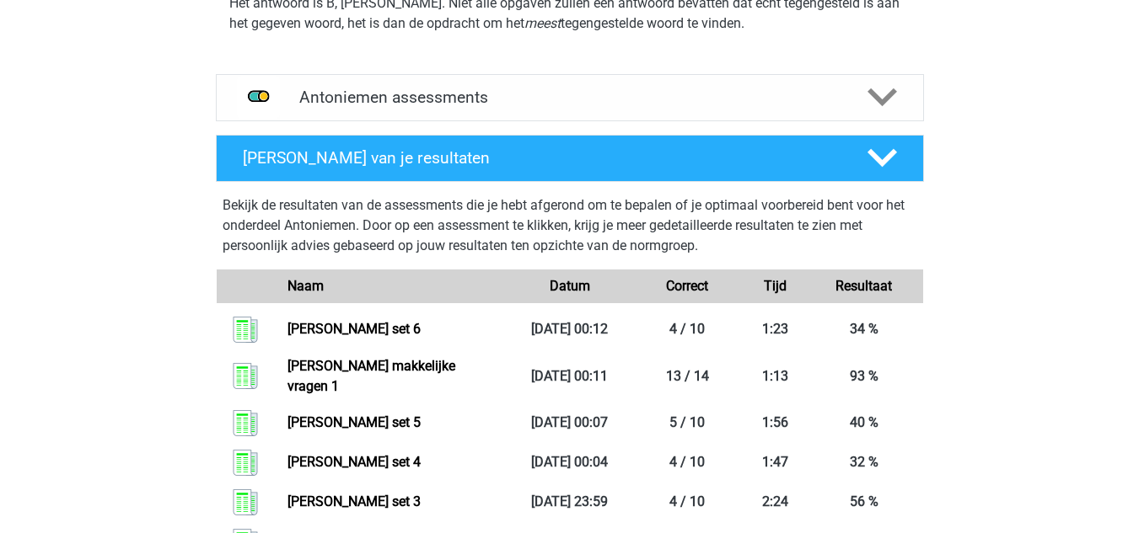
scroll to position [927, 0]
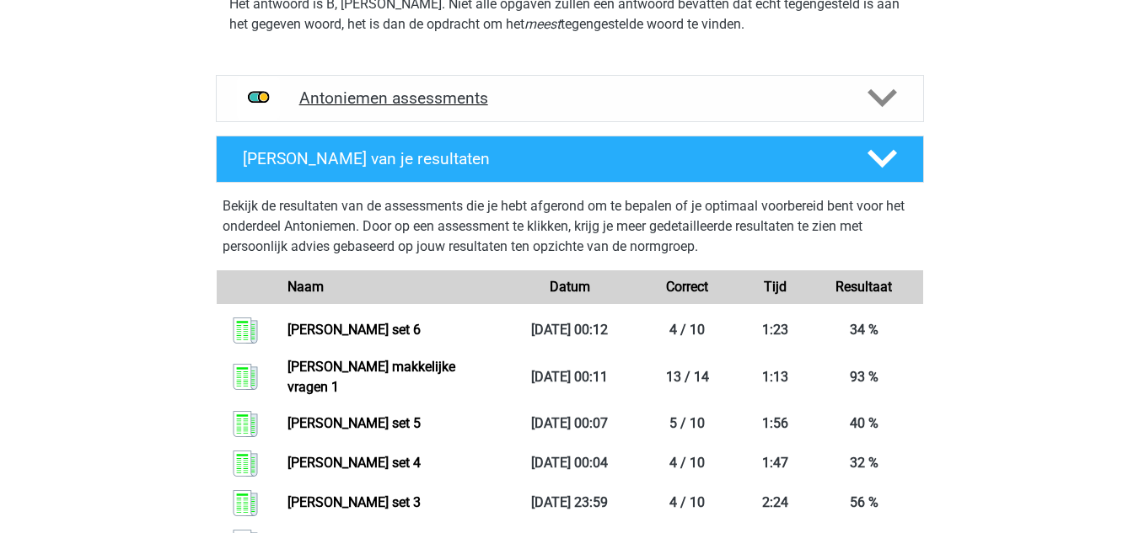
click at [561, 101] on h4 "Antoniemen assessments" at bounding box center [569, 97] width 541 height 19
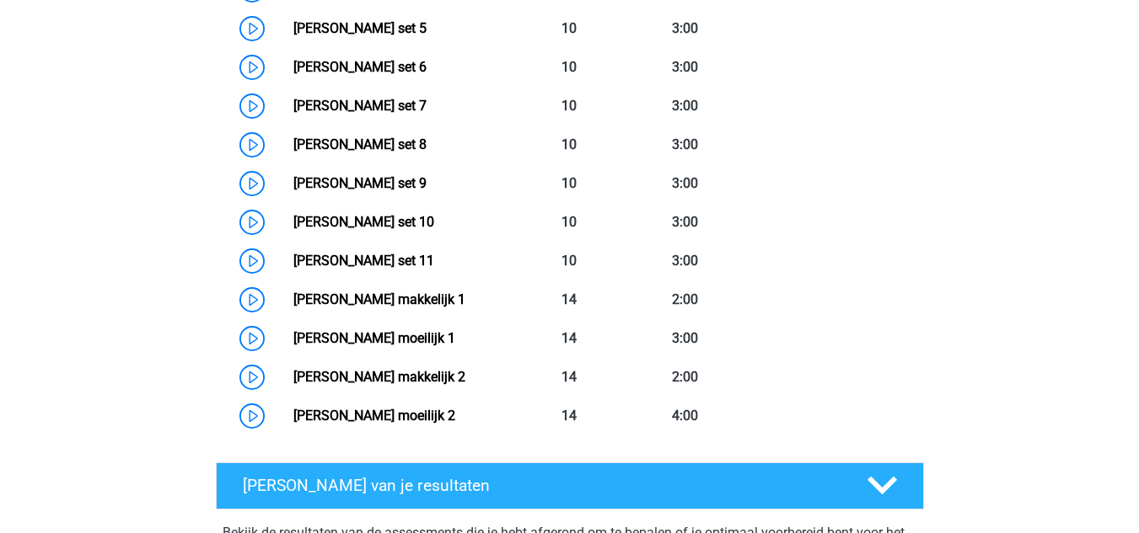
scroll to position [1264, 0]
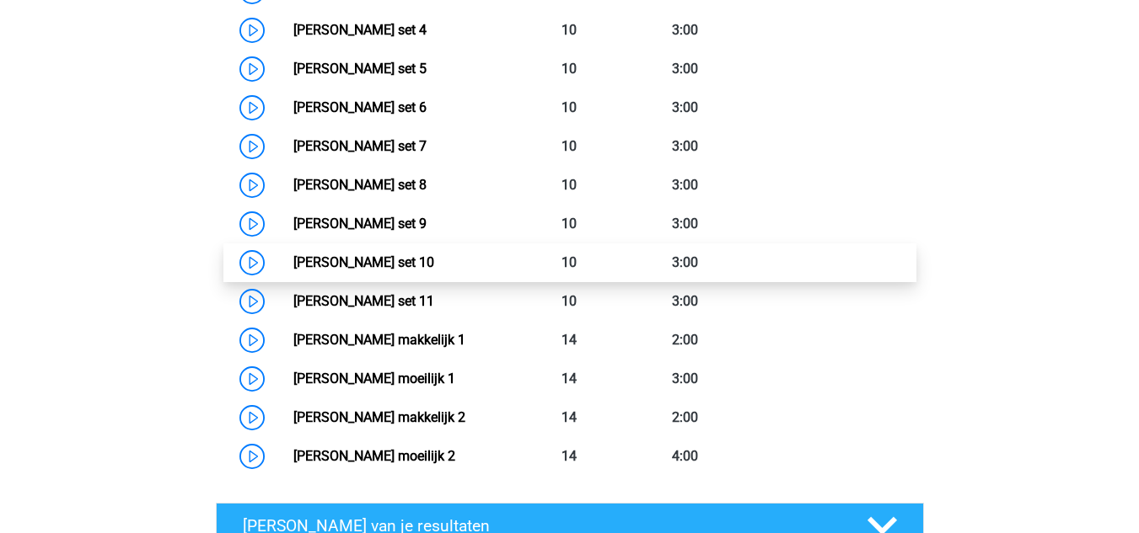
click at [434, 267] on link "Antoniemen set 10" at bounding box center [363, 263] width 141 height 16
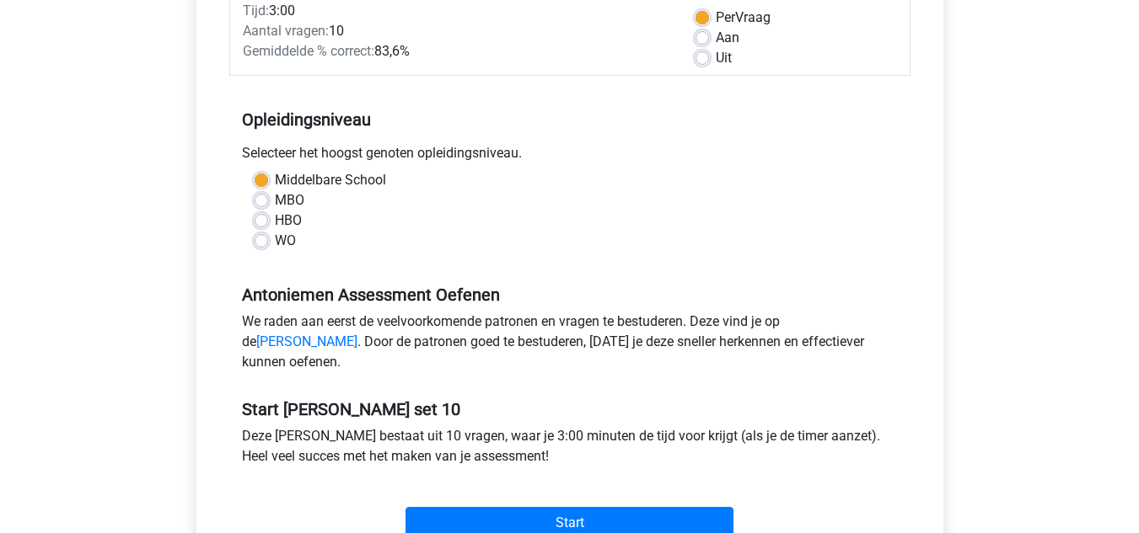
scroll to position [337, 0]
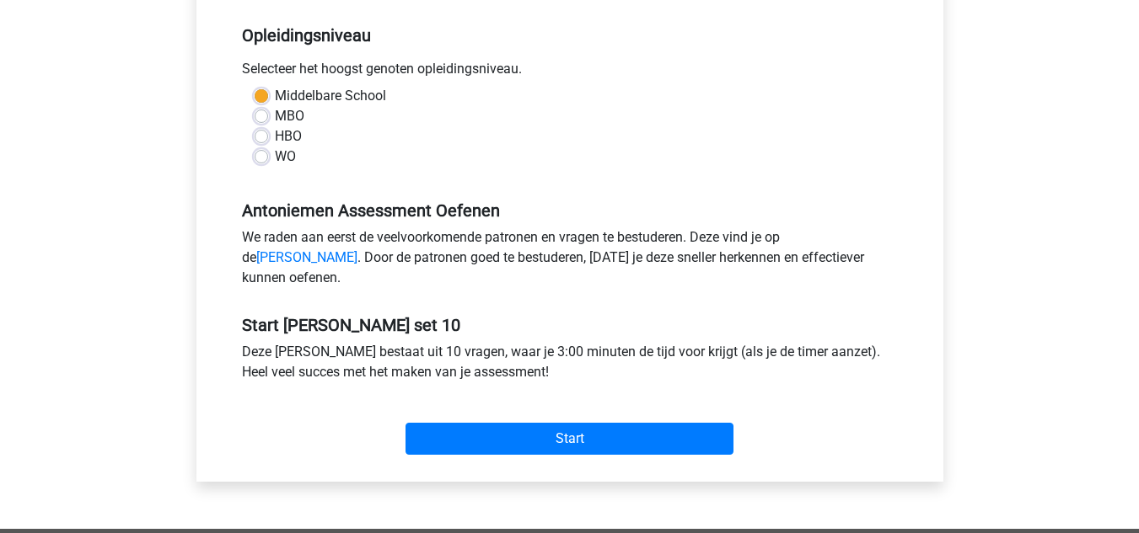
click at [510, 441] on div "Start" at bounding box center [569, 425] width 681 height 59
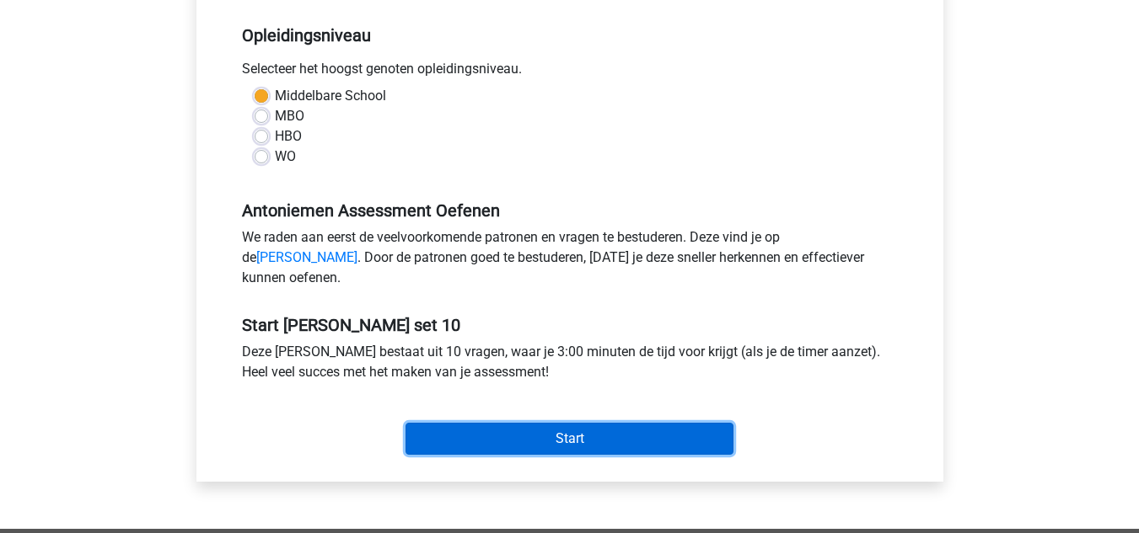
click at [516, 455] on input "Start" at bounding box center [569, 439] width 328 height 32
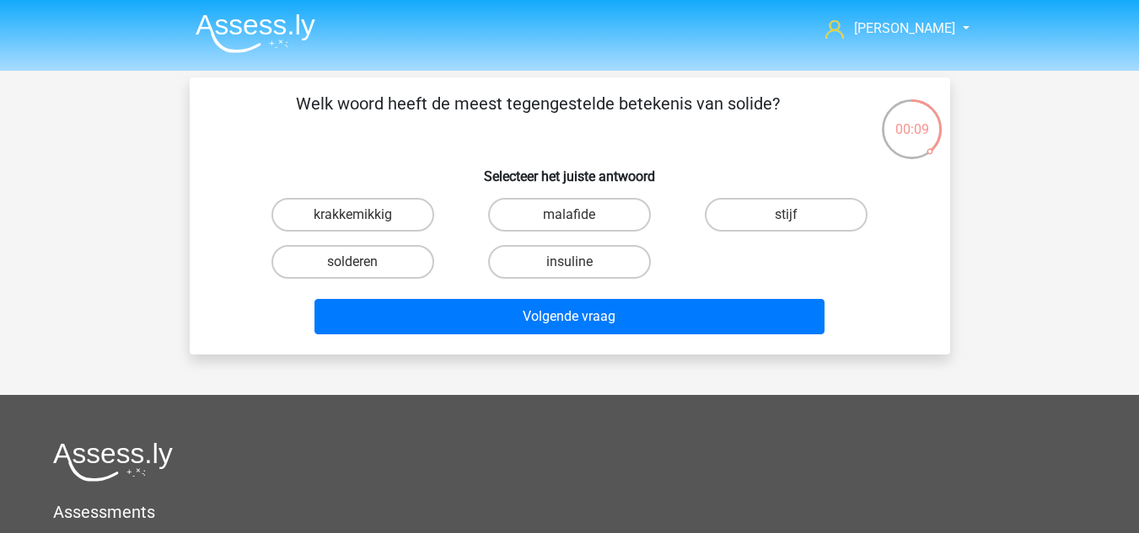
click at [362, 216] on input "krakkemikkig" at bounding box center [357, 220] width 11 height 11
radio input "true"
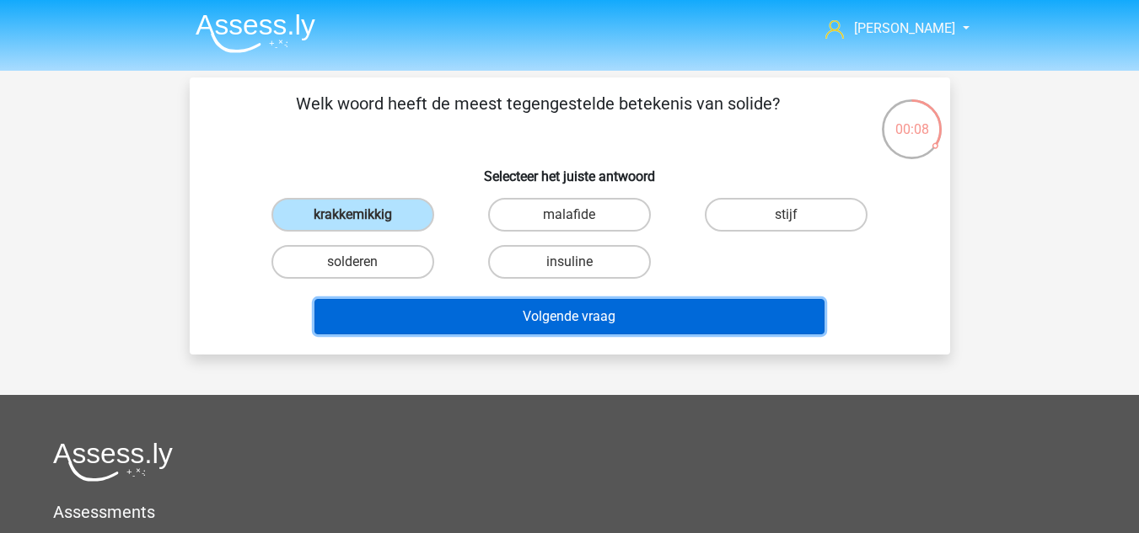
click at [437, 326] on button "Volgende vraag" at bounding box center [569, 316] width 510 height 35
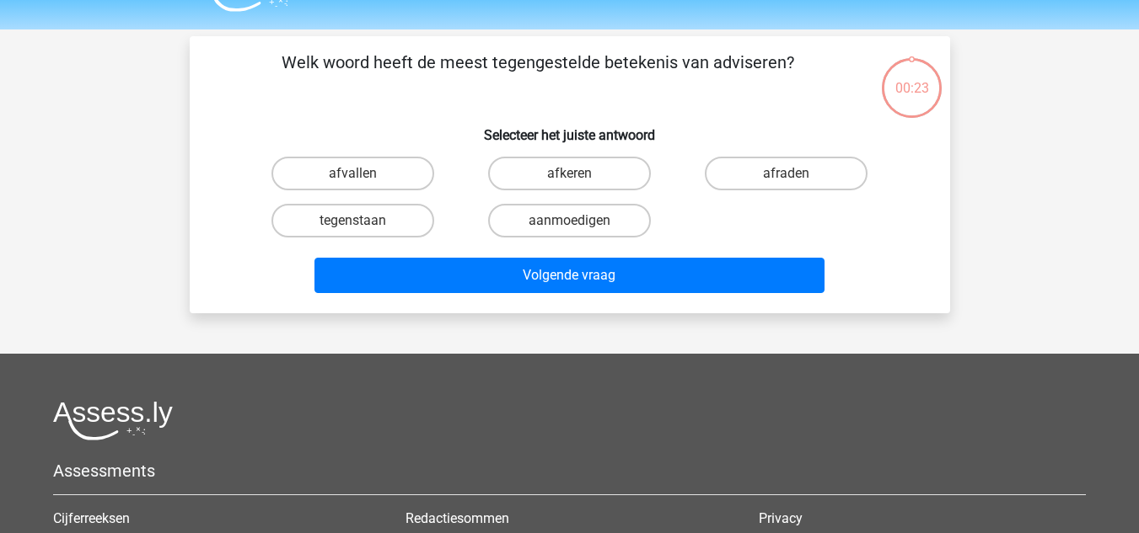
scroll to position [78, 0]
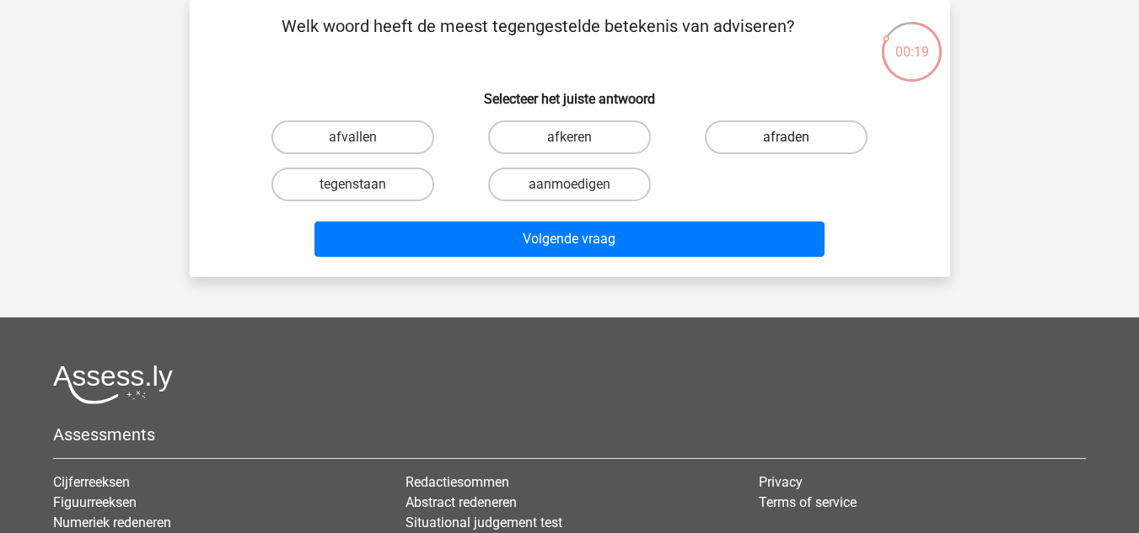
click at [731, 143] on label "afraden" at bounding box center [786, 138] width 163 height 34
click at [786, 143] on input "afraden" at bounding box center [791, 142] width 11 height 11
radio input "true"
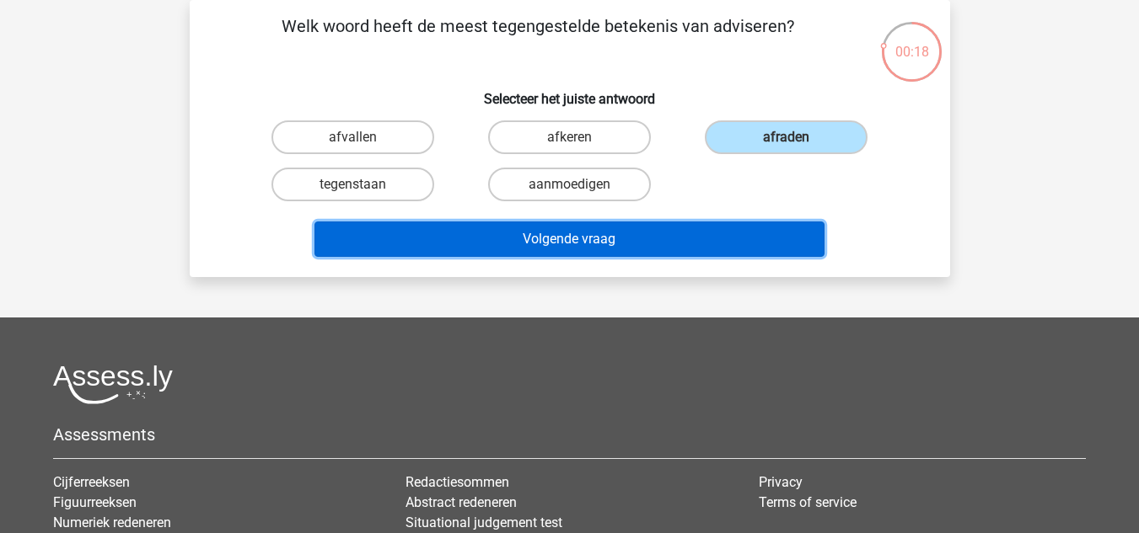
click at [614, 241] on button "Volgende vraag" at bounding box center [569, 239] width 510 height 35
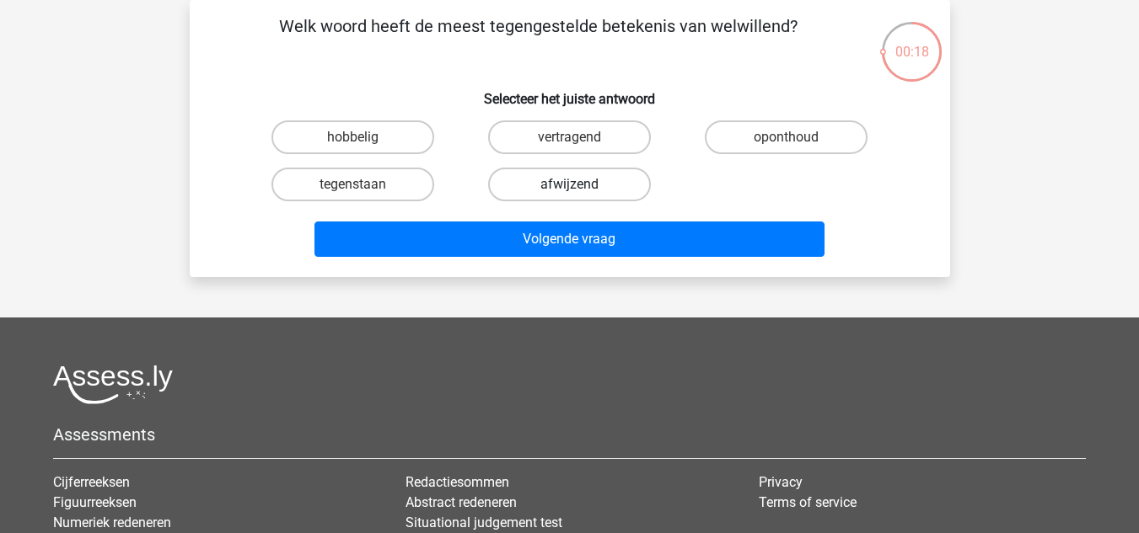
click at [546, 185] on label "afwijzend" at bounding box center [569, 185] width 163 height 34
click at [569, 185] on input "afwijzend" at bounding box center [574, 190] width 11 height 11
radio input "true"
click at [362, 190] on input "tegenstaan" at bounding box center [357, 190] width 11 height 11
radio input "true"
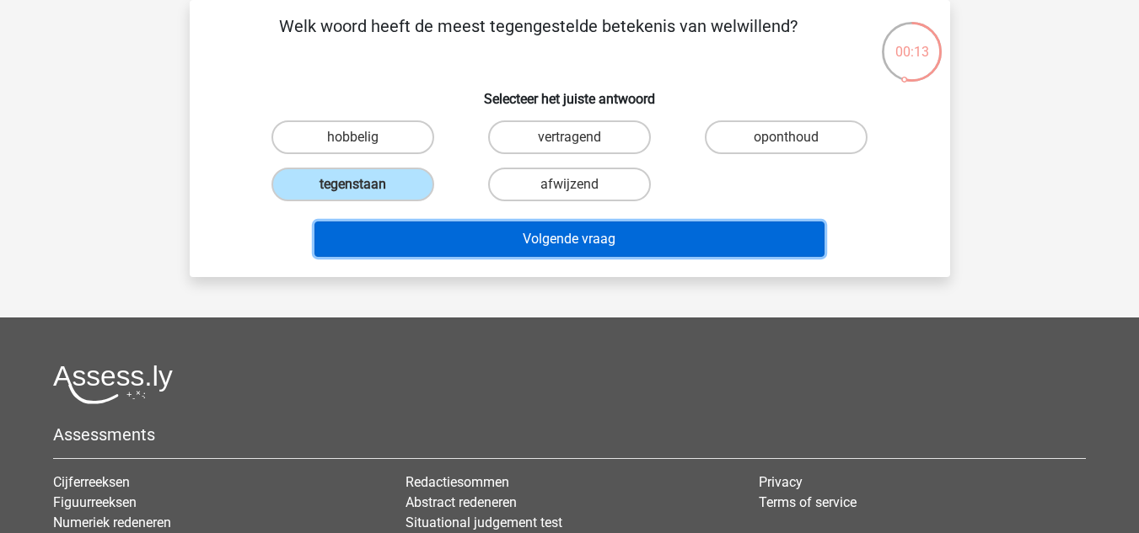
click at [394, 239] on button "Volgende vraag" at bounding box center [569, 239] width 510 height 35
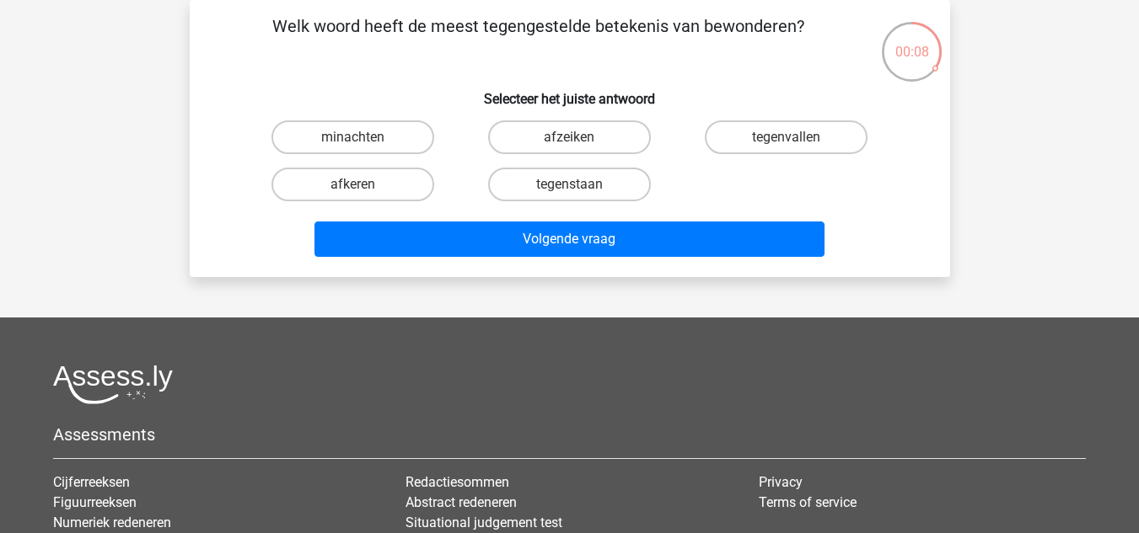
click at [361, 142] on input "minachten" at bounding box center [357, 142] width 11 height 11
radio input "true"
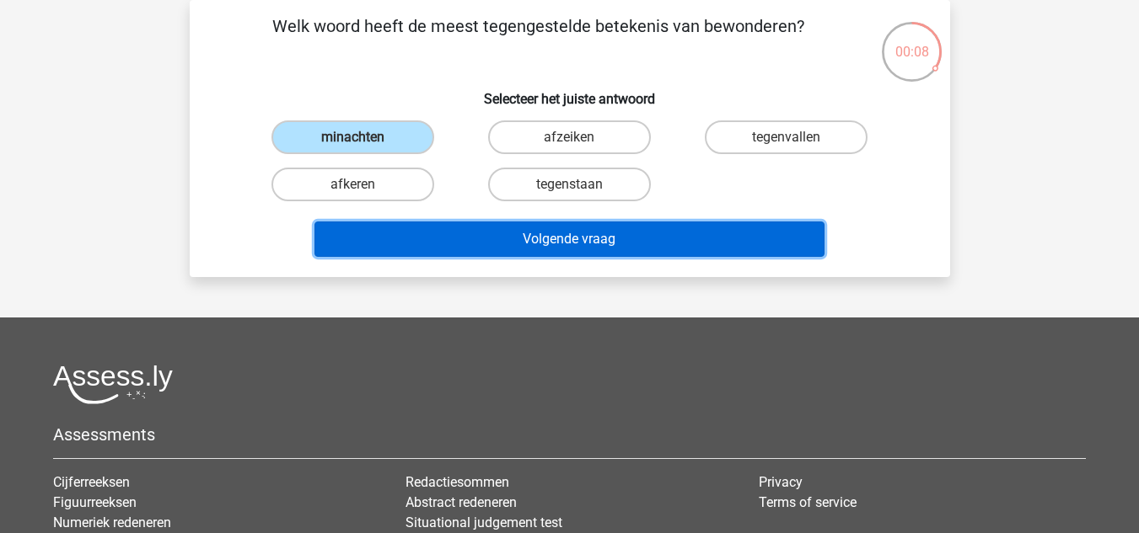
click at [449, 237] on button "Volgende vraag" at bounding box center [569, 239] width 510 height 35
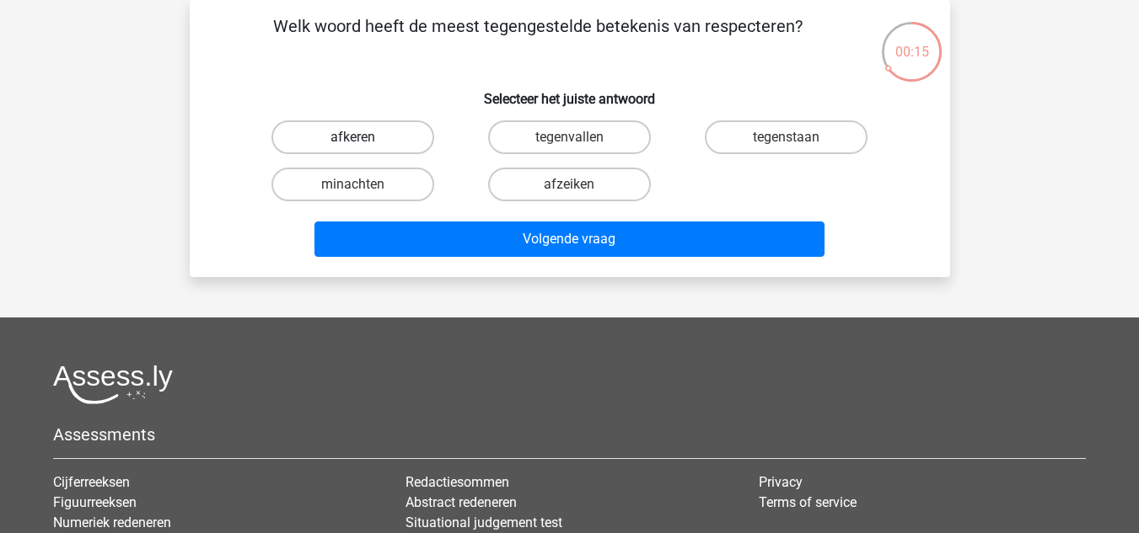
click at [386, 133] on label "afkeren" at bounding box center [352, 138] width 163 height 34
click at [363, 137] on input "afkeren" at bounding box center [357, 142] width 11 height 11
radio input "true"
click at [371, 191] on label "minachten" at bounding box center [352, 185] width 163 height 34
click at [363, 191] on input "minachten" at bounding box center [357, 190] width 11 height 11
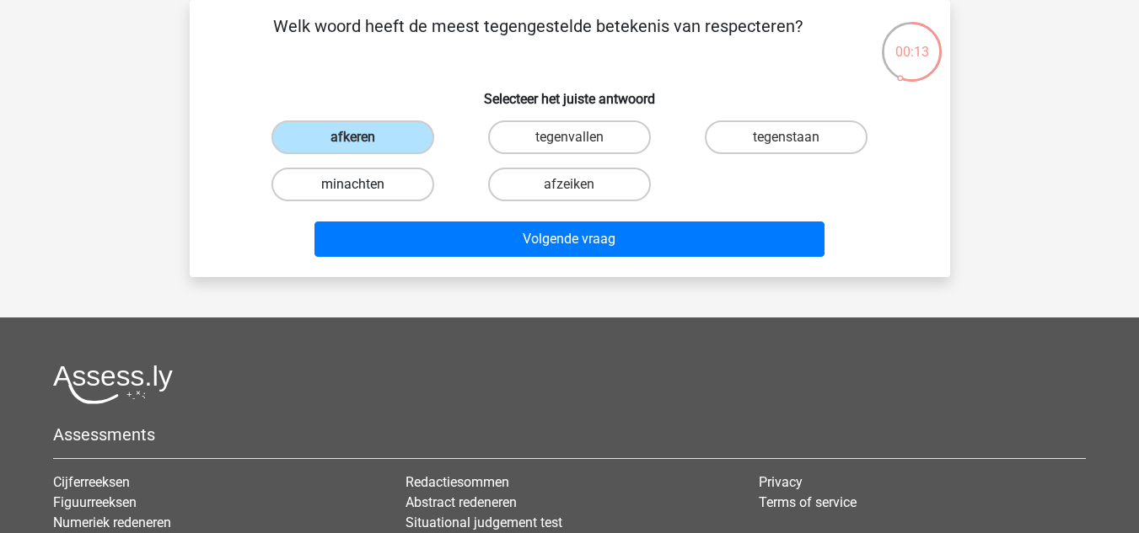
radio input "true"
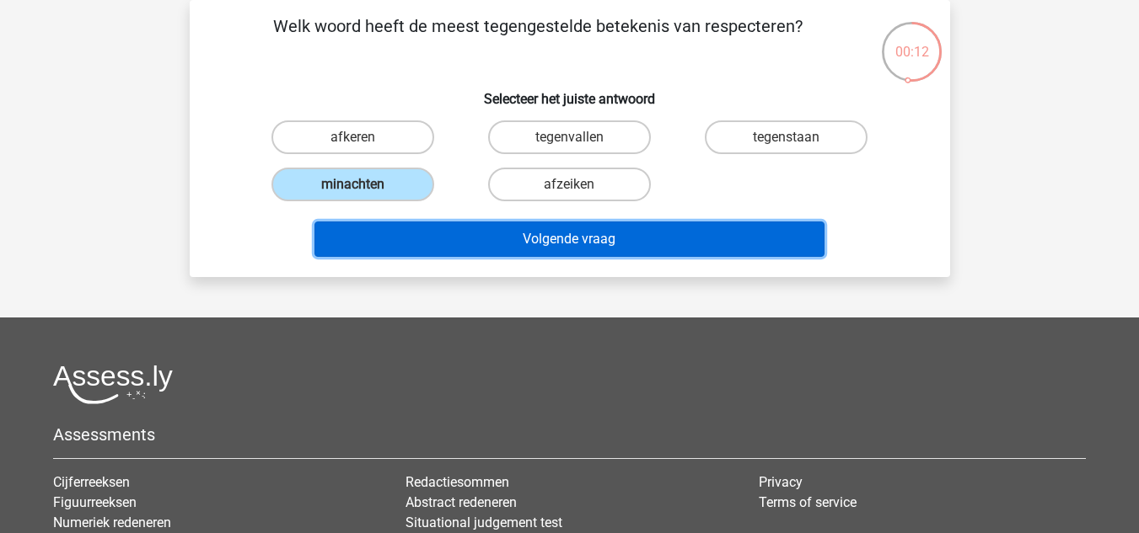
click at [425, 237] on button "Volgende vraag" at bounding box center [569, 239] width 510 height 35
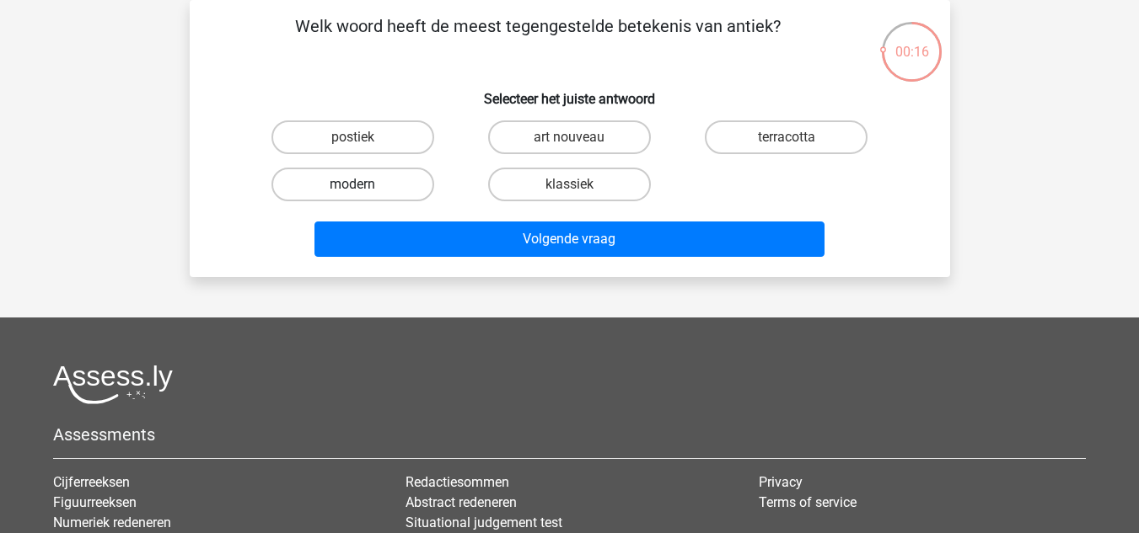
click at [402, 191] on label "modern" at bounding box center [352, 185] width 163 height 34
click at [363, 191] on input "modern" at bounding box center [357, 190] width 11 height 11
radio input "true"
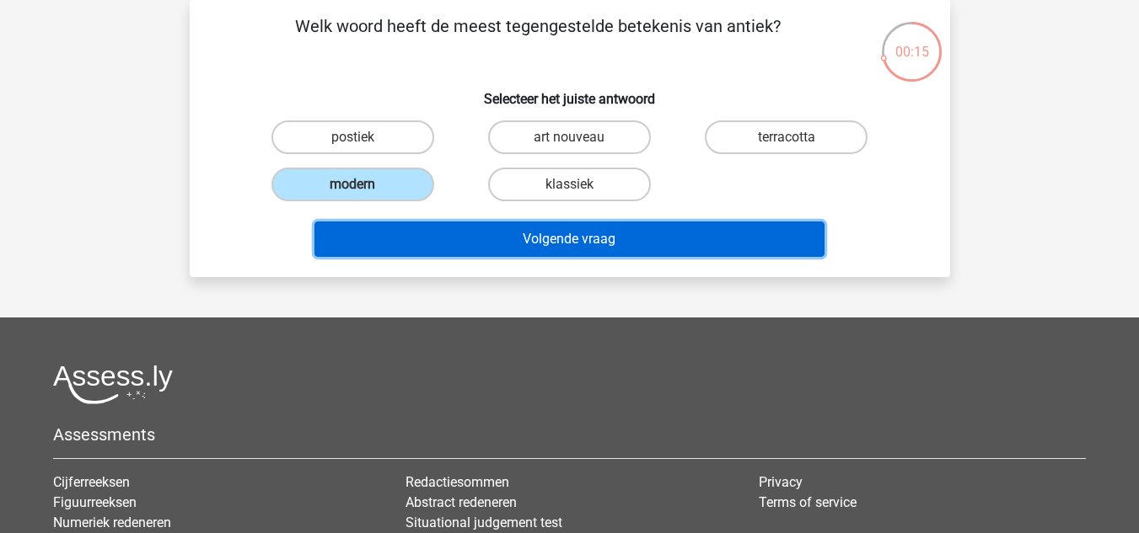
click at [441, 239] on button "Volgende vraag" at bounding box center [569, 239] width 510 height 35
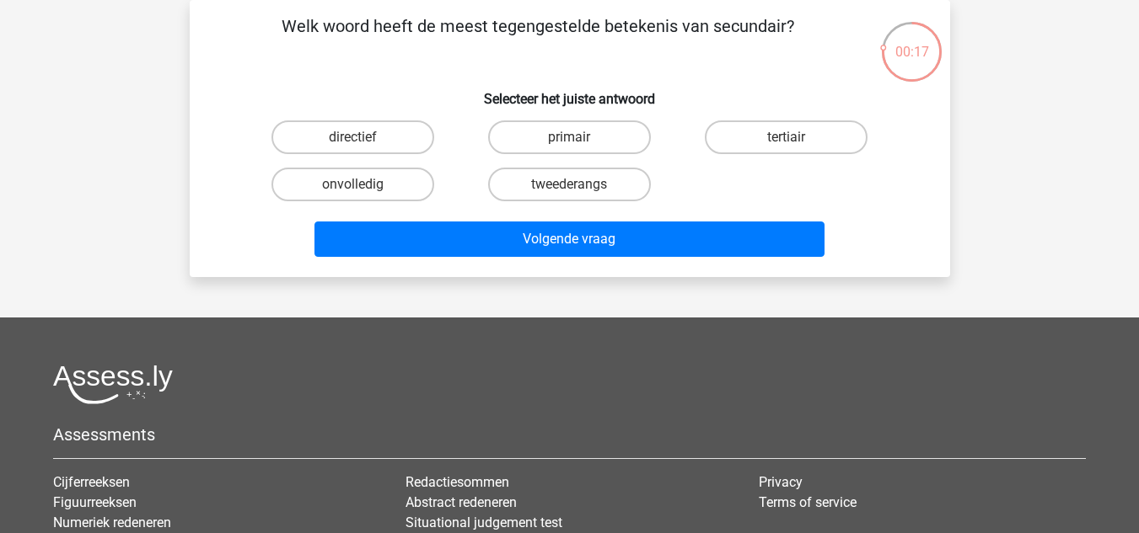
click at [579, 139] on input "primair" at bounding box center [574, 142] width 11 height 11
radio input "true"
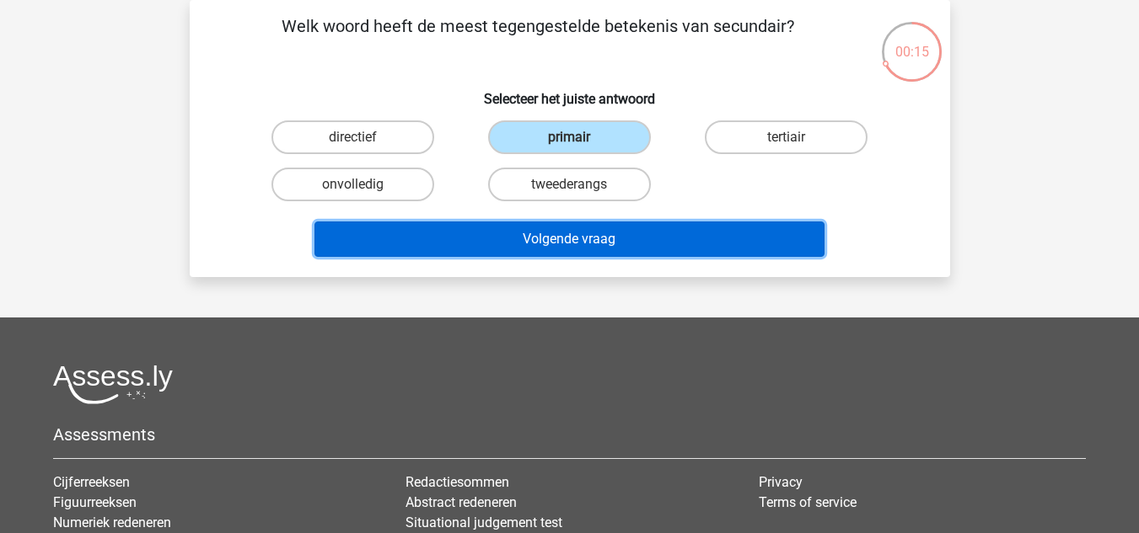
click at [585, 242] on button "Volgende vraag" at bounding box center [569, 239] width 510 height 35
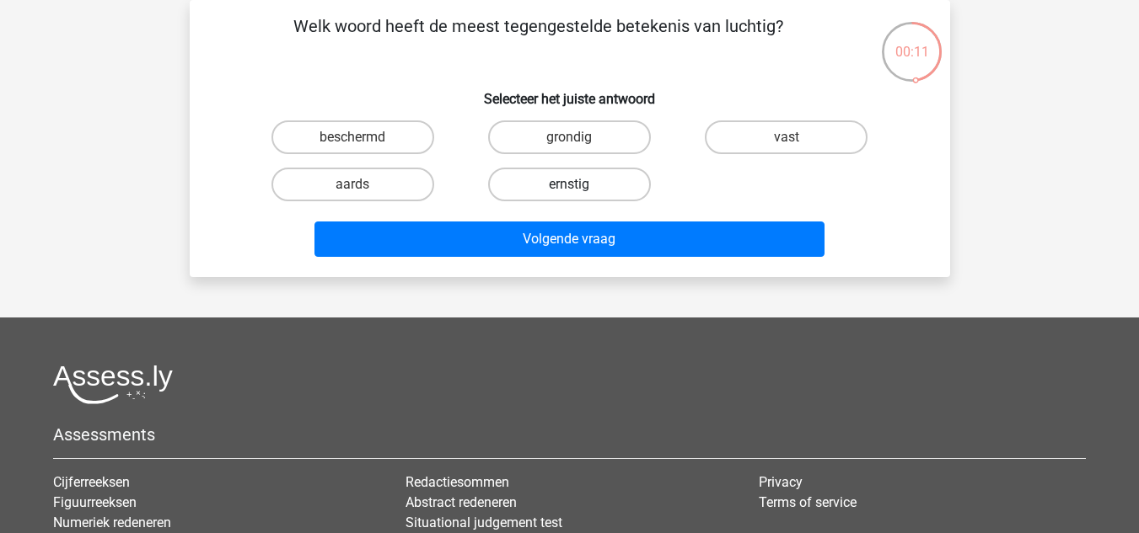
click at [611, 195] on label "ernstig" at bounding box center [569, 185] width 163 height 34
click at [580, 195] on input "ernstig" at bounding box center [574, 190] width 11 height 11
radio input "true"
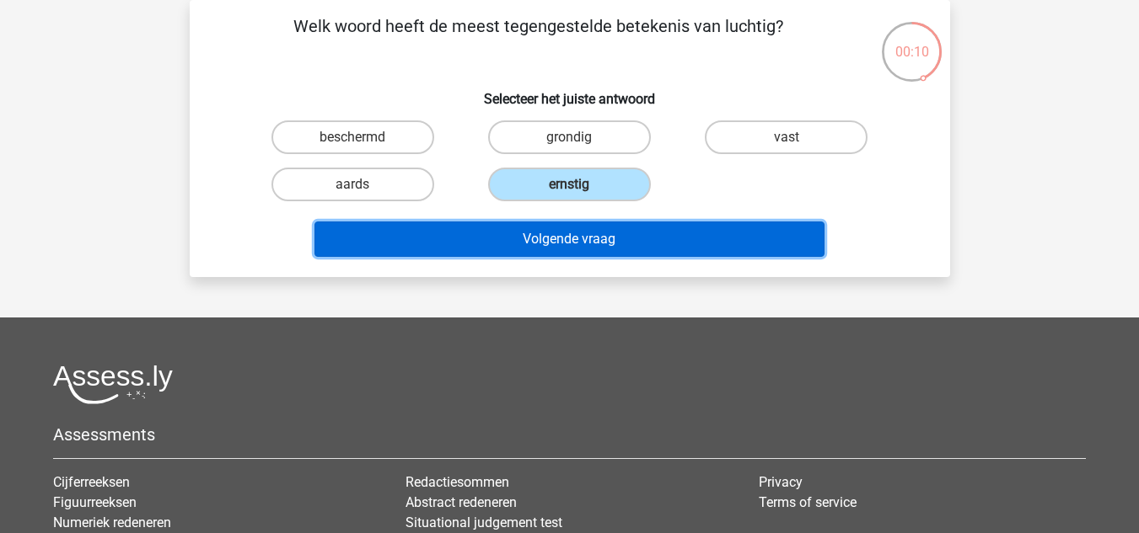
click at [618, 236] on button "Volgende vraag" at bounding box center [569, 239] width 510 height 35
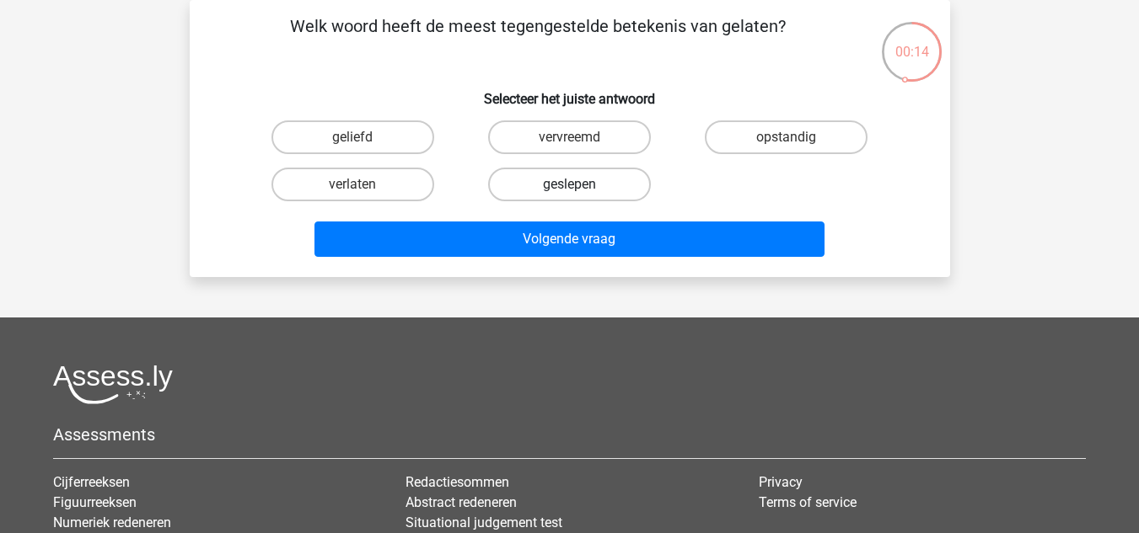
click at [571, 196] on label "geslepen" at bounding box center [569, 185] width 163 height 34
click at [571, 196] on input "geslepen" at bounding box center [574, 190] width 11 height 11
radio input "true"
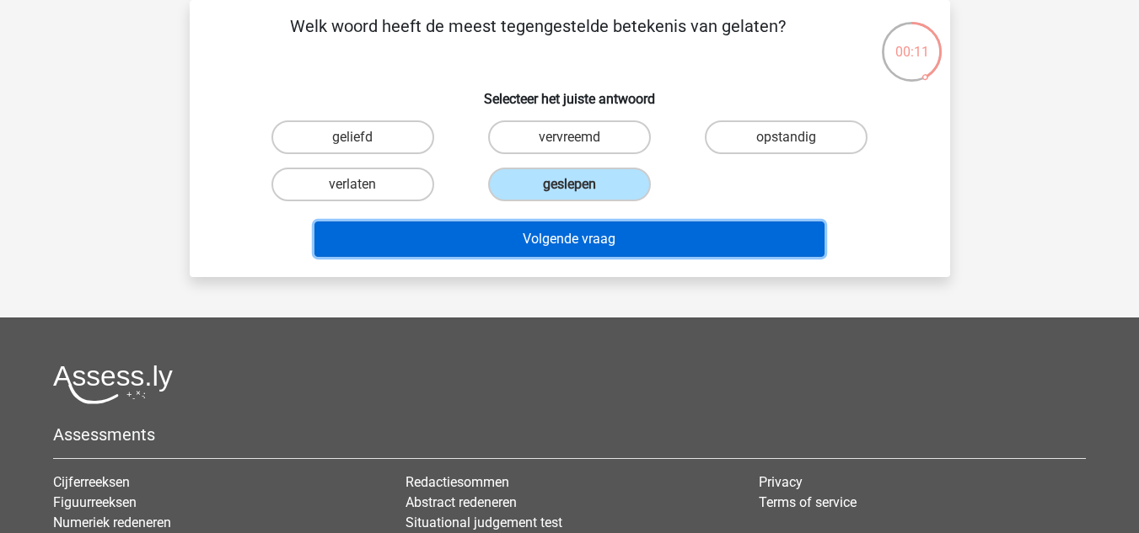
click at [600, 237] on button "Volgende vraag" at bounding box center [569, 239] width 510 height 35
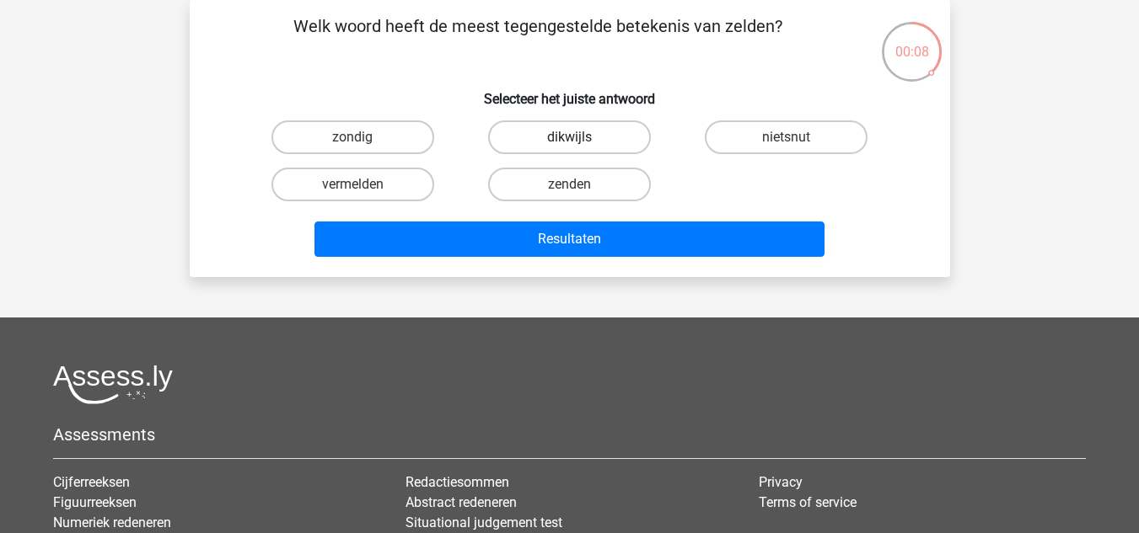
click at [533, 137] on label "dikwijls" at bounding box center [569, 138] width 163 height 34
click at [569, 137] on input "dikwijls" at bounding box center [574, 142] width 11 height 11
radio input "true"
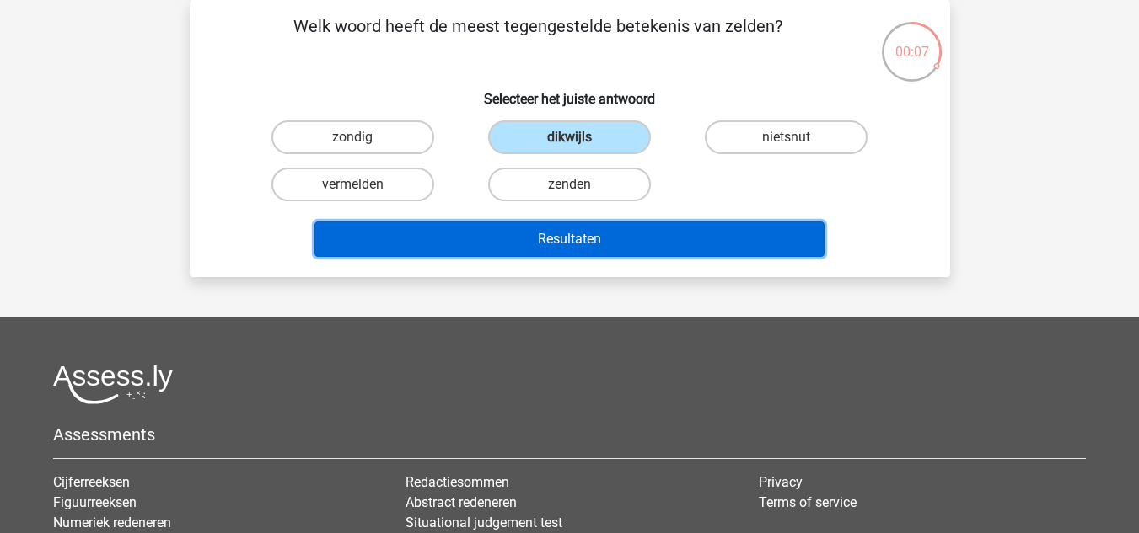
click at [583, 228] on button "Resultaten" at bounding box center [569, 239] width 510 height 35
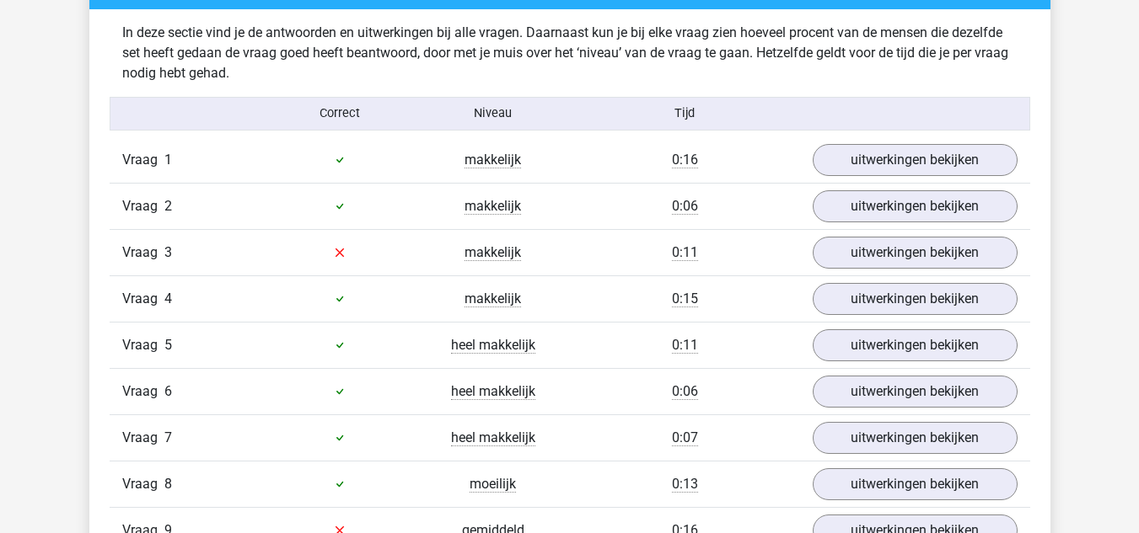
scroll to position [1011, 0]
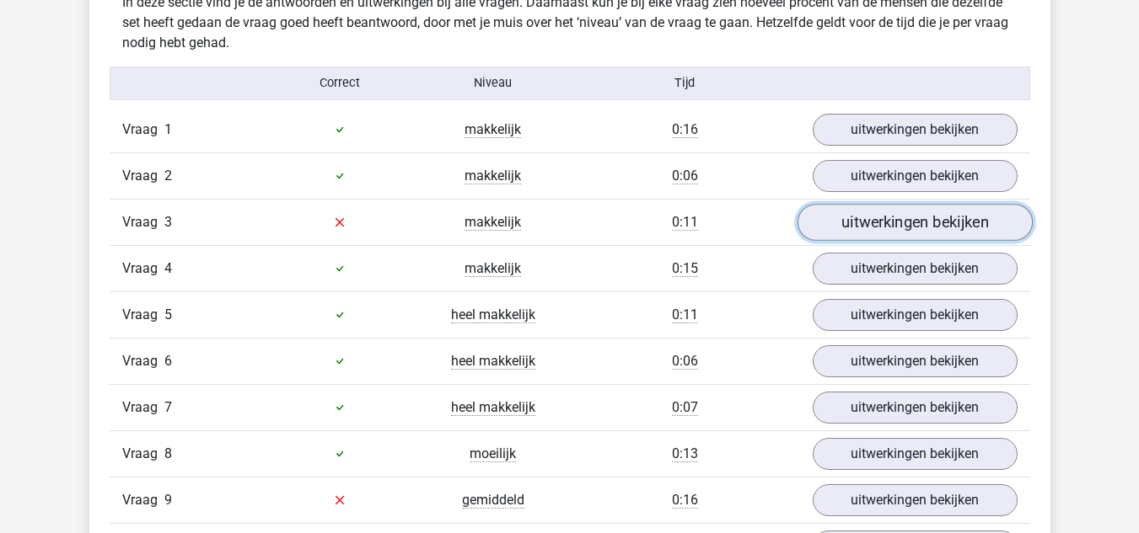
click at [889, 226] on link "uitwerkingen bekijken" at bounding box center [913, 222] width 235 height 37
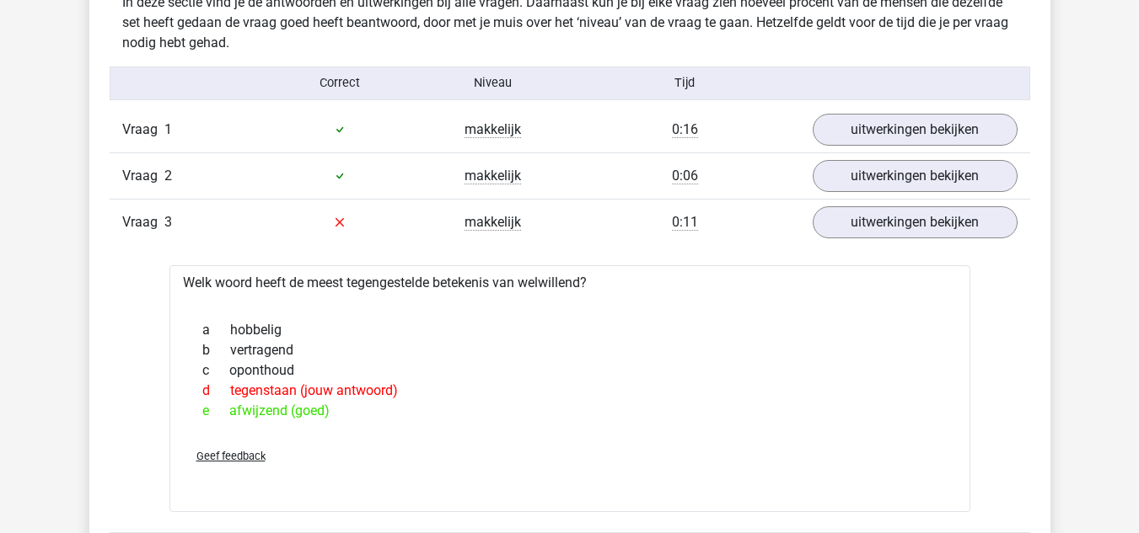
drag, startPoint x: 247, startPoint y: 393, endPoint x: 338, endPoint y: 392, distance: 91.0
click at [335, 393] on div "d tegenstaan (jouw antwoord)" at bounding box center [570, 391] width 760 height 20
click at [476, 391] on div "d tegenstaan (jouw antwoord)" at bounding box center [570, 391] width 760 height 20
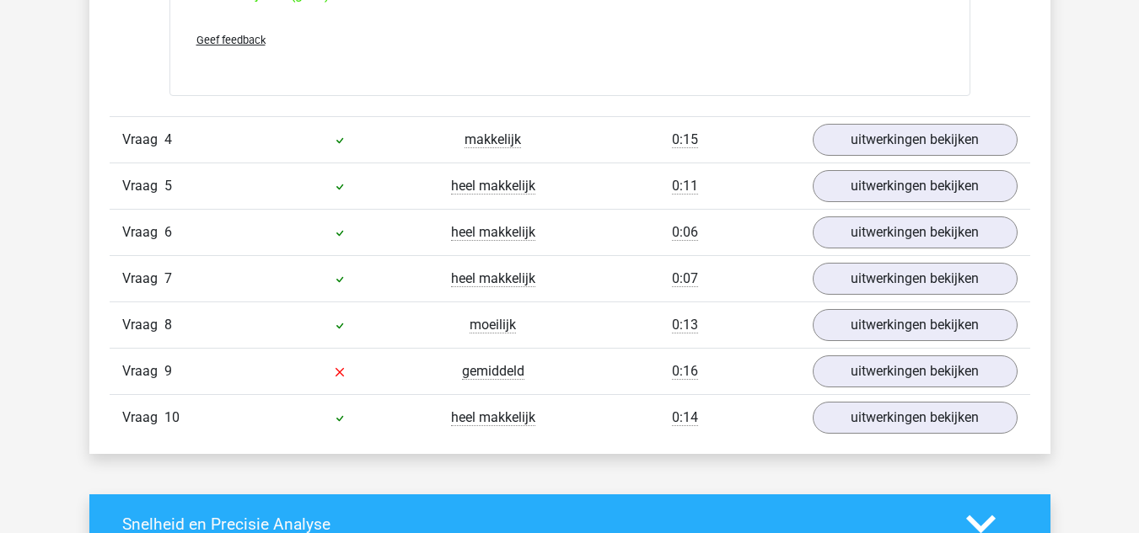
scroll to position [1517, 0]
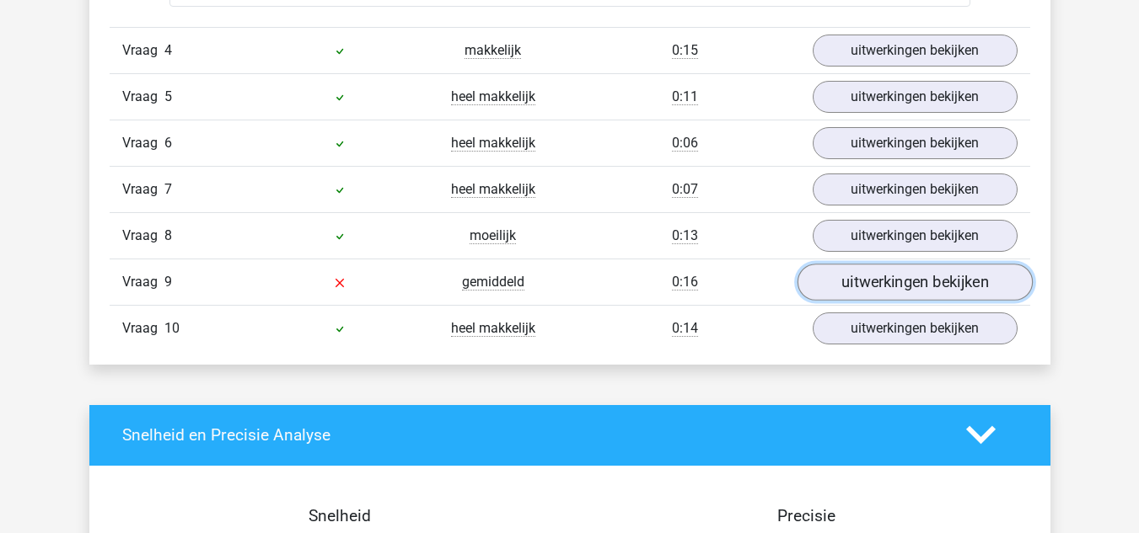
click at [861, 288] on link "uitwerkingen bekijken" at bounding box center [913, 282] width 235 height 37
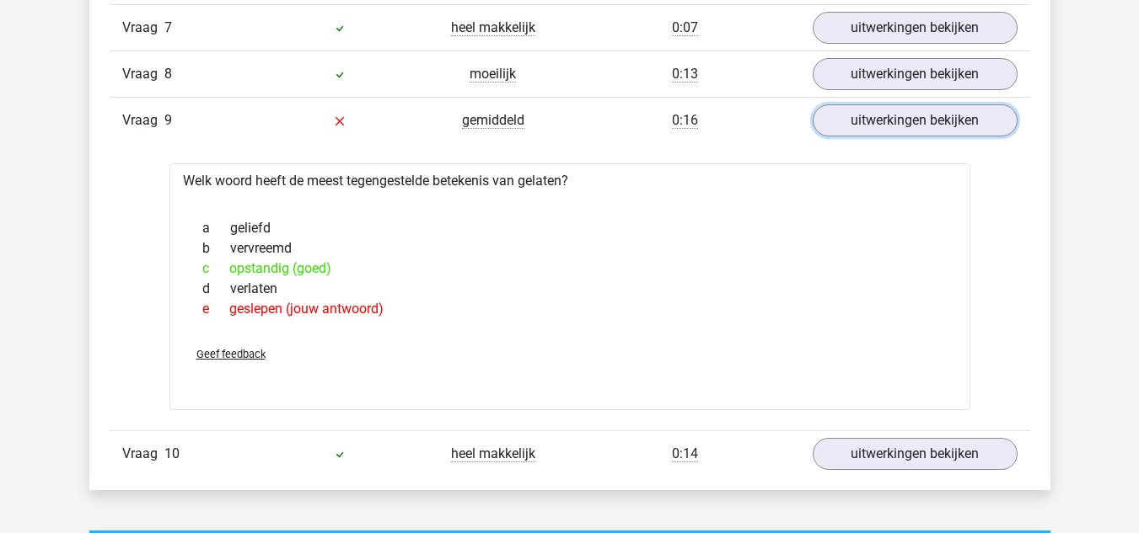
scroll to position [1685, 0]
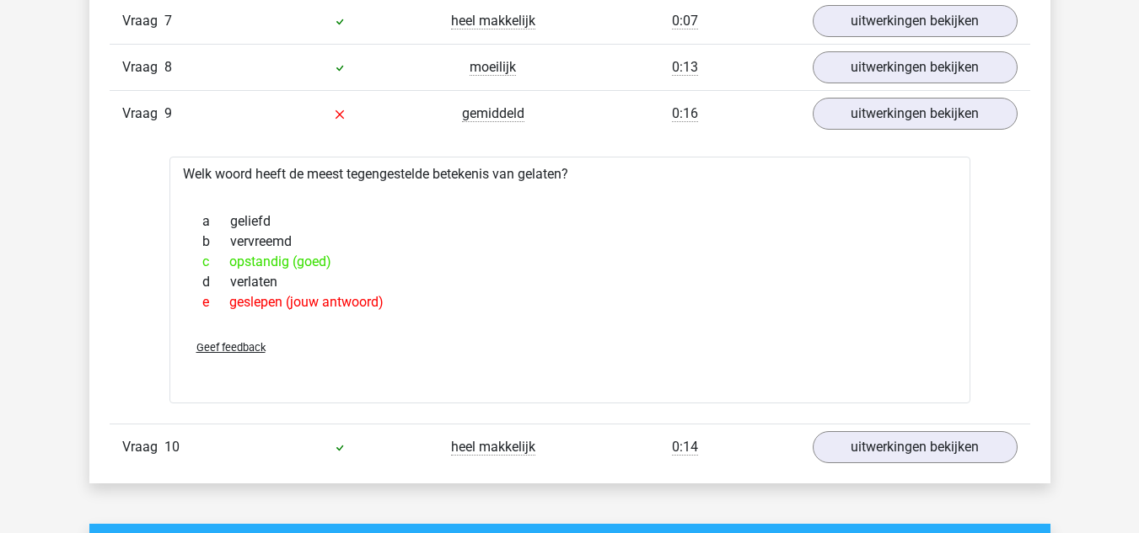
drag, startPoint x: 229, startPoint y: 302, endPoint x: 456, endPoint y: 313, distance: 227.0
click at [456, 313] on div "a geliefd b vervreemd c opstandig (goed) d verlaten e geslepen (jouw antwoord)" at bounding box center [570, 262] width 760 height 115
click at [386, 257] on div "c opstandig (goed)" at bounding box center [570, 262] width 760 height 20
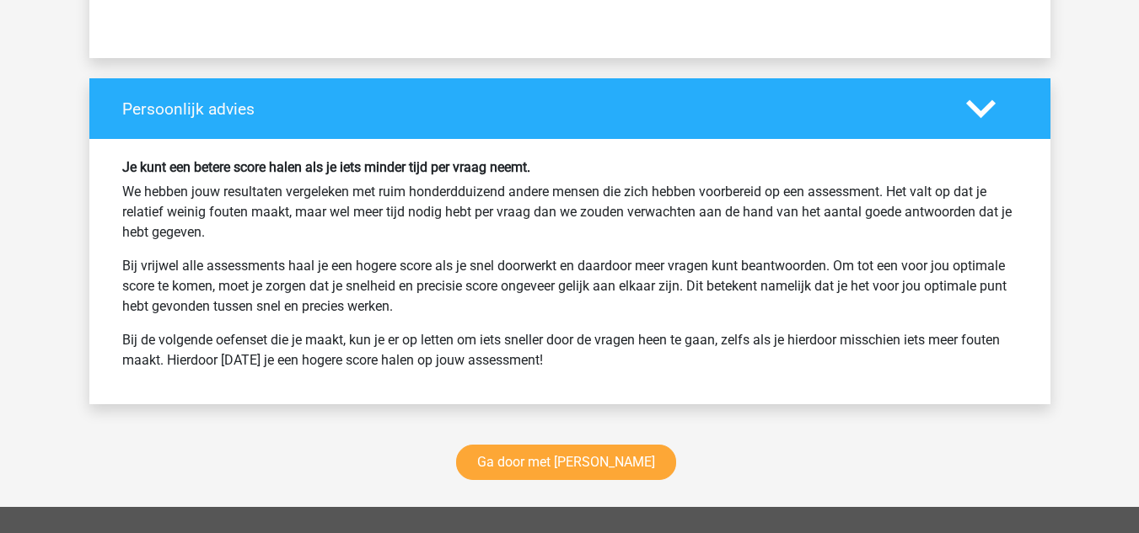
scroll to position [2865, 0]
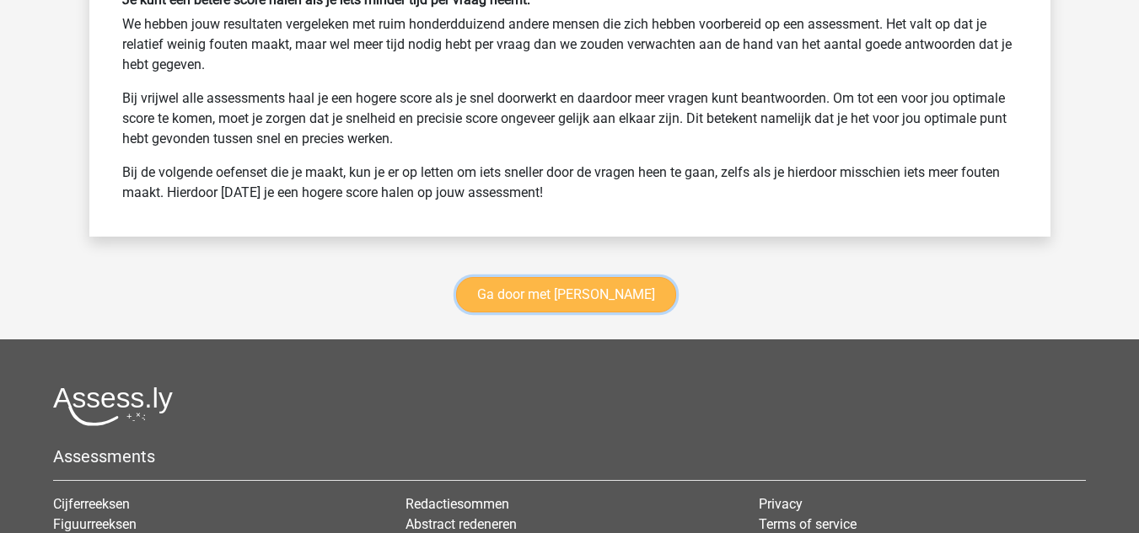
click at [555, 290] on link "Ga door met [PERSON_NAME]" at bounding box center [566, 294] width 220 height 35
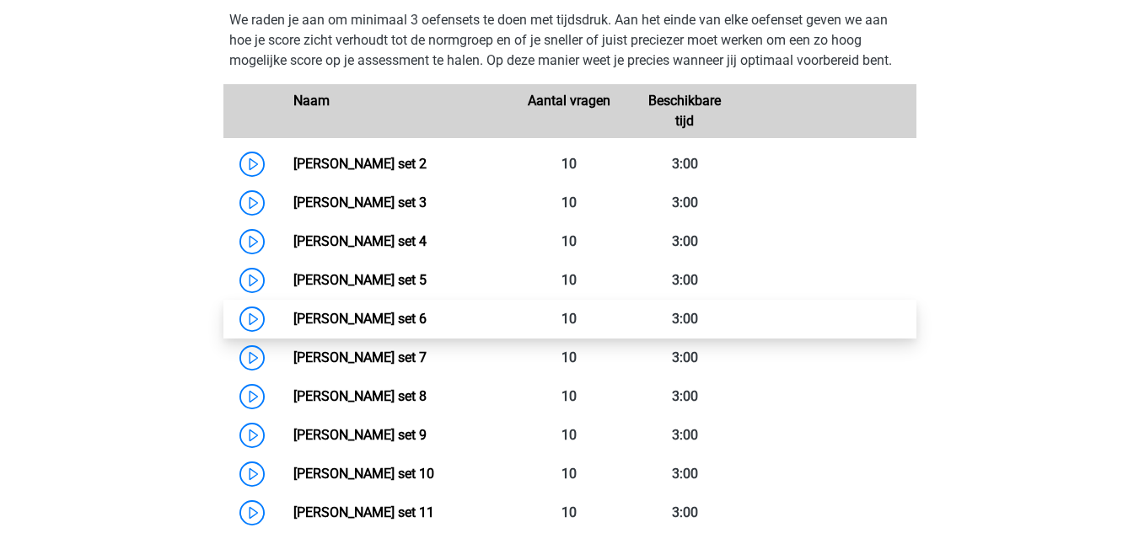
scroll to position [796, 0]
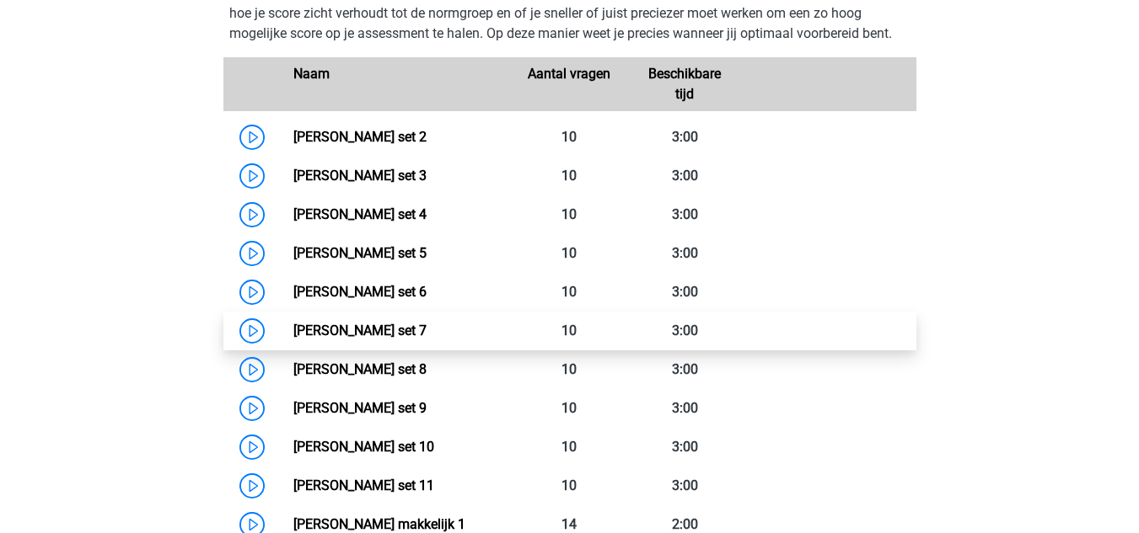
click at [426, 327] on link "[PERSON_NAME] set 7" at bounding box center [359, 331] width 133 height 16
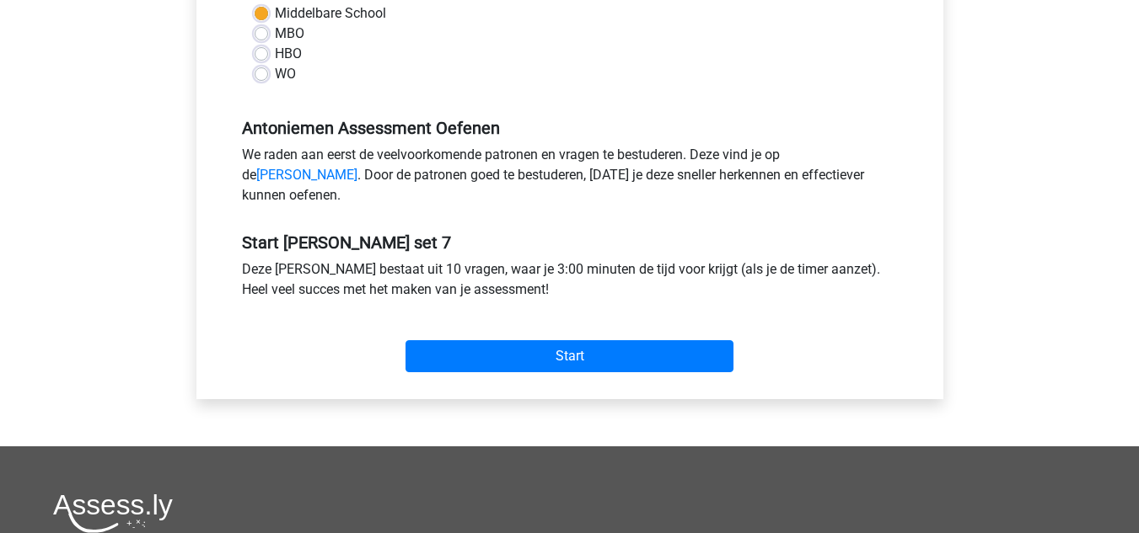
scroll to position [421, 0]
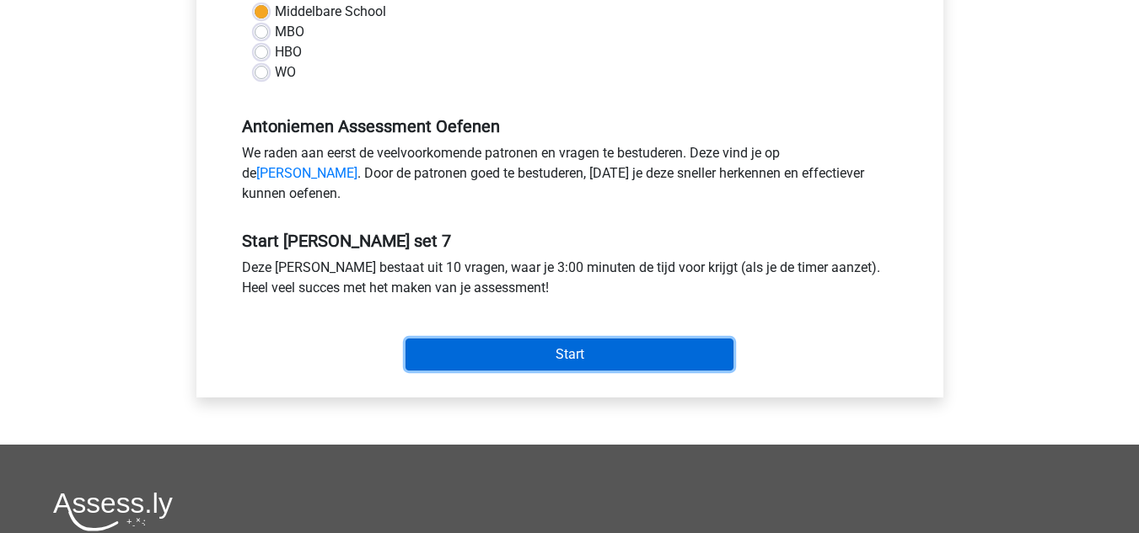
click at [458, 359] on input "Start" at bounding box center [569, 355] width 328 height 32
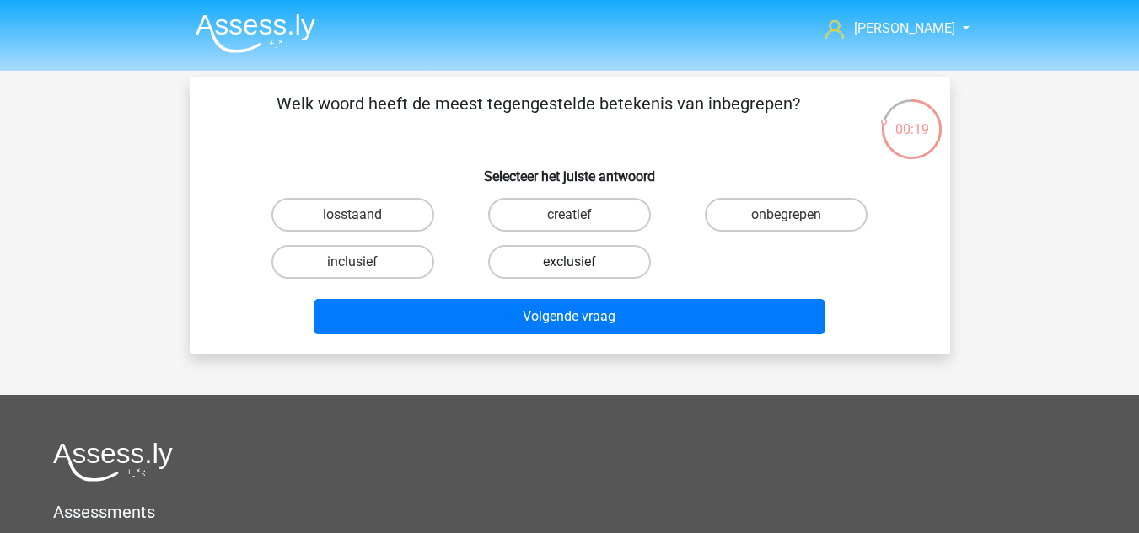
click at [597, 266] on label "exclusief" at bounding box center [569, 262] width 163 height 34
click at [580, 266] on input "exclusief" at bounding box center [574, 267] width 11 height 11
radio input "true"
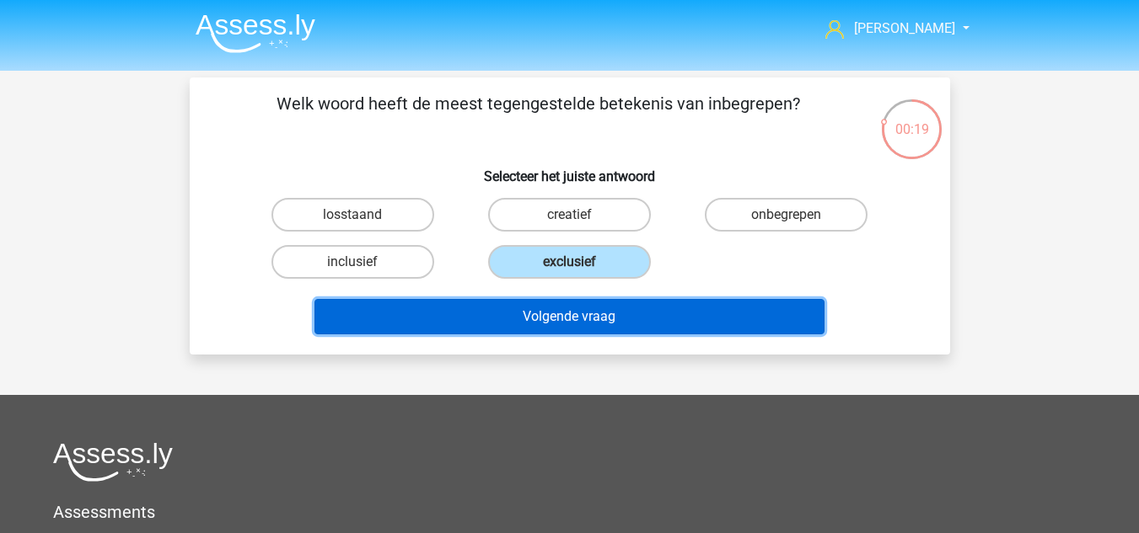
click at [575, 313] on button "Volgende vraag" at bounding box center [569, 316] width 510 height 35
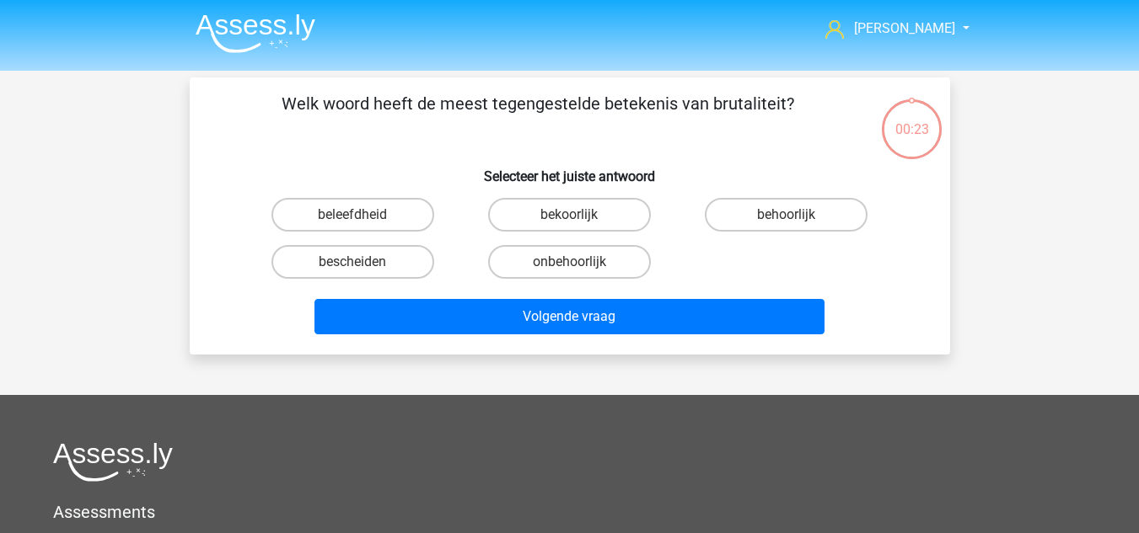
scroll to position [78, 0]
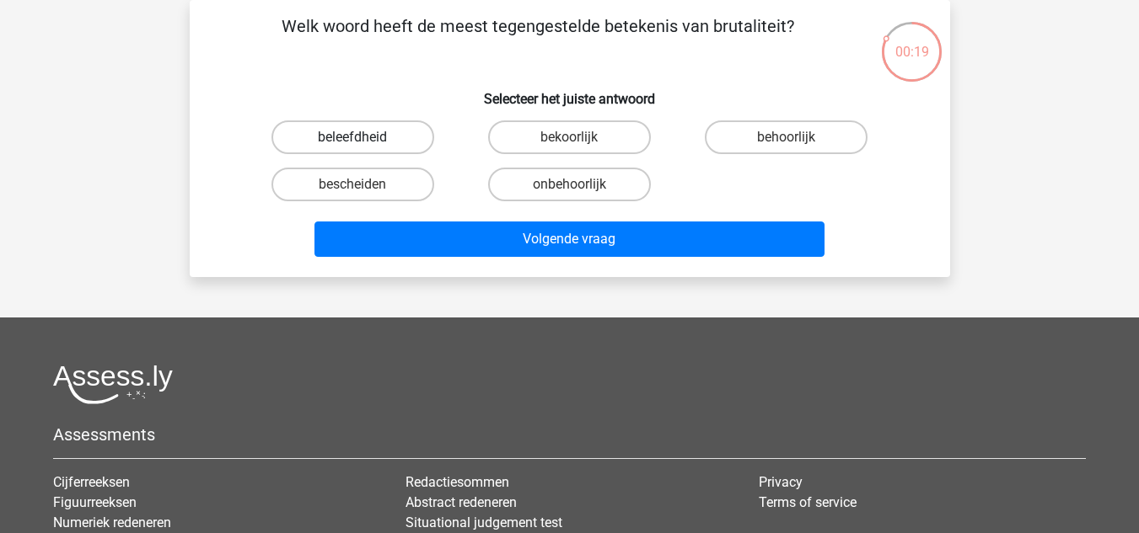
click at [372, 122] on label "beleefdheid" at bounding box center [352, 138] width 163 height 34
click at [363, 137] on input "beleefdheid" at bounding box center [357, 142] width 11 height 11
radio input "true"
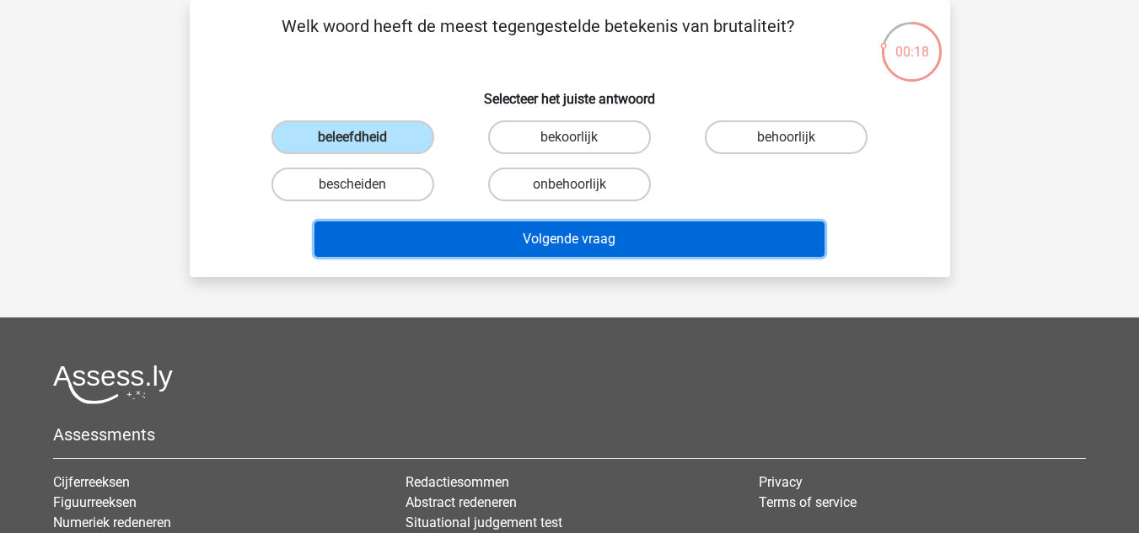
click at [497, 236] on button "Volgende vraag" at bounding box center [569, 239] width 510 height 35
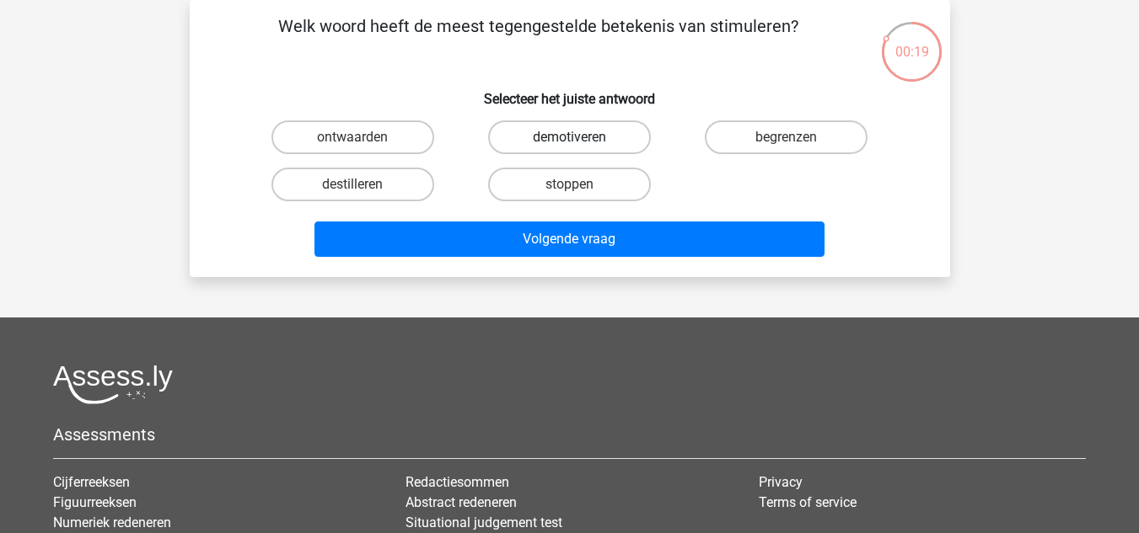
click at [535, 131] on label "demotiveren" at bounding box center [569, 138] width 163 height 34
click at [569, 137] on input "demotiveren" at bounding box center [574, 142] width 11 height 11
radio input "true"
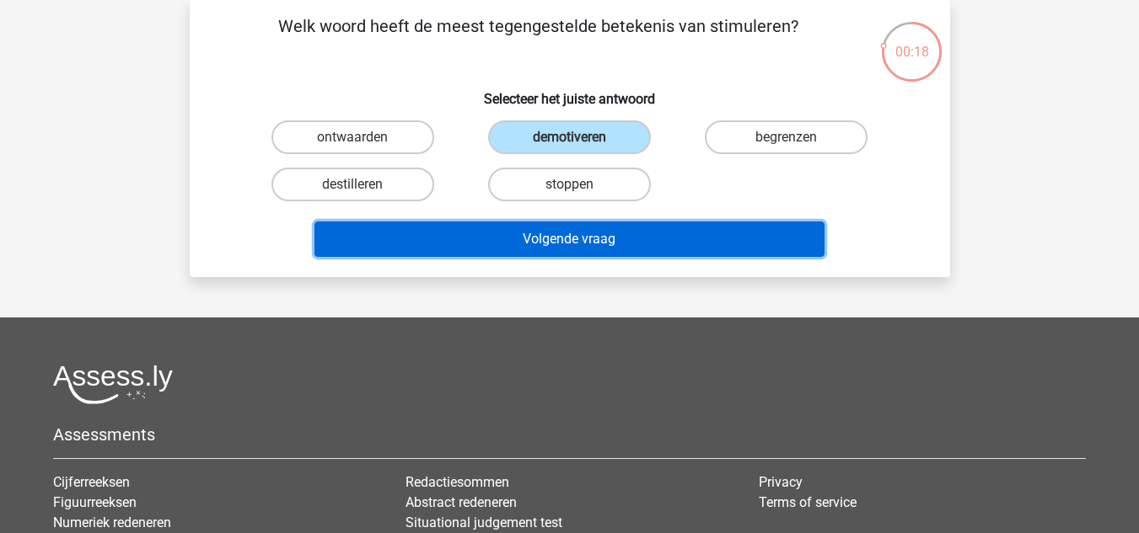
click at [544, 228] on button "Volgende vraag" at bounding box center [569, 239] width 510 height 35
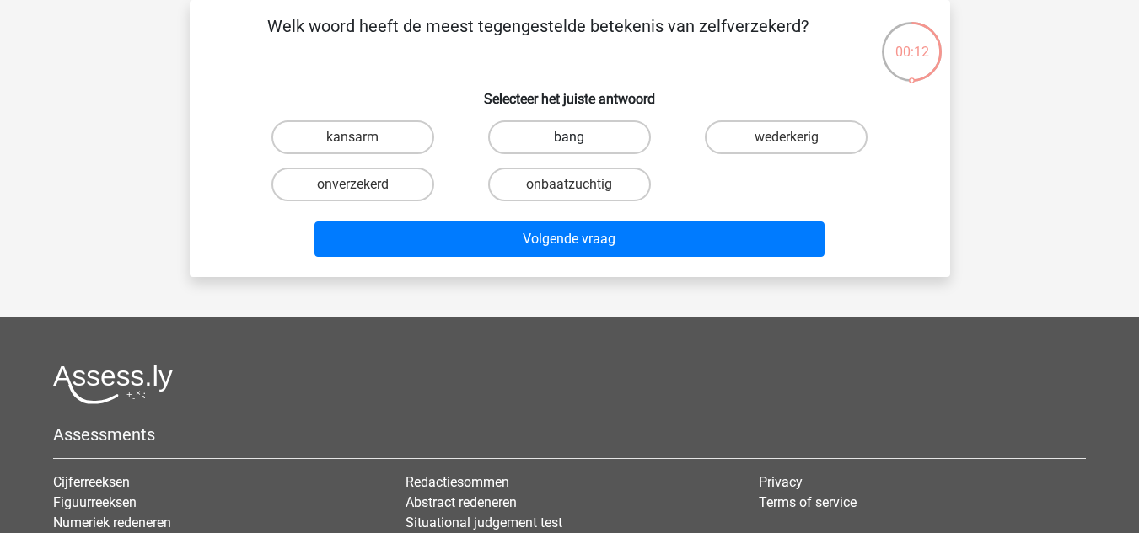
click at [576, 131] on label "bang" at bounding box center [569, 138] width 163 height 34
click at [576, 137] on input "bang" at bounding box center [574, 142] width 11 height 11
radio input "true"
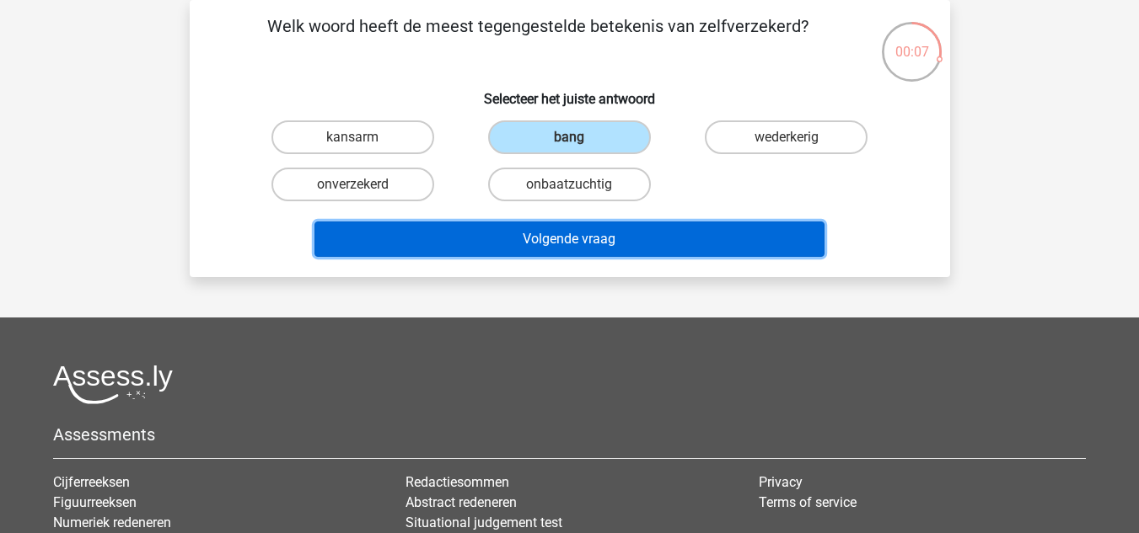
click at [647, 229] on button "Volgende vraag" at bounding box center [569, 239] width 510 height 35
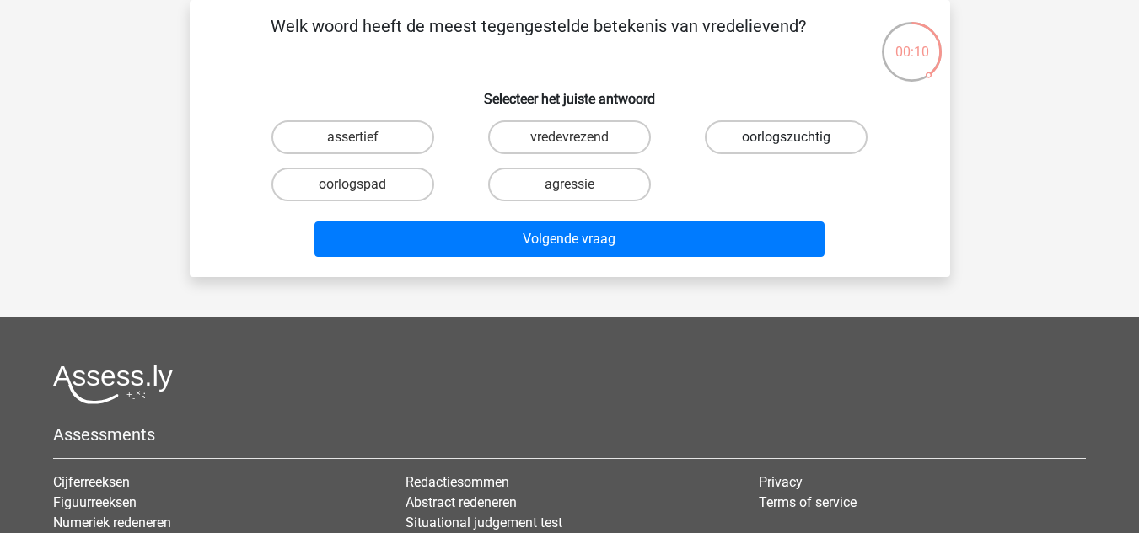
click at [807, 153] on label "oorlogszuchtig" at bounding box center [786, 138] width 163 height 34
click at [797, 148] on input "oorlogszuchtig" at bounding box center [791, 142] width 11 height 11
radio input "true"
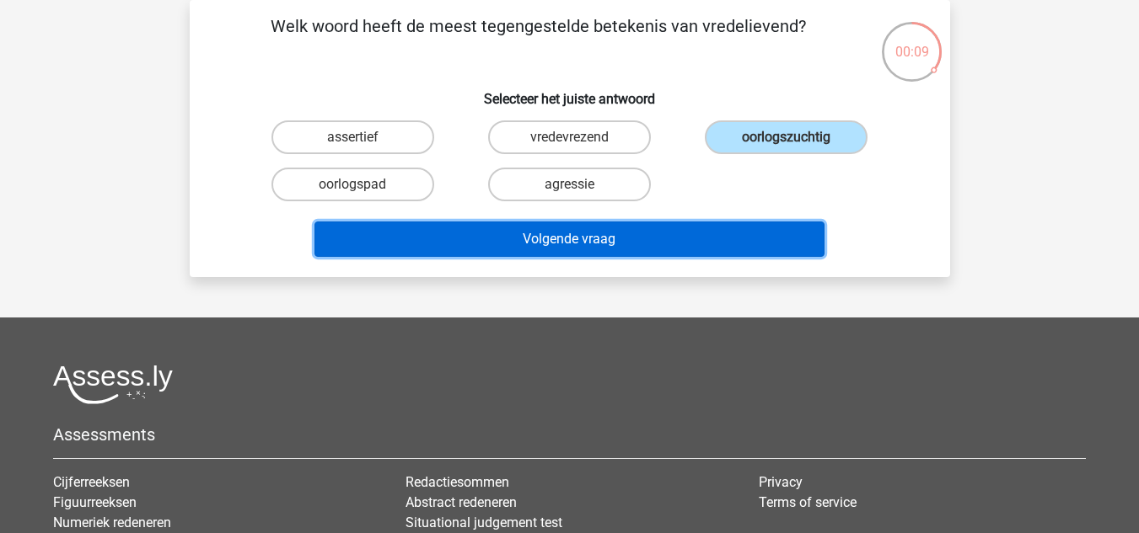
click at [699, 256] on button "Volgende vraag" at bounding box center [569, 239] width 510 height 35
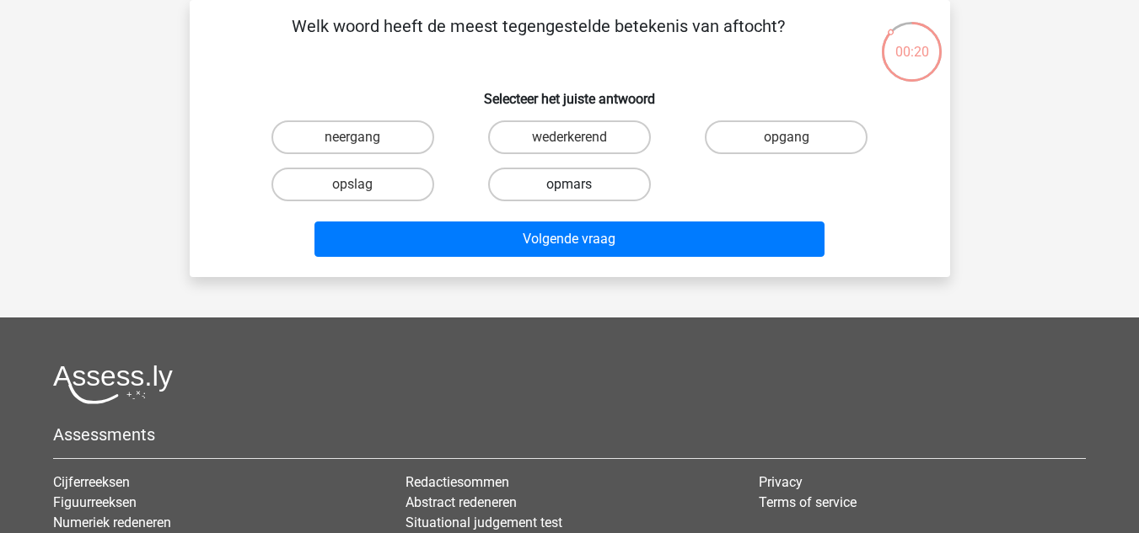
drag, startPoint x: 602, startPoint y: 180, endPoint x: 597, endPoint y: 198, distance: 18.2
click at [601, 183] on label "opmars" at bounding box center [569, 185] width 163 height 34
click at [580, 185] on input "opmars" at bounding box center [574, 190] width 11 height 11
radio input "true"
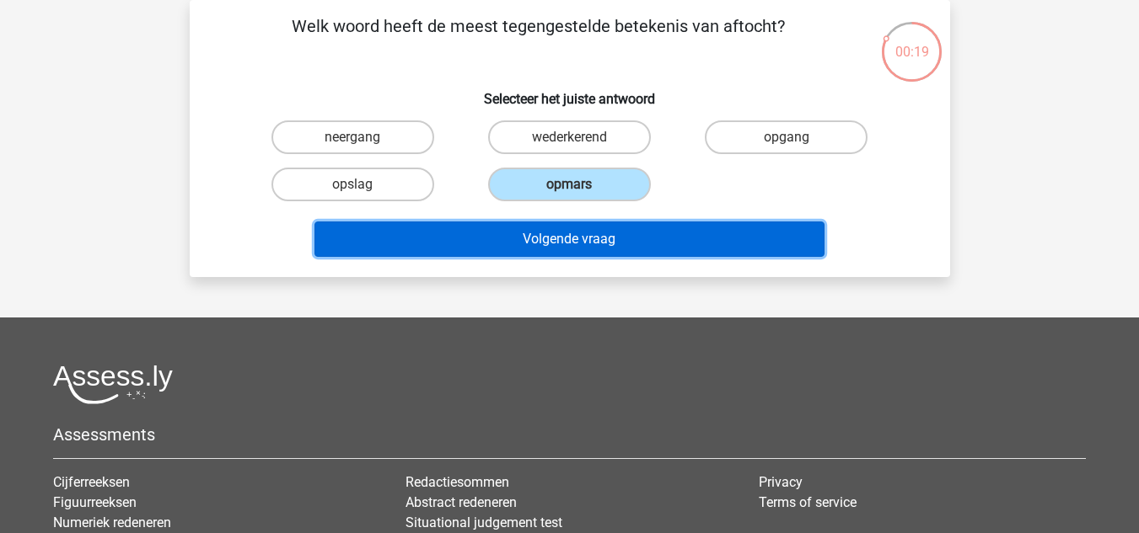
click at [571, 244] on button "Volgende vraag" at bounding box center [569, 239] width 510 height 35
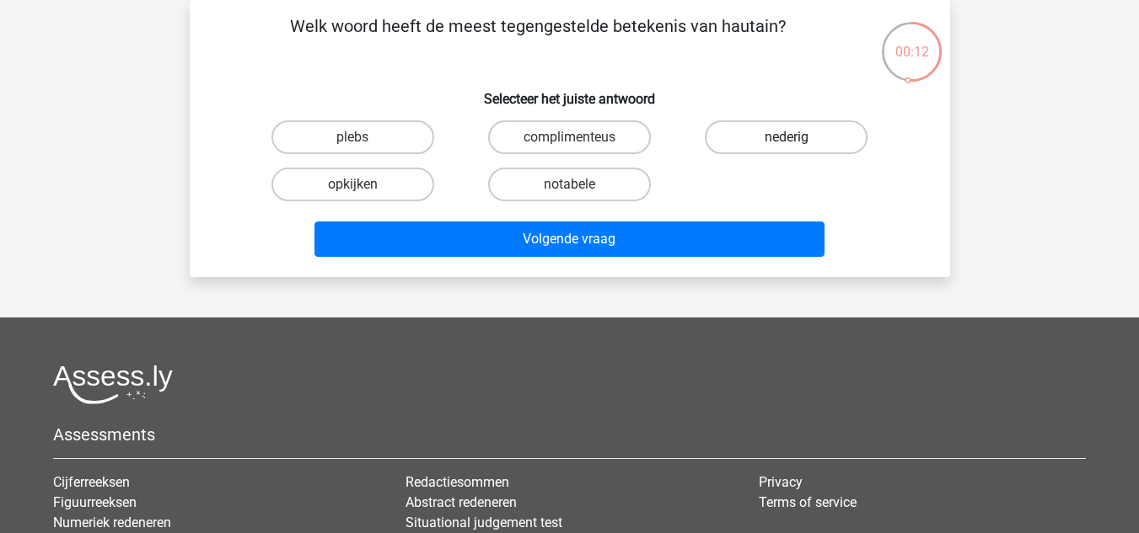
click at [748, 141] on label "nederig" at bounding box center [786, 138] width 163 height 34
click at [786, 141] on input "nederig" at bounding box center [791, 142] width 11 height 11
radio input "true"
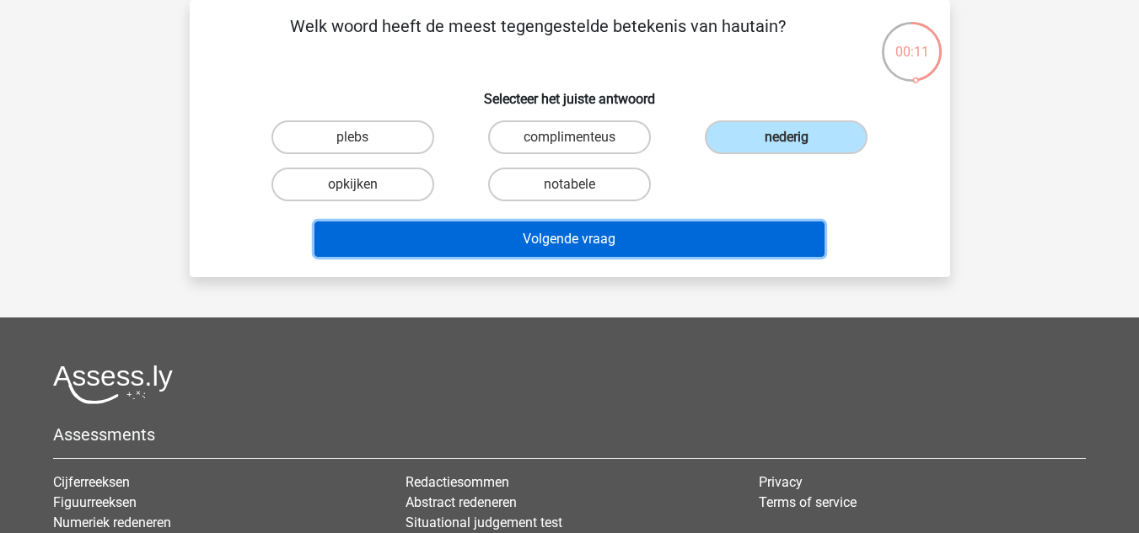
click at [648, 255] on button "Volgende vraag" at bounding box center [569, 239] width 510 height 35
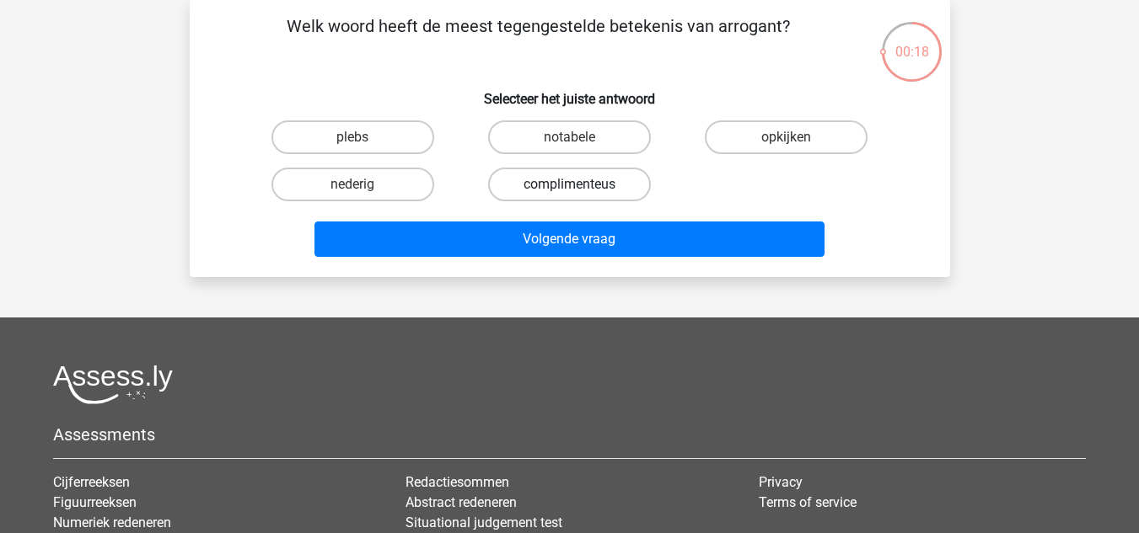
click at [562, 188] on label "complimenteus" at bounding box center [569, 185] width 163 height 34
click at [569, 188] on input "complimenteus" at bounding box center [574, 190] width 11 height 11
radio input "true"
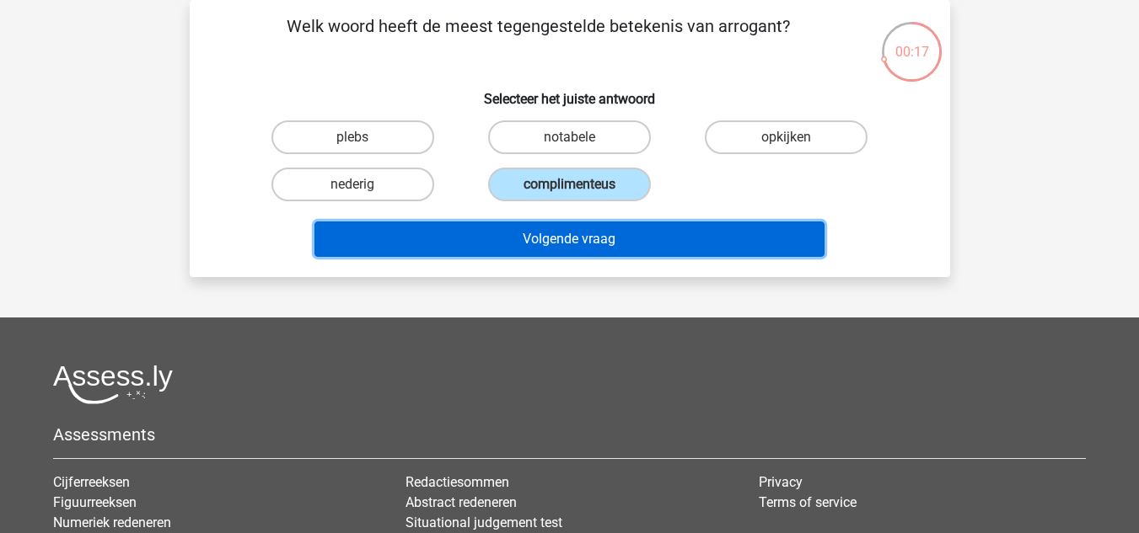
click at [587, 238] on button "Volgende vraag" at bounding box center [569, 239] width 510 height 35
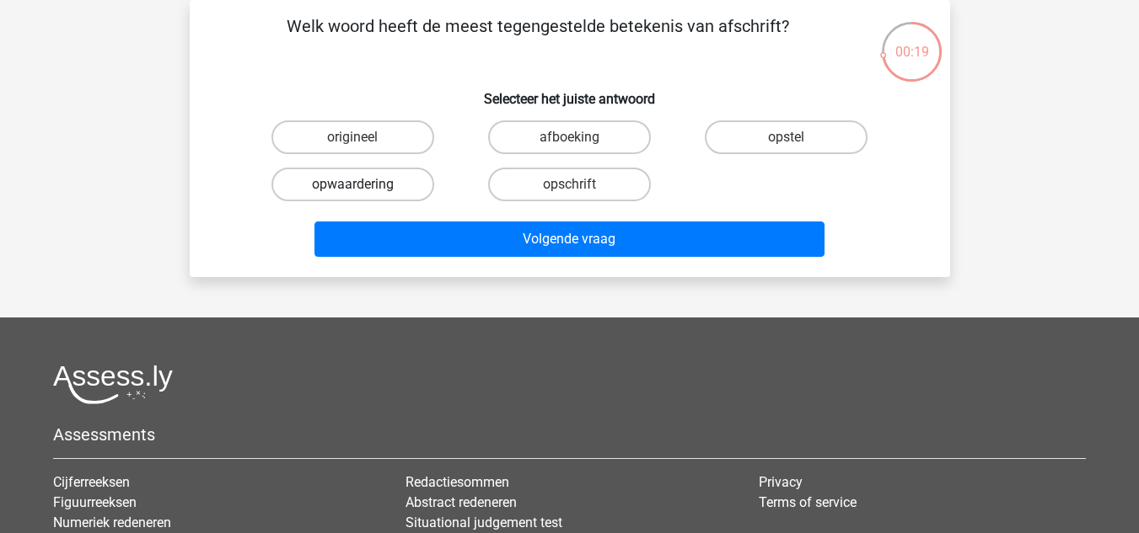
click at [380, 186] on label "opwaardering" at bounding box center [352, 185] width 163 height 34
click at [363, 186] on input "opwaardering" at bounding box center [357, 190] width 11 height 11
radio input "true"
click at [382, 134] on label "origineel" at bounding box center [352, 138] width 163 height 34
click at [363, 137] on input "origineel" at bounding box center [357, 142] width 11 height 11
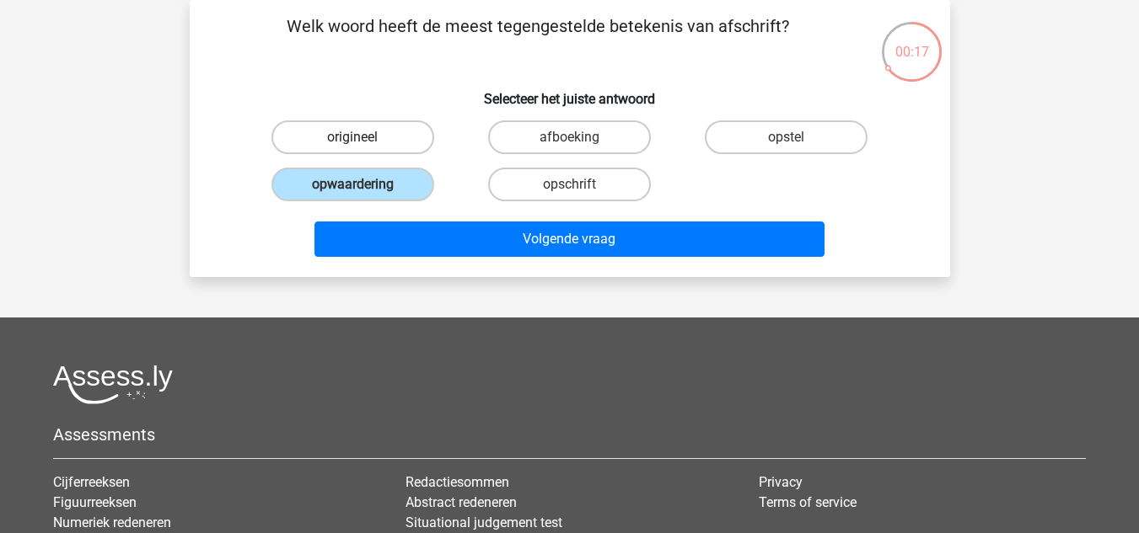
radio input "true"
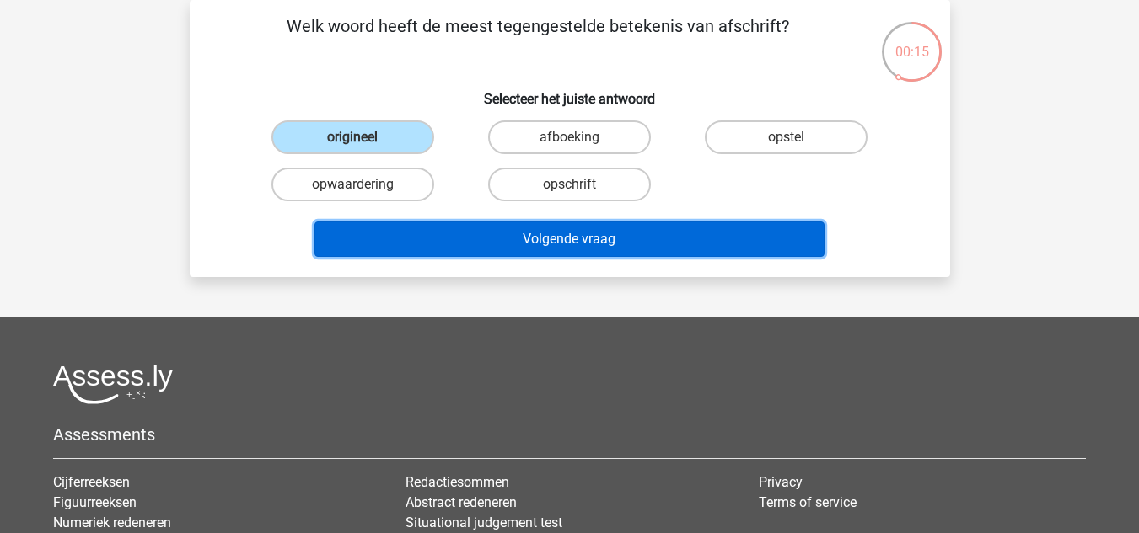
click at [589, 242] on button "Volgende vraag" at bounding box center [569, 239] width 510 height 35
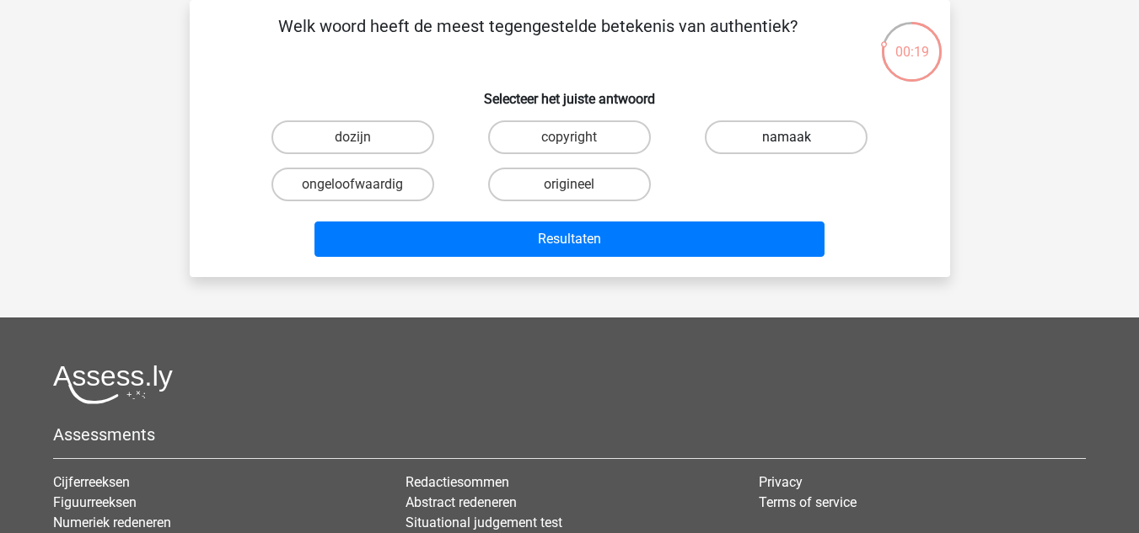
click at [770, 137] on label "namaak" at bounding box center [786, 138] width 163 height 34
click at [786, 137] on input "namaak" at bounding box center [791, 142] width 11 height 11
radio input "true"
click at [585, 148] on label "copyright" at bounding box center [569, 138] width 163 height 34
click at [580, 148] on input "copyright" at bounding box center [574, 142] width 11 height 11
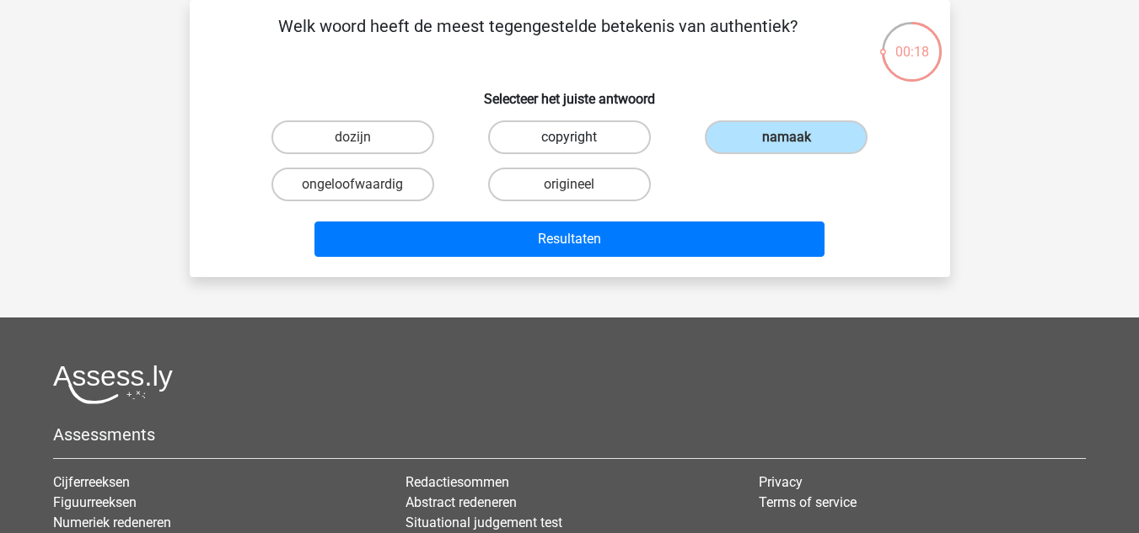
radio input "true"
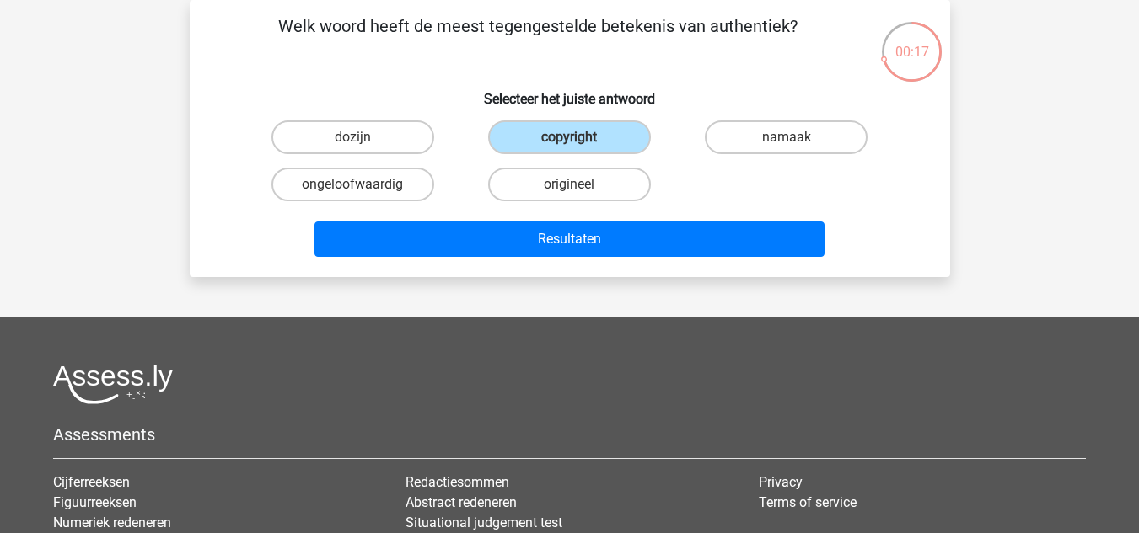
click at [793, 145] on input "namaak" at bounding box center [791, 142] width 11 height 11
radio input "true"
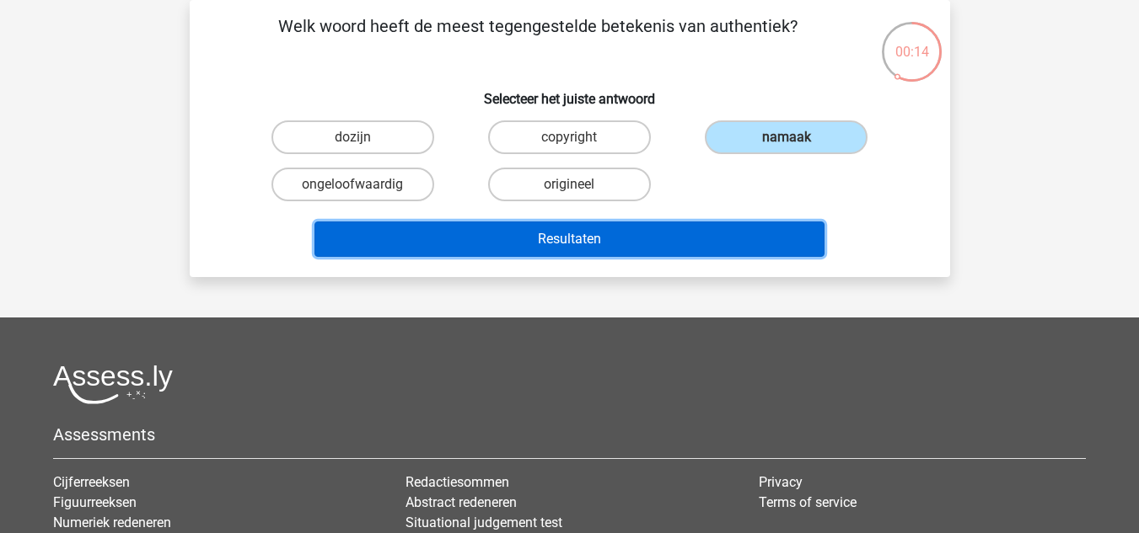
click at [683, 236] on button "Resultaten" at bounding box center [569, 239] width 510 height 35
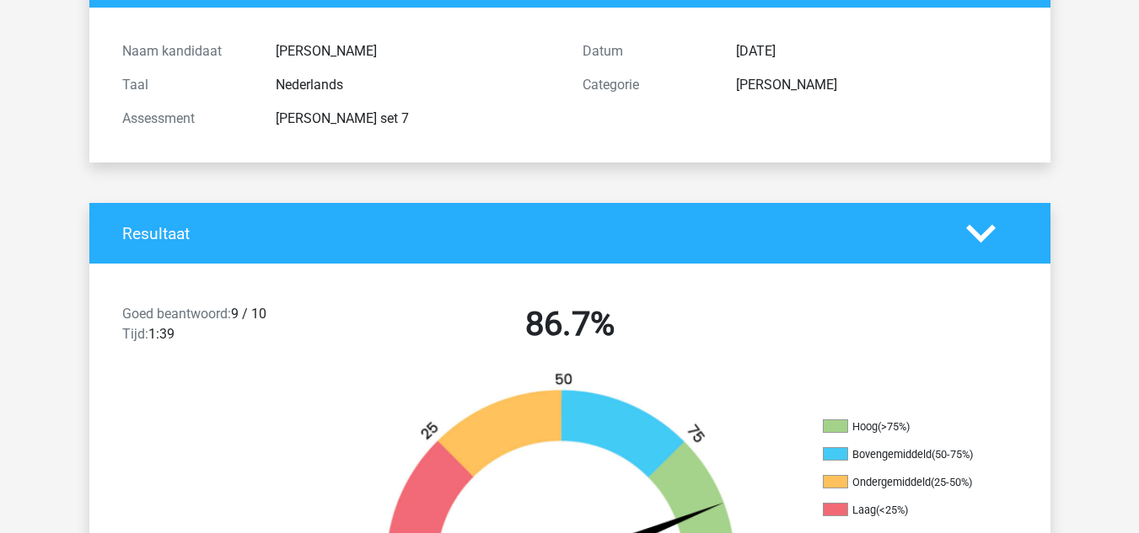
scroll to position [169, 0]
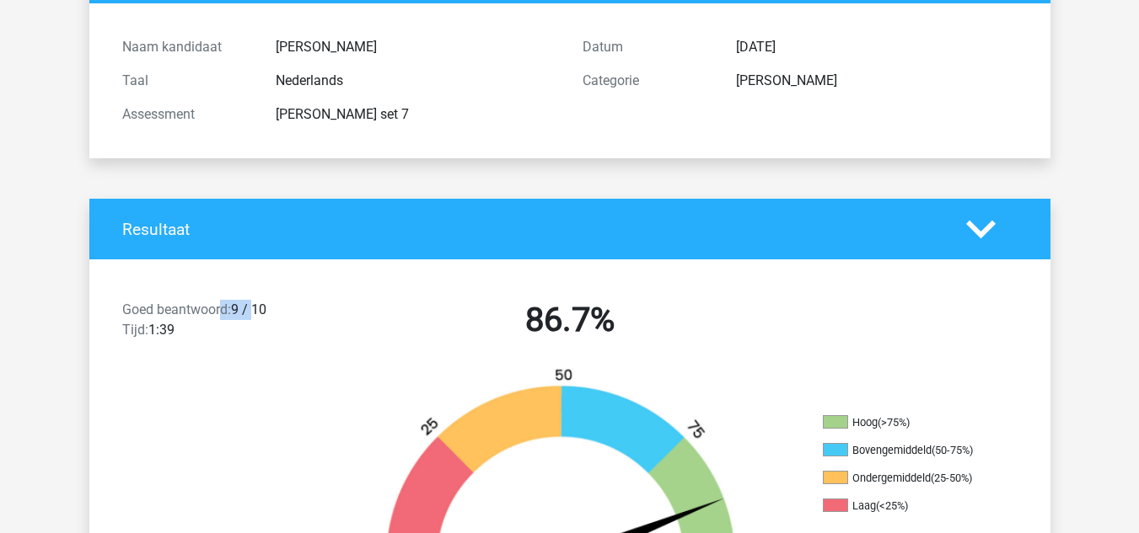
drag, startPoint x: 224, startPoint y: 313, endPoint x: 258, endPoint y: 317, distance: 33.9
click at [258, 317] on div "Goed beantwoord: 9 / 10 Tijd: 1:39" at bounding box center [225, 323] width 230 height 47
click at [352, 328] on h2 "86.7%" at bounding box center [569, 320] width 435 height 40
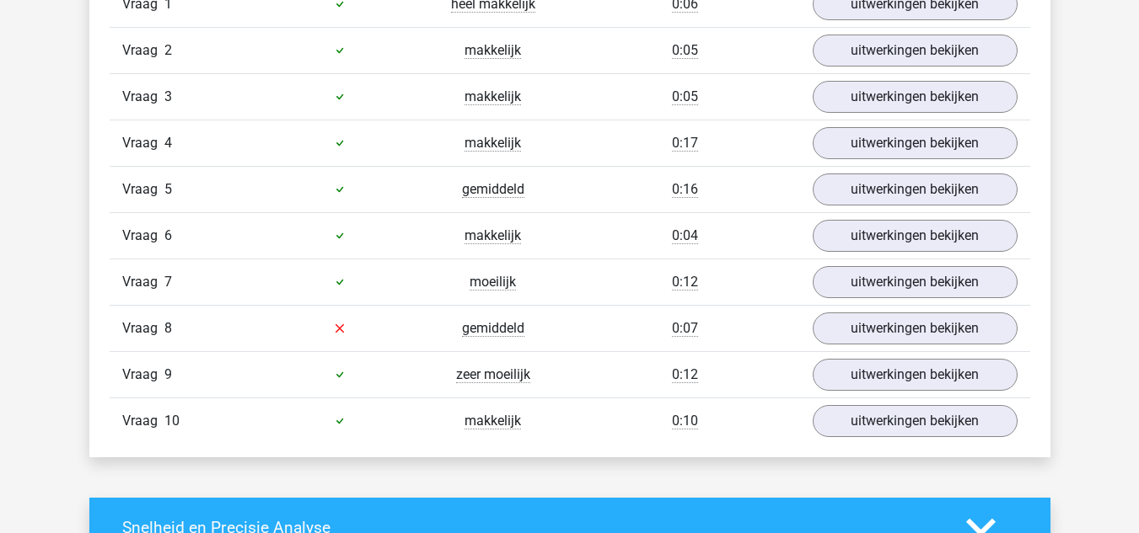
scroll to position [1180, 0]
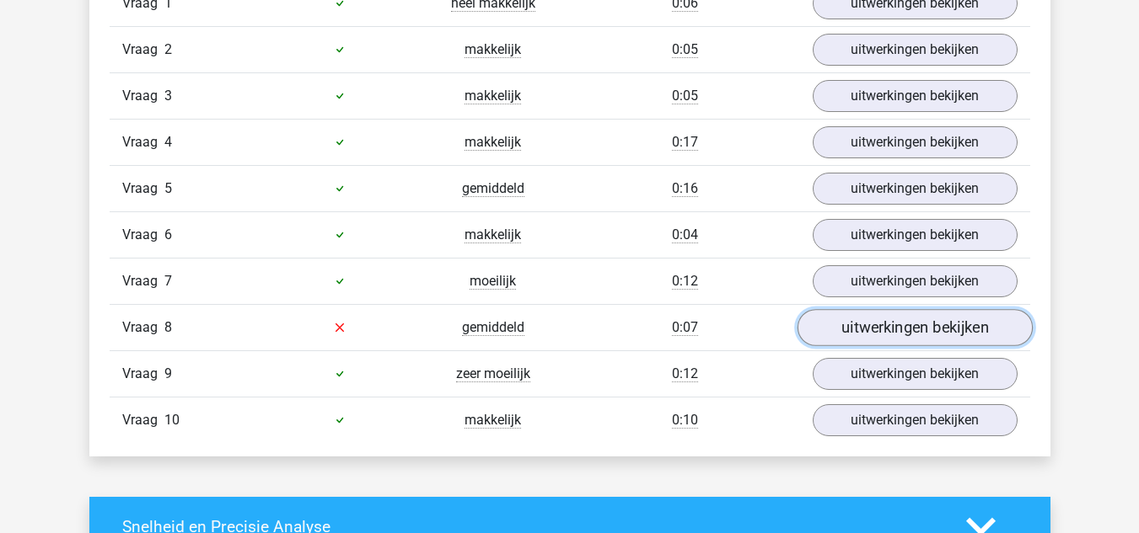
click at [884, 325] on link "uitwerkingen bekijken" at bounding box center [913, 327] width 235 height 37
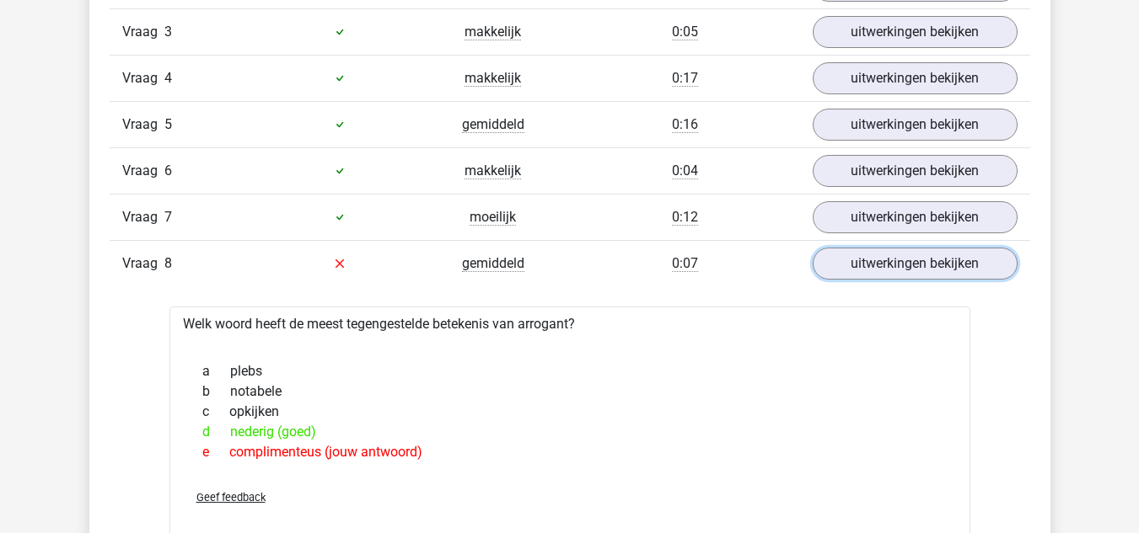
scroll to position [1348, 0]
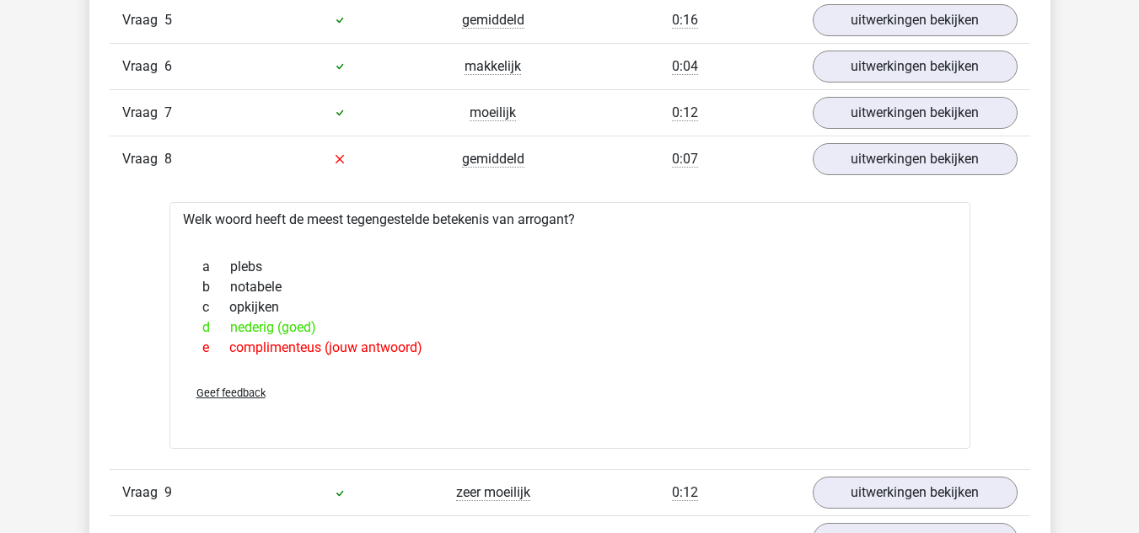
drag, startPoint x: 238, startPoint y: 332, endPoint x: 293, endPoint y: 334, distance: 54.8
click at [293, 334] on div "d nederig (goed)" at bounding box center [570, 328] width 760 height 20
click at [500, 329] on div "d nederig (goed)" at bounding box center [570, 328] width 760 height 20
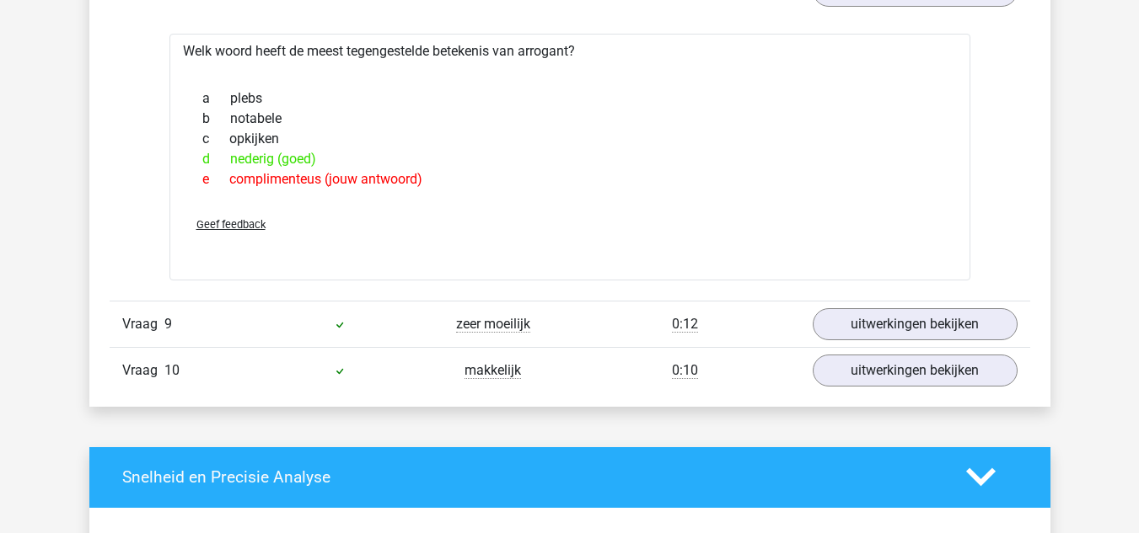
scroll to position [1433, 0]
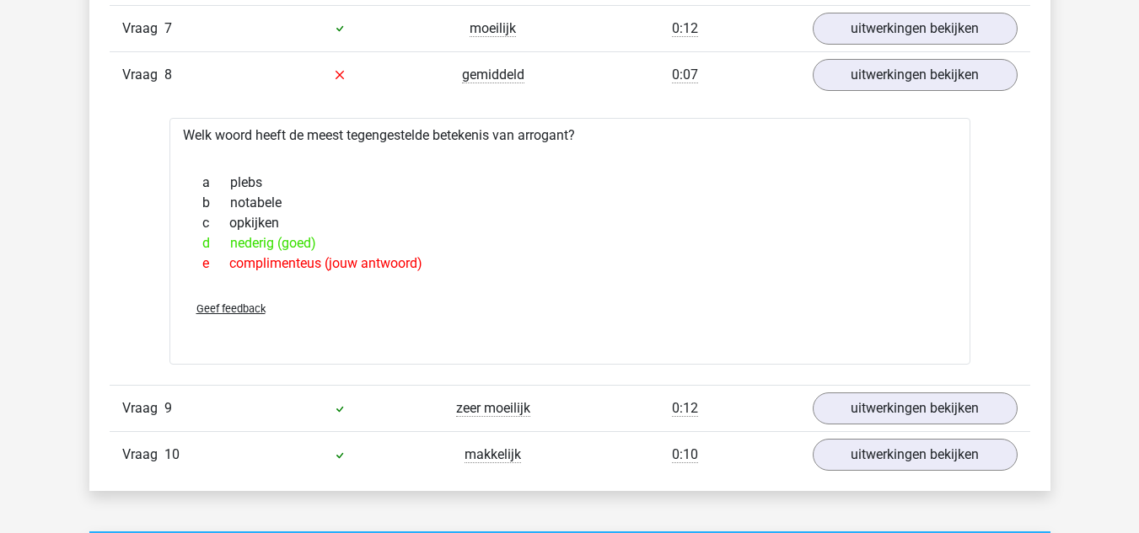
drag, startPoint x: 232, startPoint y: 262, endPoint x: 439, endPoint y: 264, distance: 207.3
click at [438, 264] on div "e complimenteus (jouw antwoord)" at bounding box center [570, 264] width 760 height 20
click at [443, 264] on div "e complimenteus (jouw antwoord)" at bounding box center [570, 264] width 760 height 20
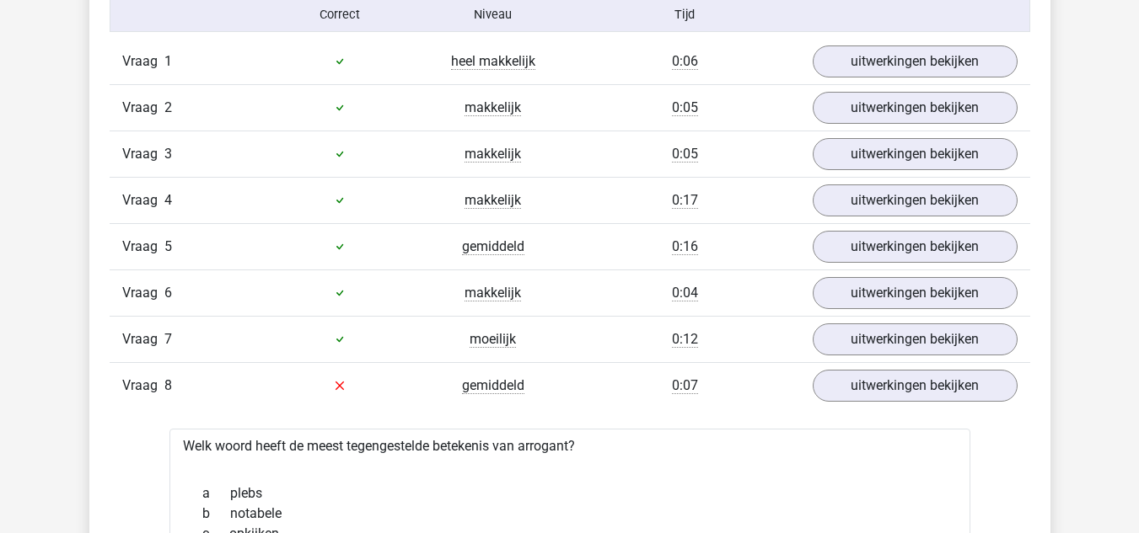
scroll to position [1096, 0]
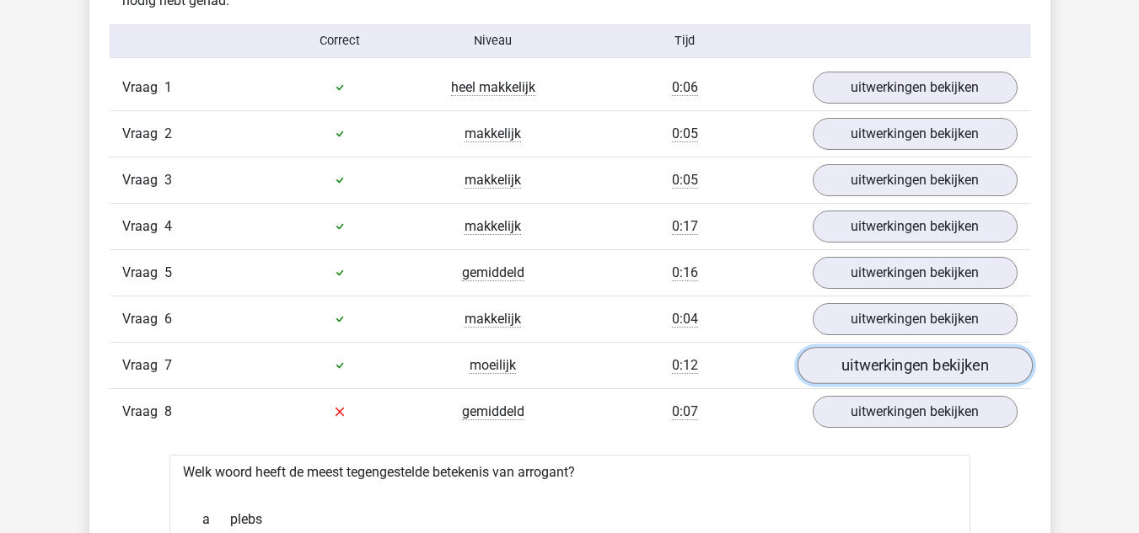
click at [901, 366] on link "uitwerkingen bekijken" at bounding box center [913, 365] width 235 height 37
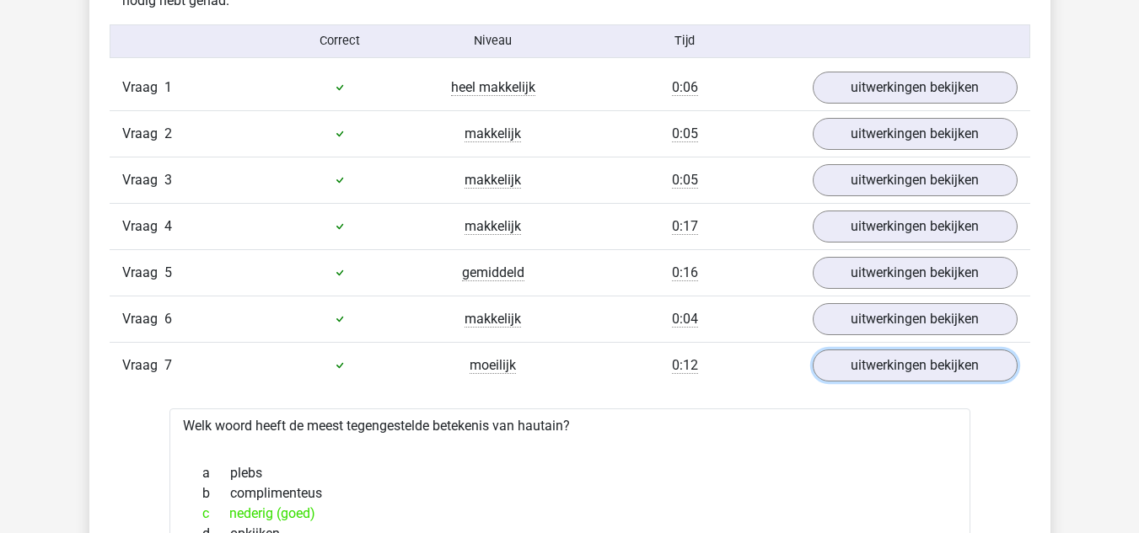
scroll to position [1264, 0]
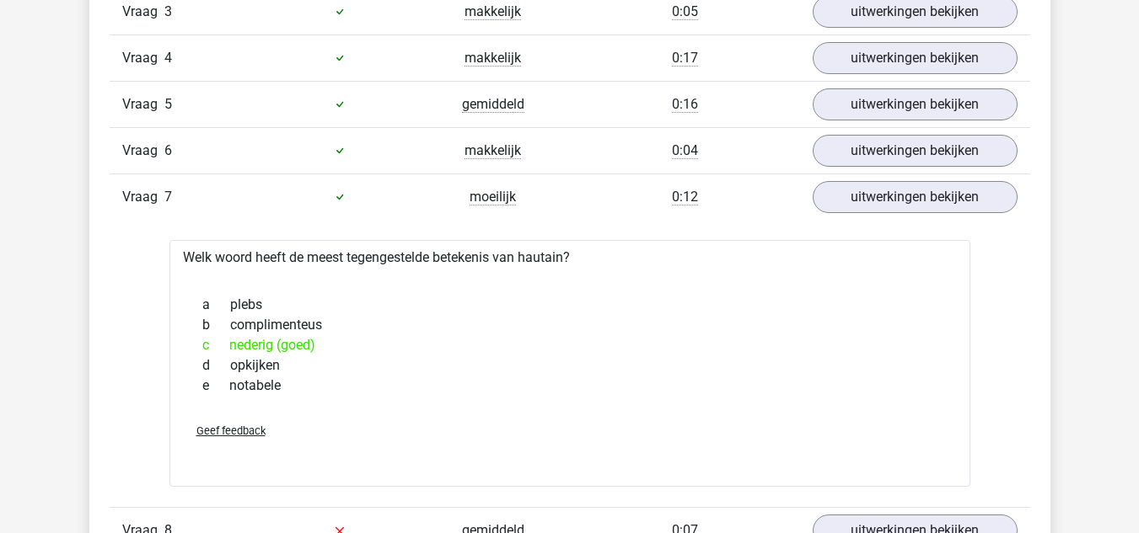
drag, startPoint x: 229, startPoint y: 346, endPoint x: 336, endPoint y: 345, distance: 107.0
click at [336, 346] on div "c nederig (goed)" at bounding box center [570, 345] width 760 height 20
click at [336, 345] on div "c nederig (goed)" at bounding box center [570, 345] width 760 height 20
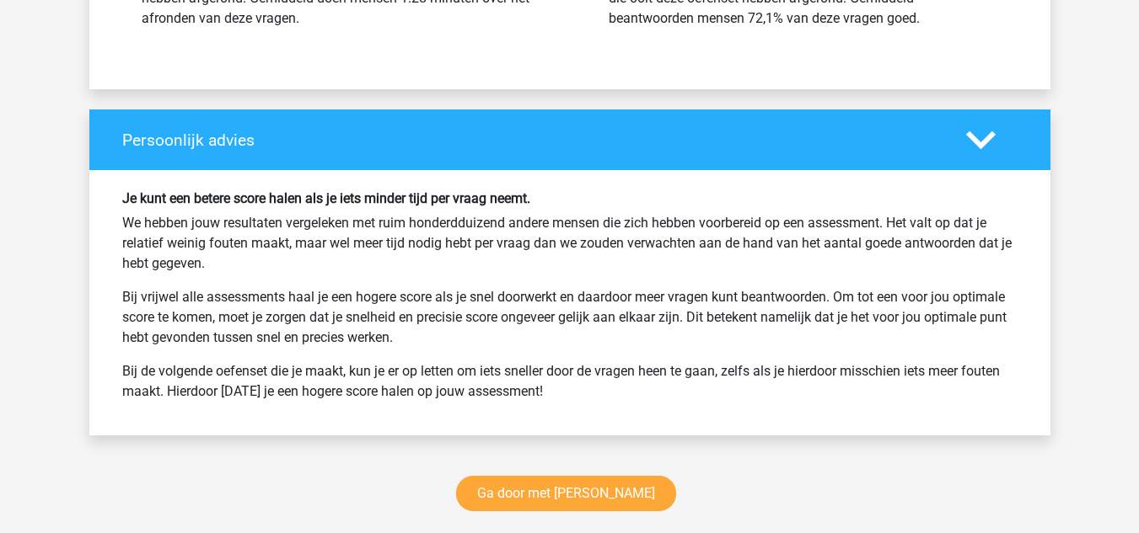
scroll to position [2981, 0]
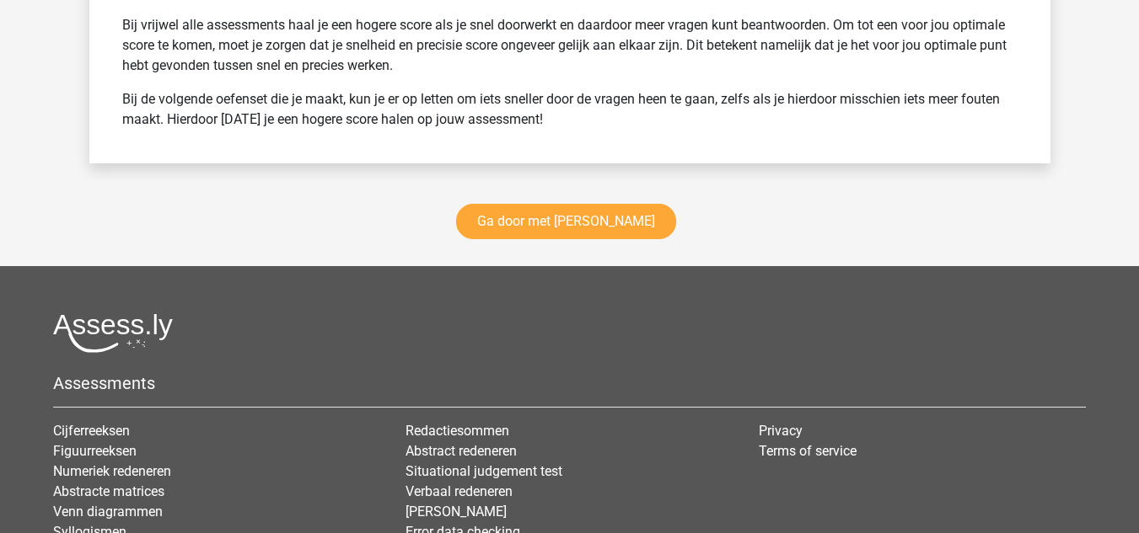
click at [113, 337] on img at bounding box center [113, 333] width 120 height 40
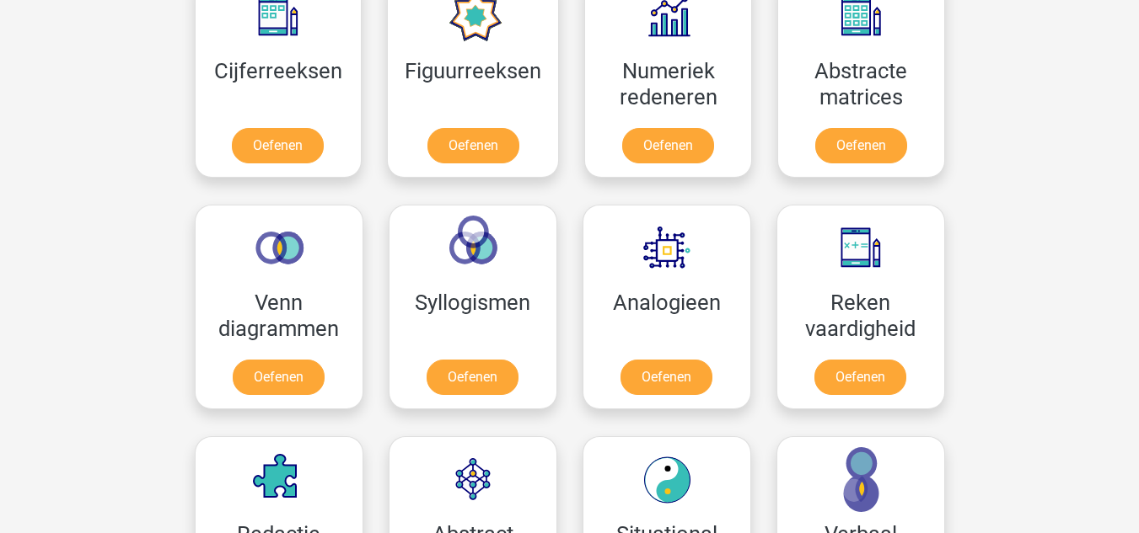
scroll to position [843, 0]
